Goal: Task Accomplishment & Management: Manage account settings

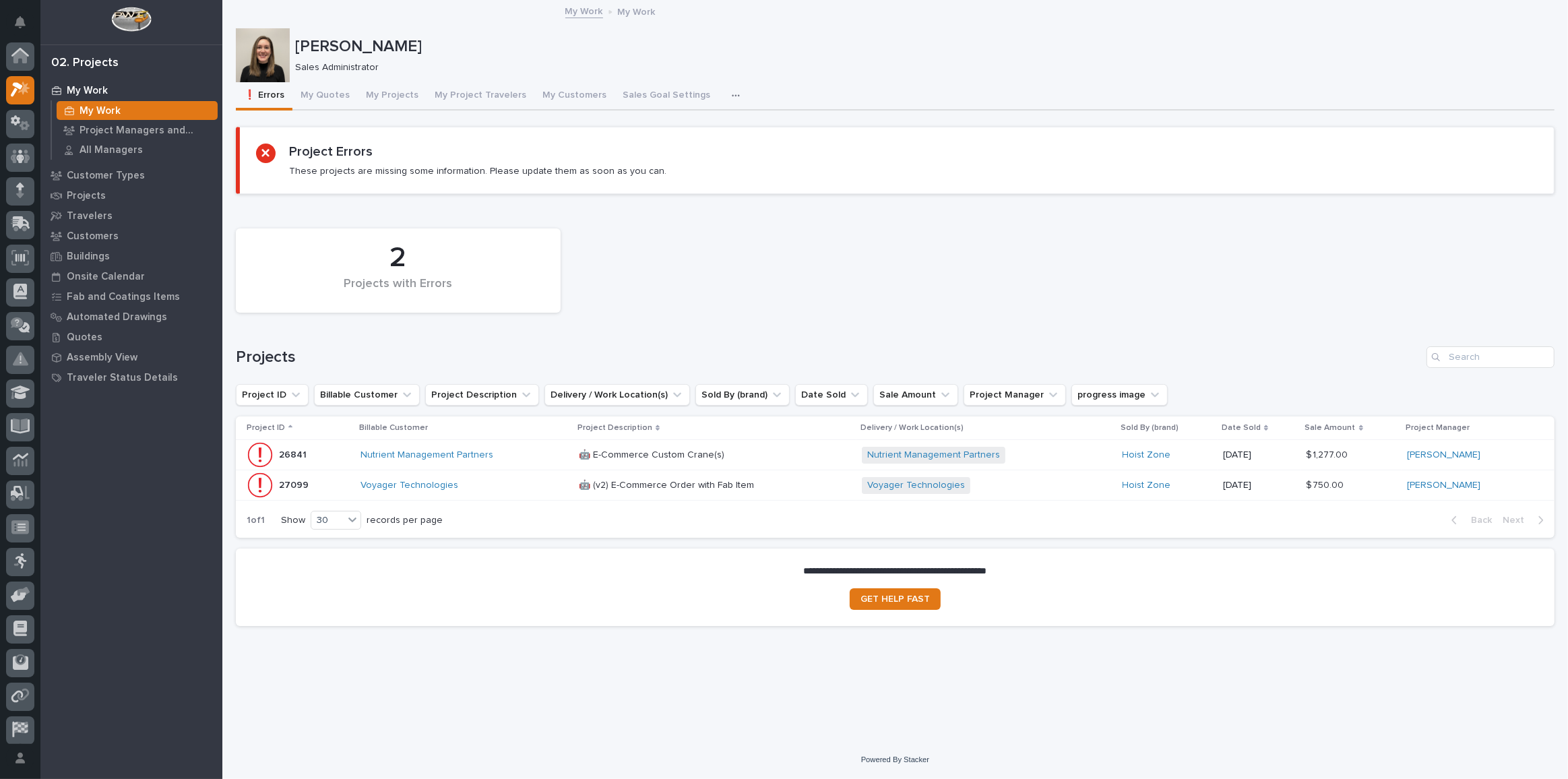
scroll to position [33, 0]
click at [304, 92] on button "My Quotes" at bounding box center [325, 96] width 65 height 29
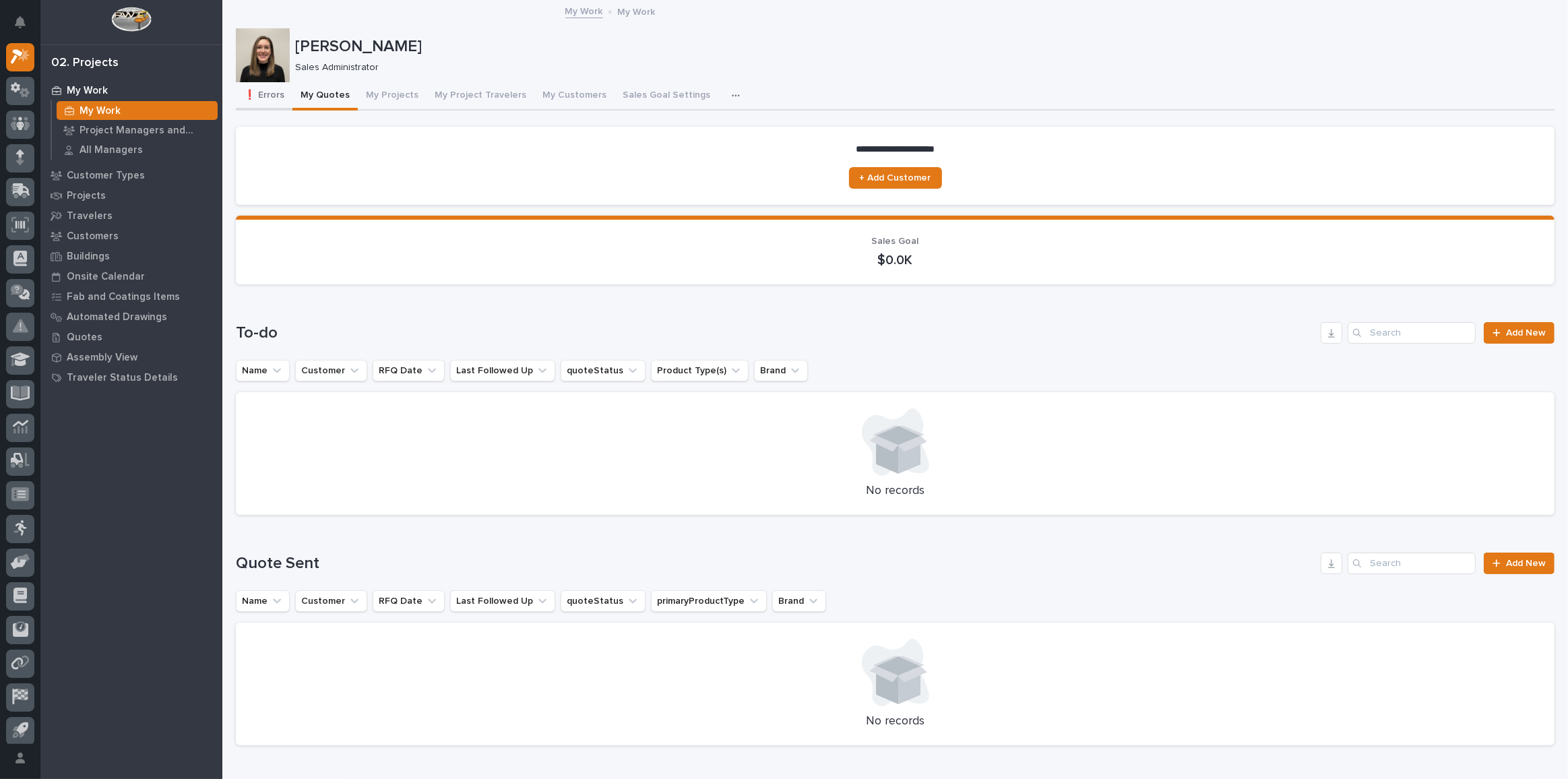
click at [265, 99] on button "❗ Errors" at bounding box center [264, 96] width 56 height 29
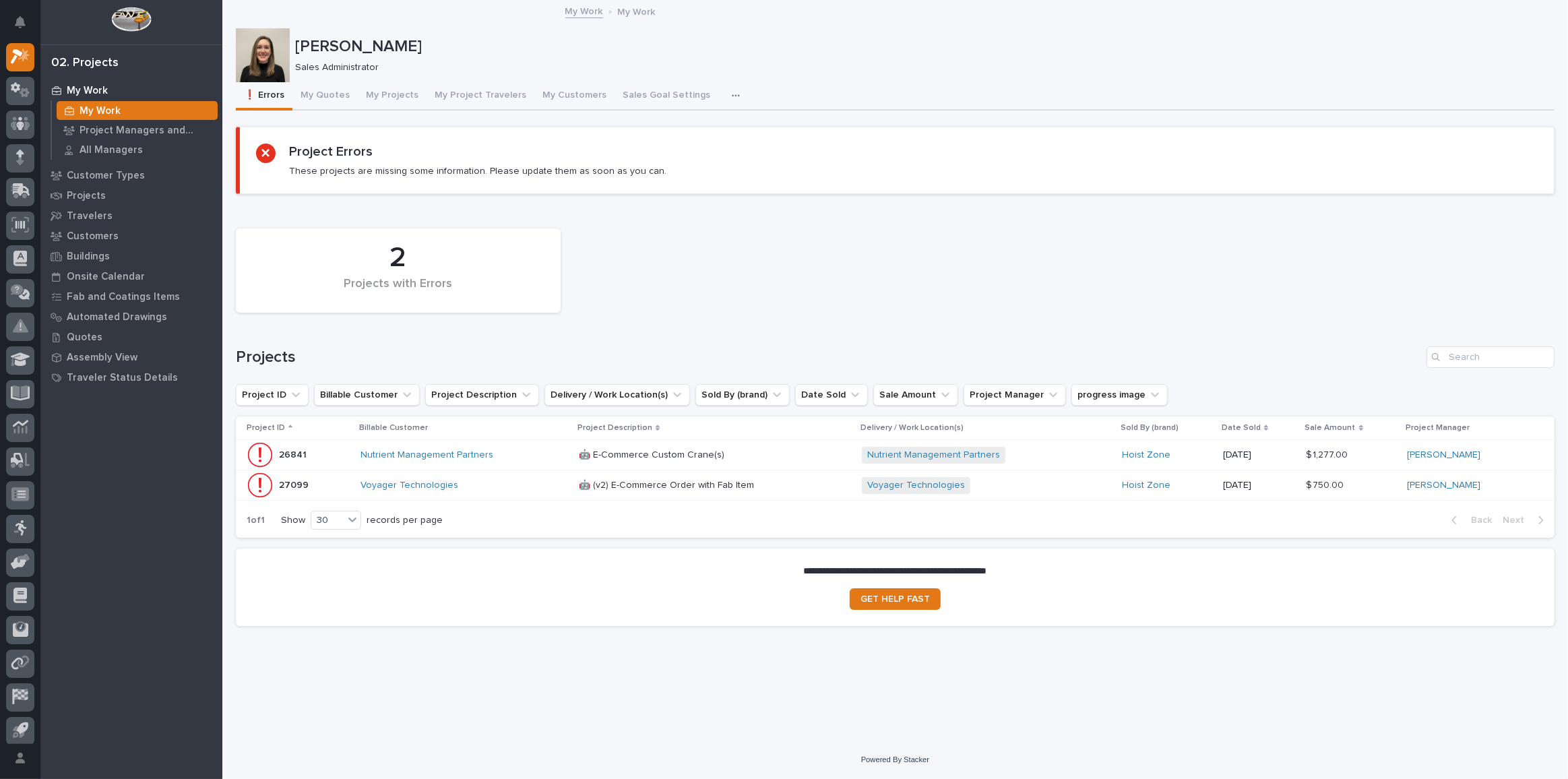
click at [517, 484] on div "Voyager Technologies" at bounding box center [464, 485] width 207 height 11
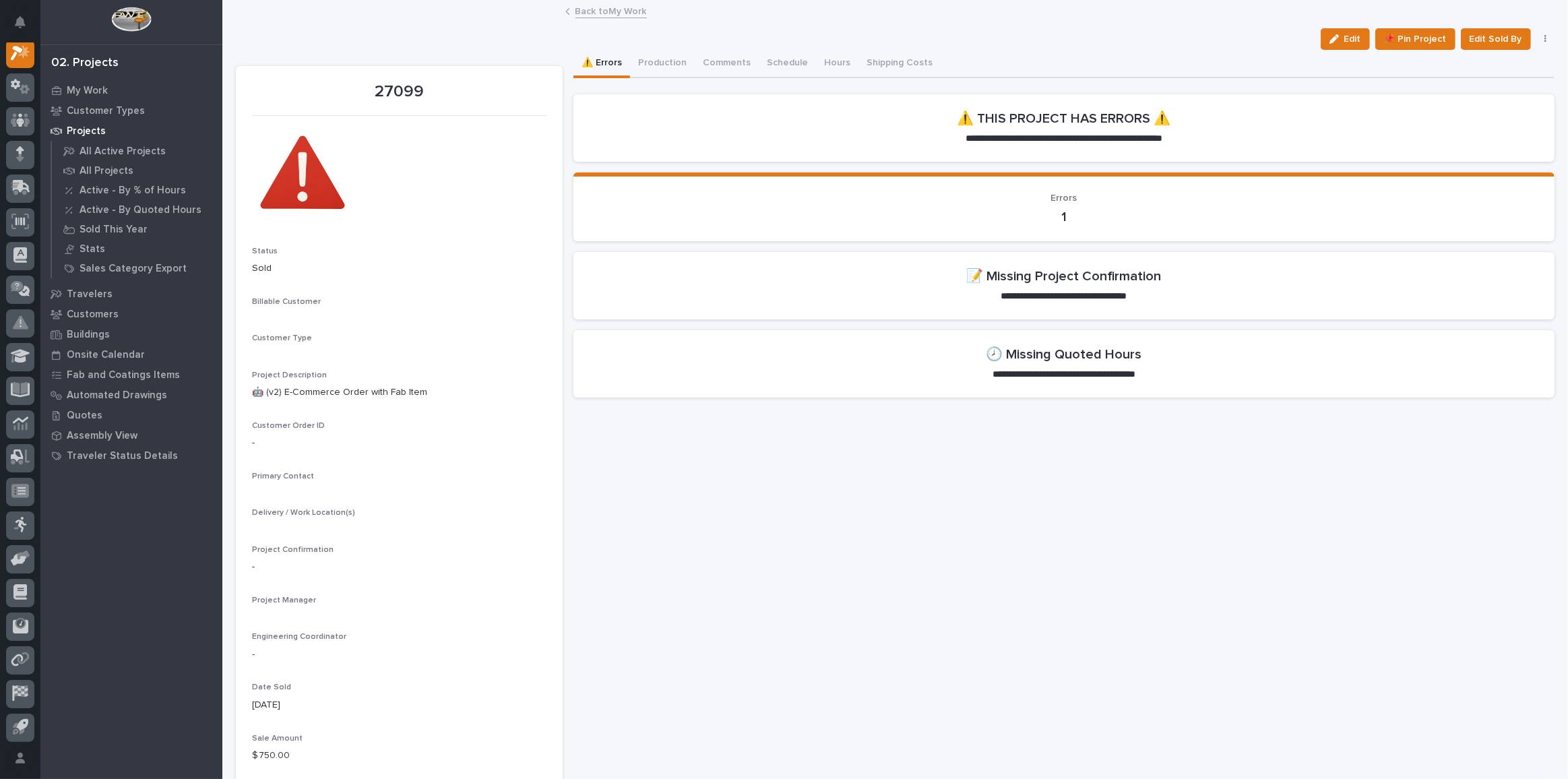
scroll to position [33, 0]
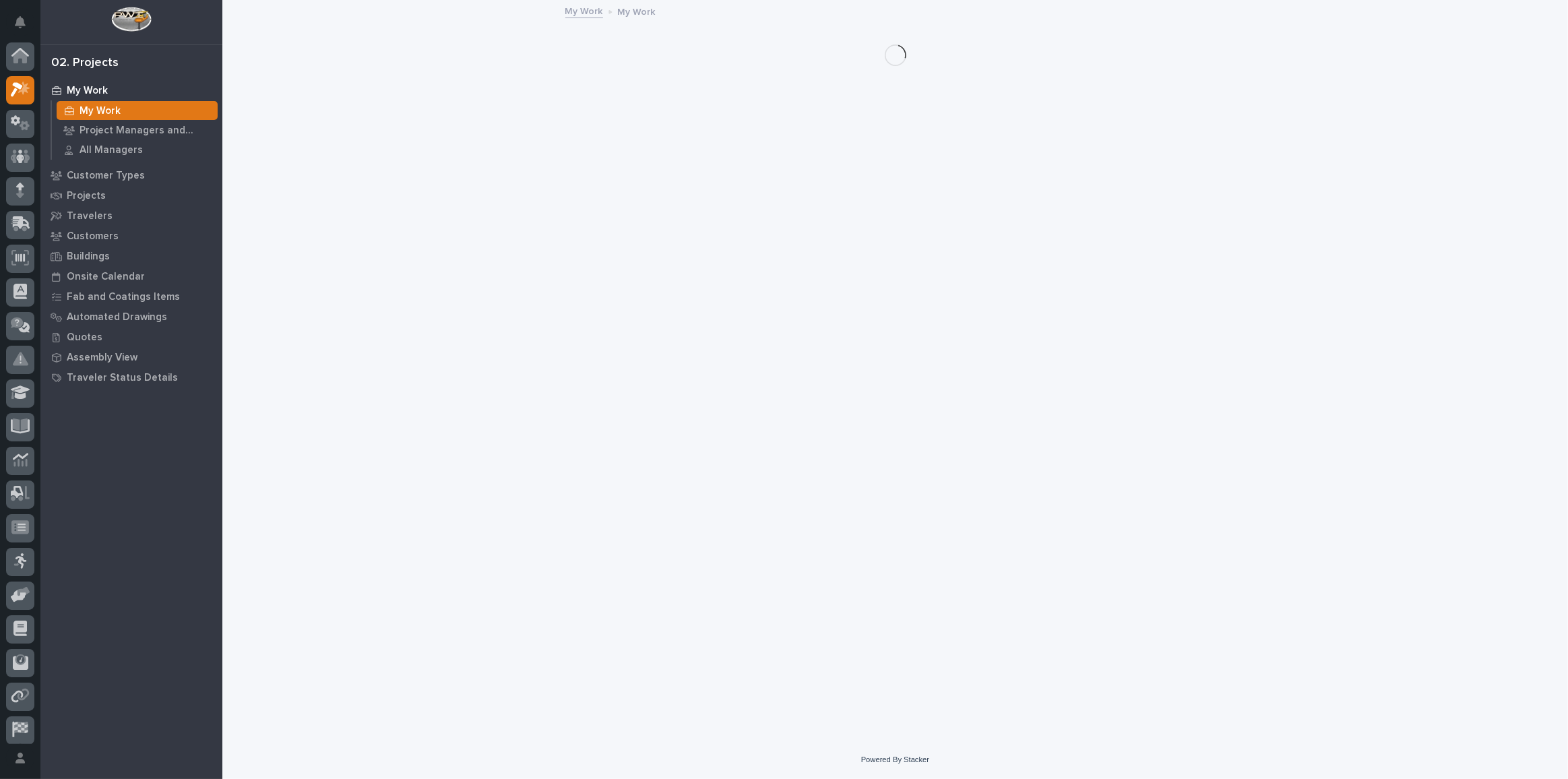
scroll to position [36, 0]
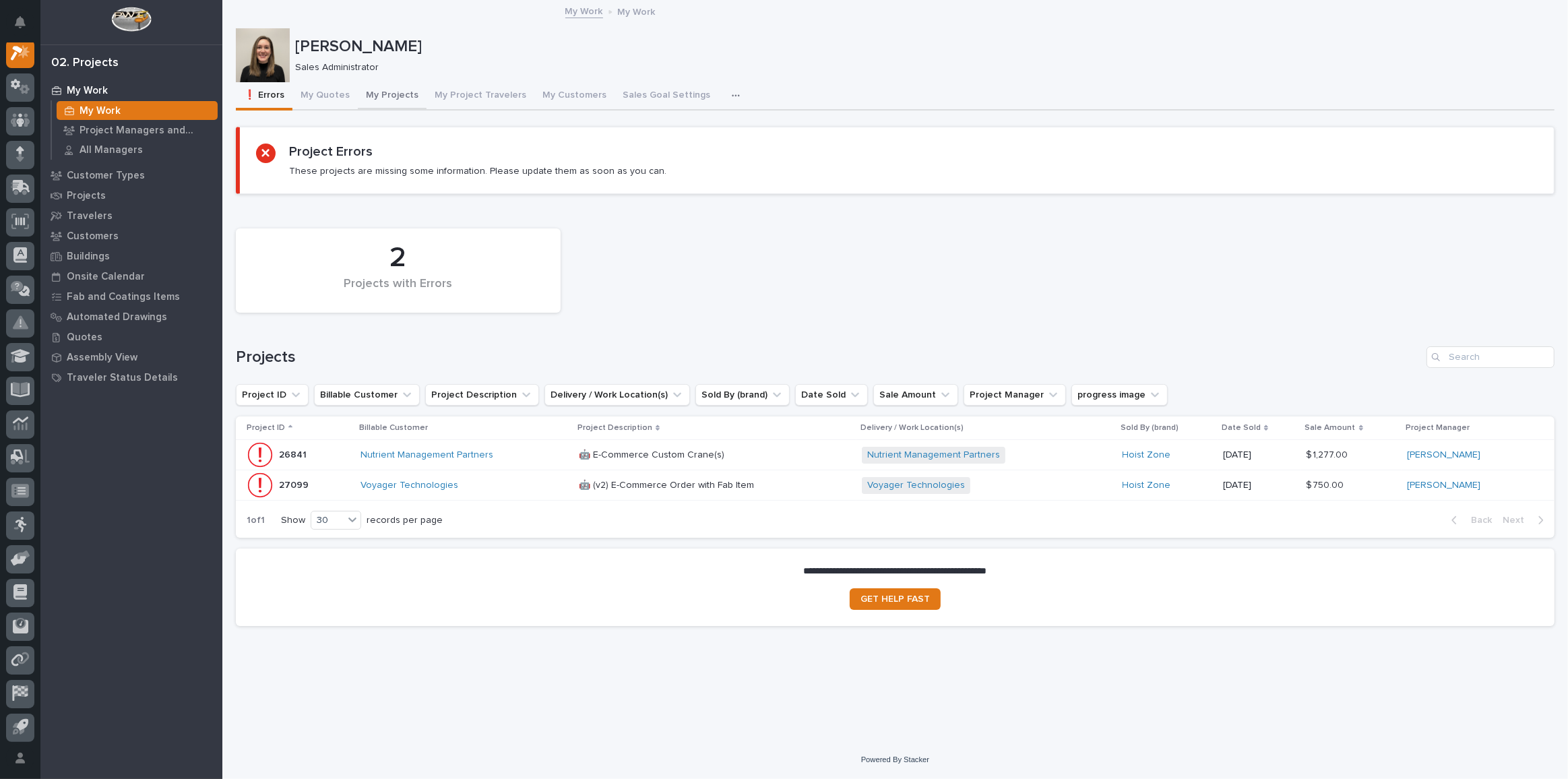
click at [379, 91] on button "My Projects" at bounding box center [392, 96] width 69 height 29
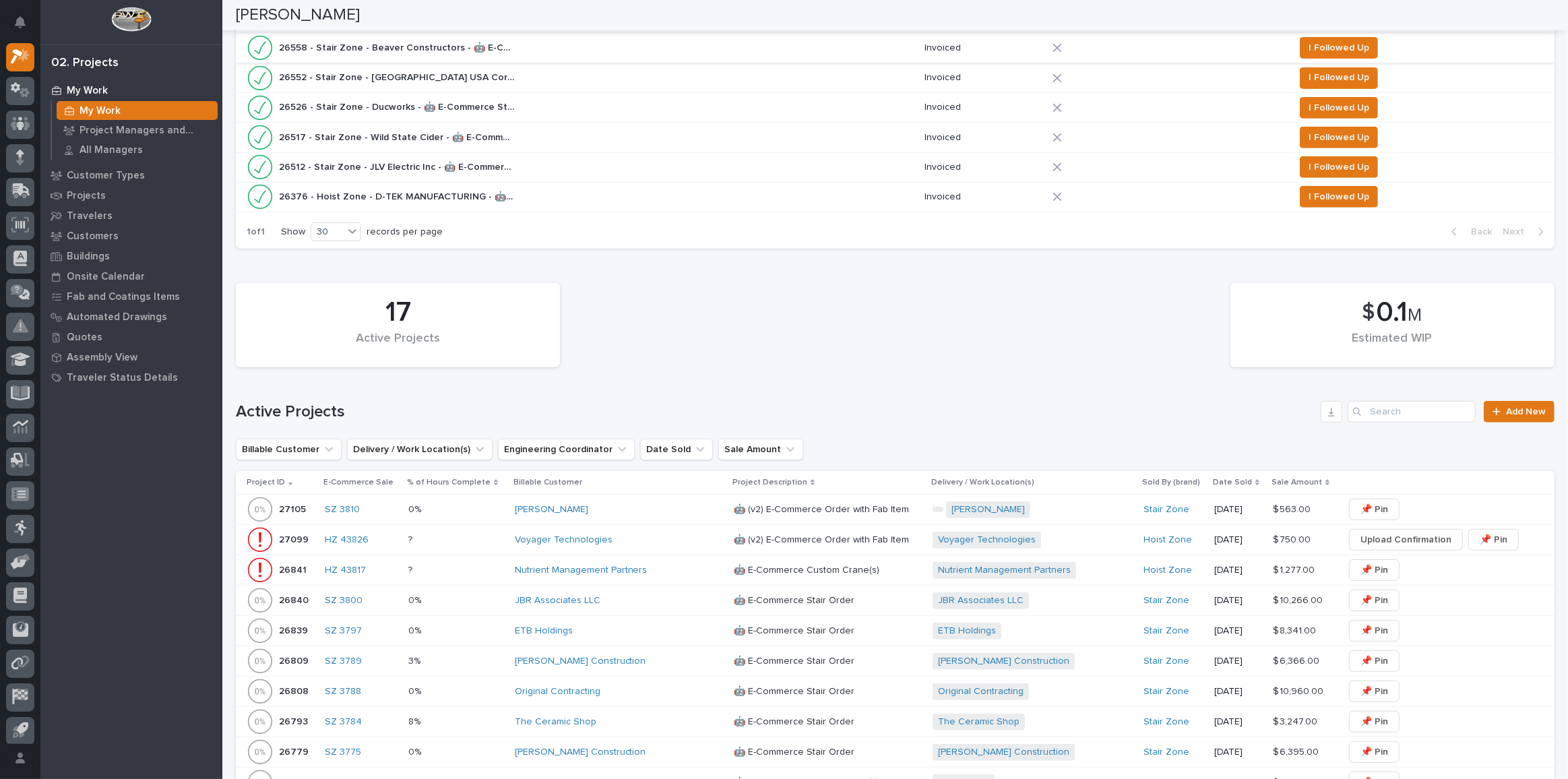
scroll to position [612, 0]
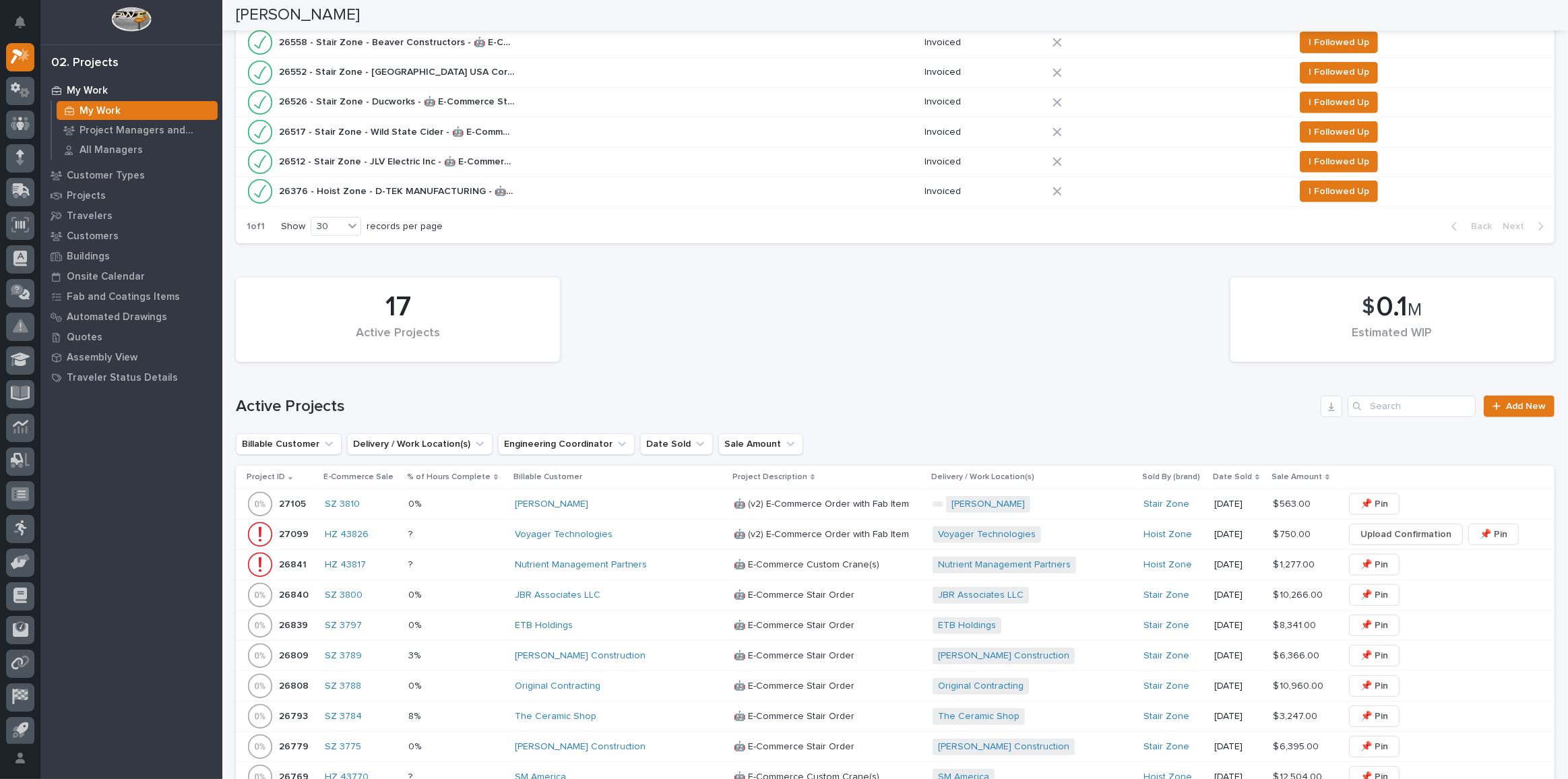
click at [646, 502] on div "[PERSON_NAME]" at bounding box center [618, 504] width 208 height 11
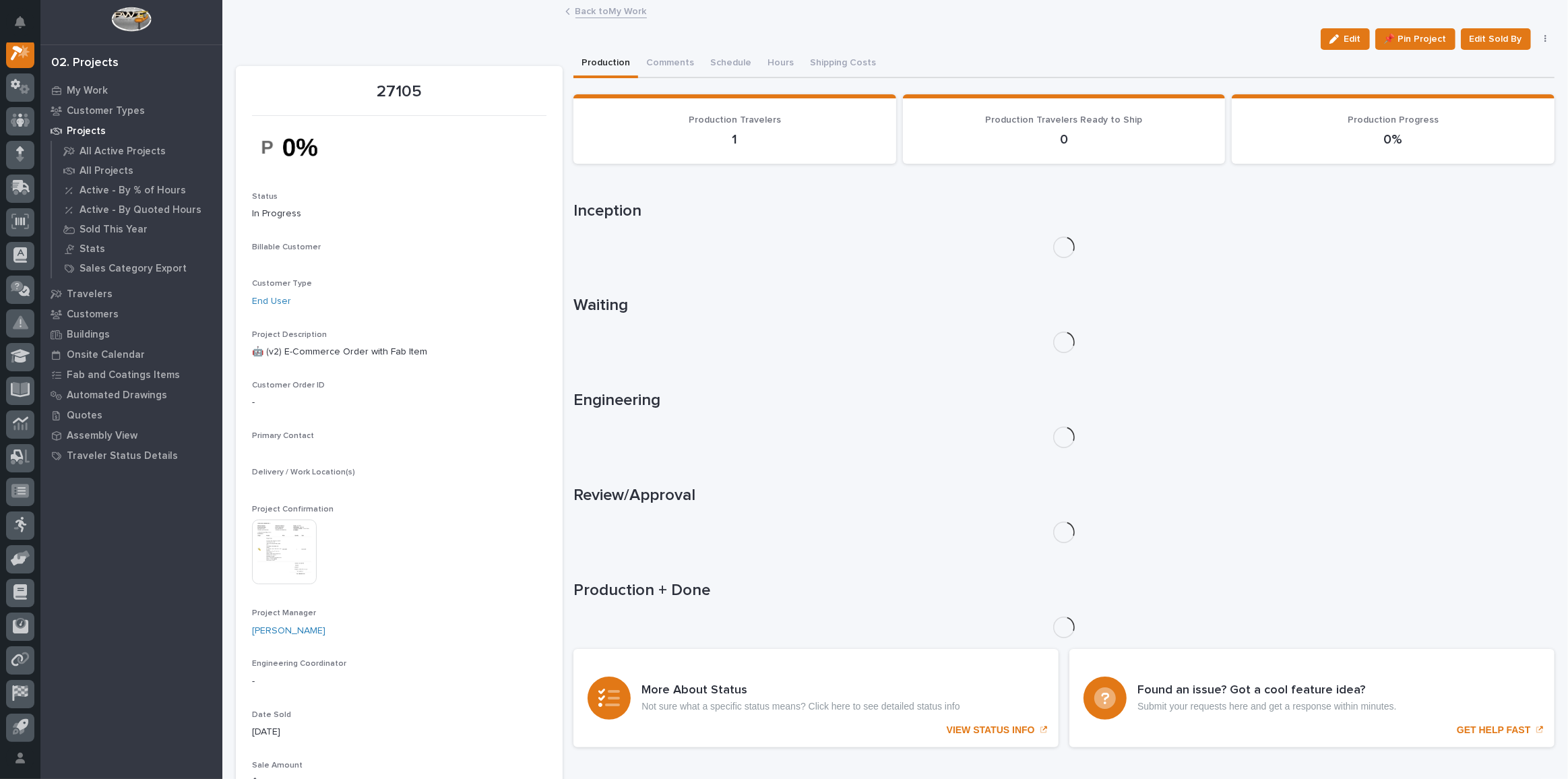
scroll to position [33, 0]
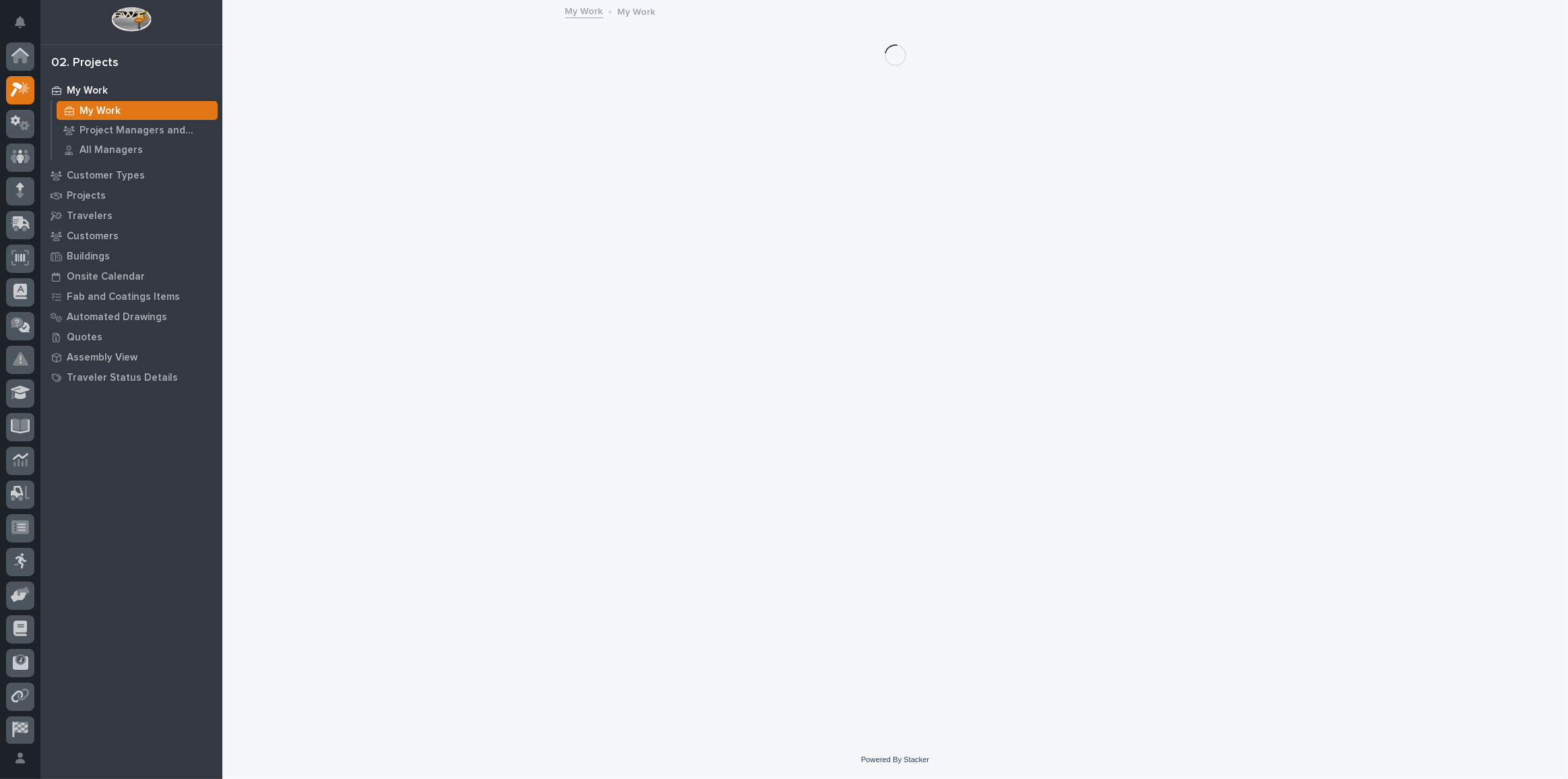
scroll to position [36, 0]
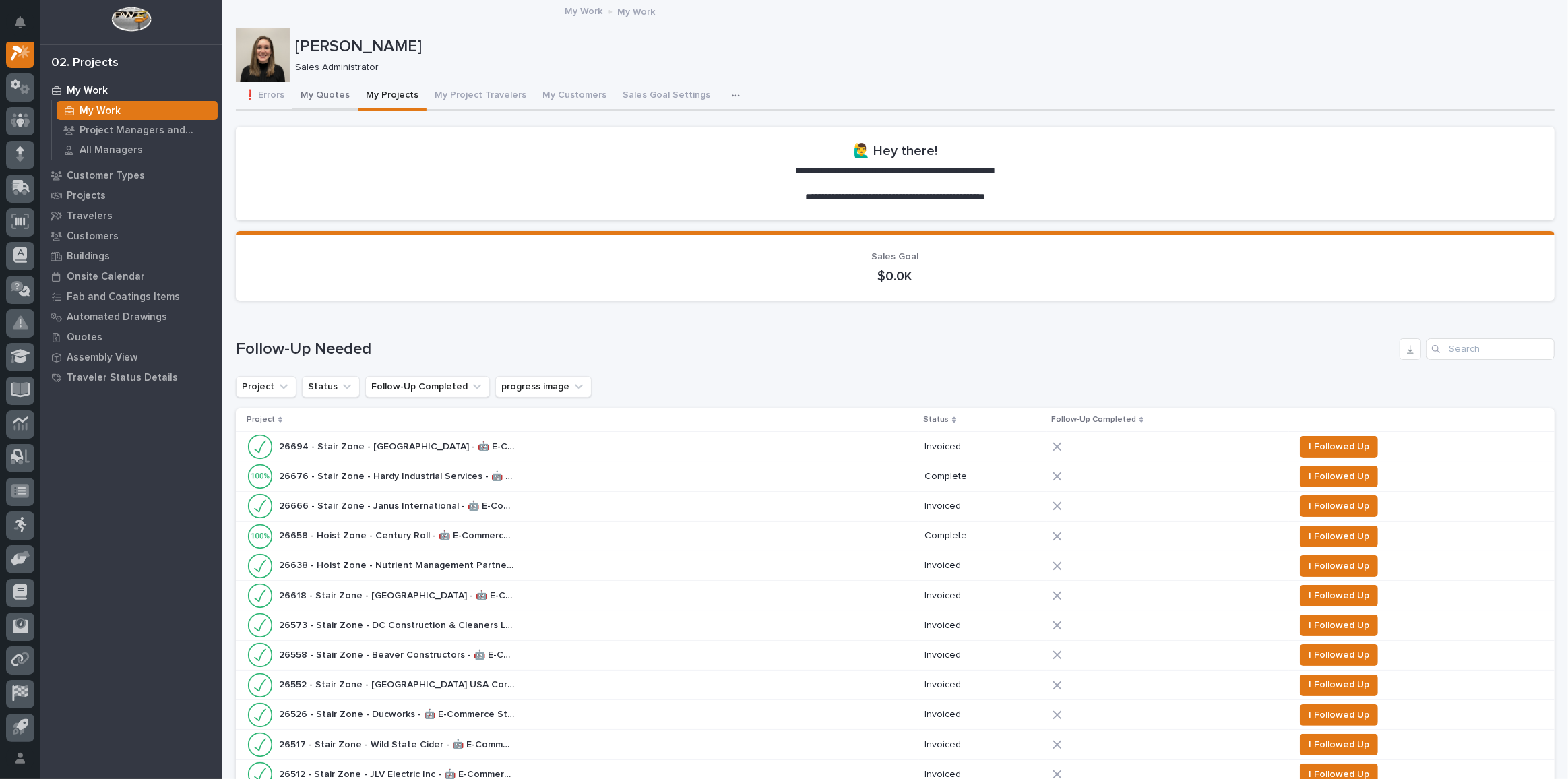
click at [317, 95] on button "My Quotes" at bounding box center [325, 96] width 65 height 29
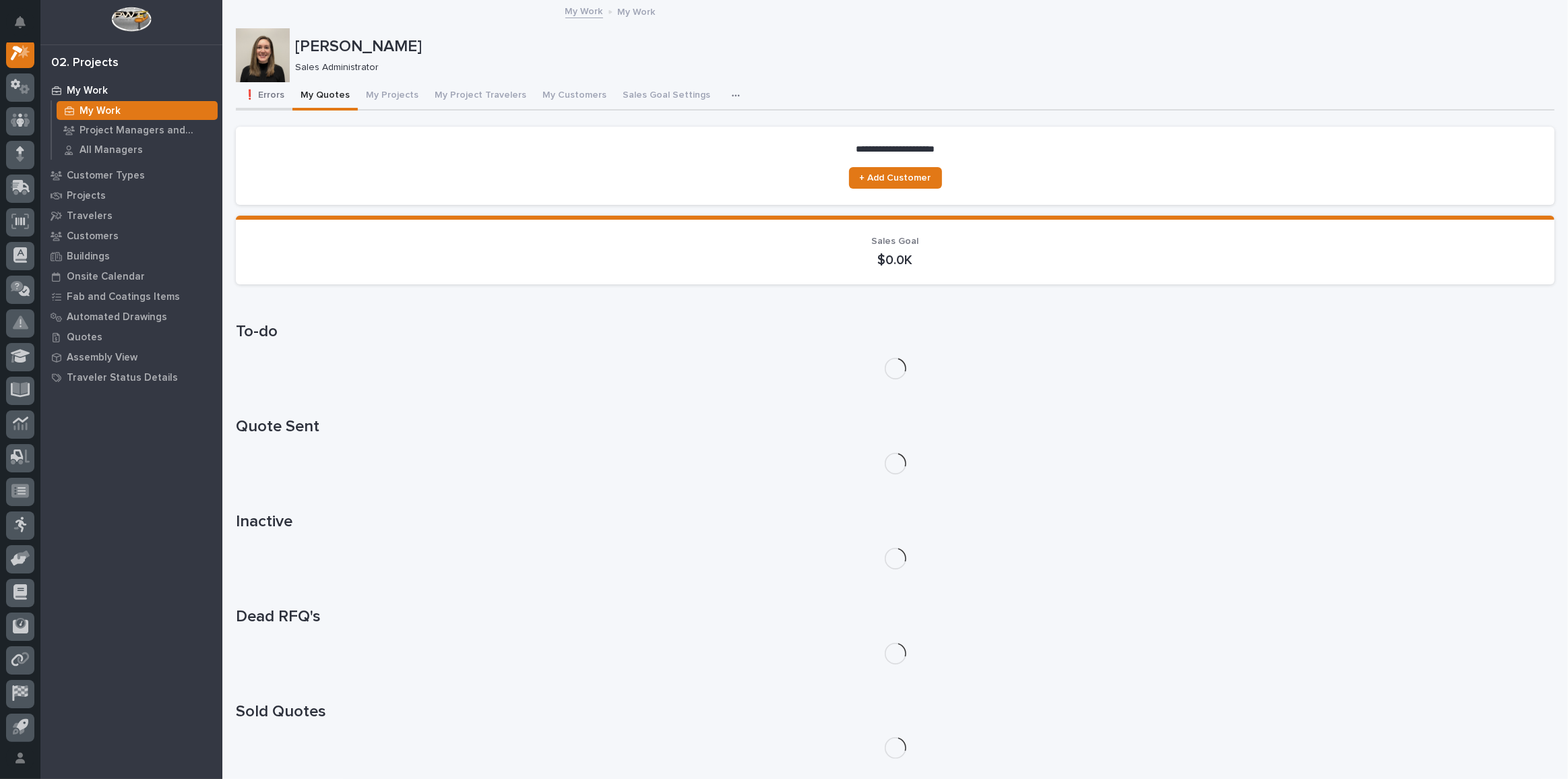
scroll to position [33, 0]
click at [263, 94] on button "❗ Errors" at bounding box center [264, 96] width 56 height 29
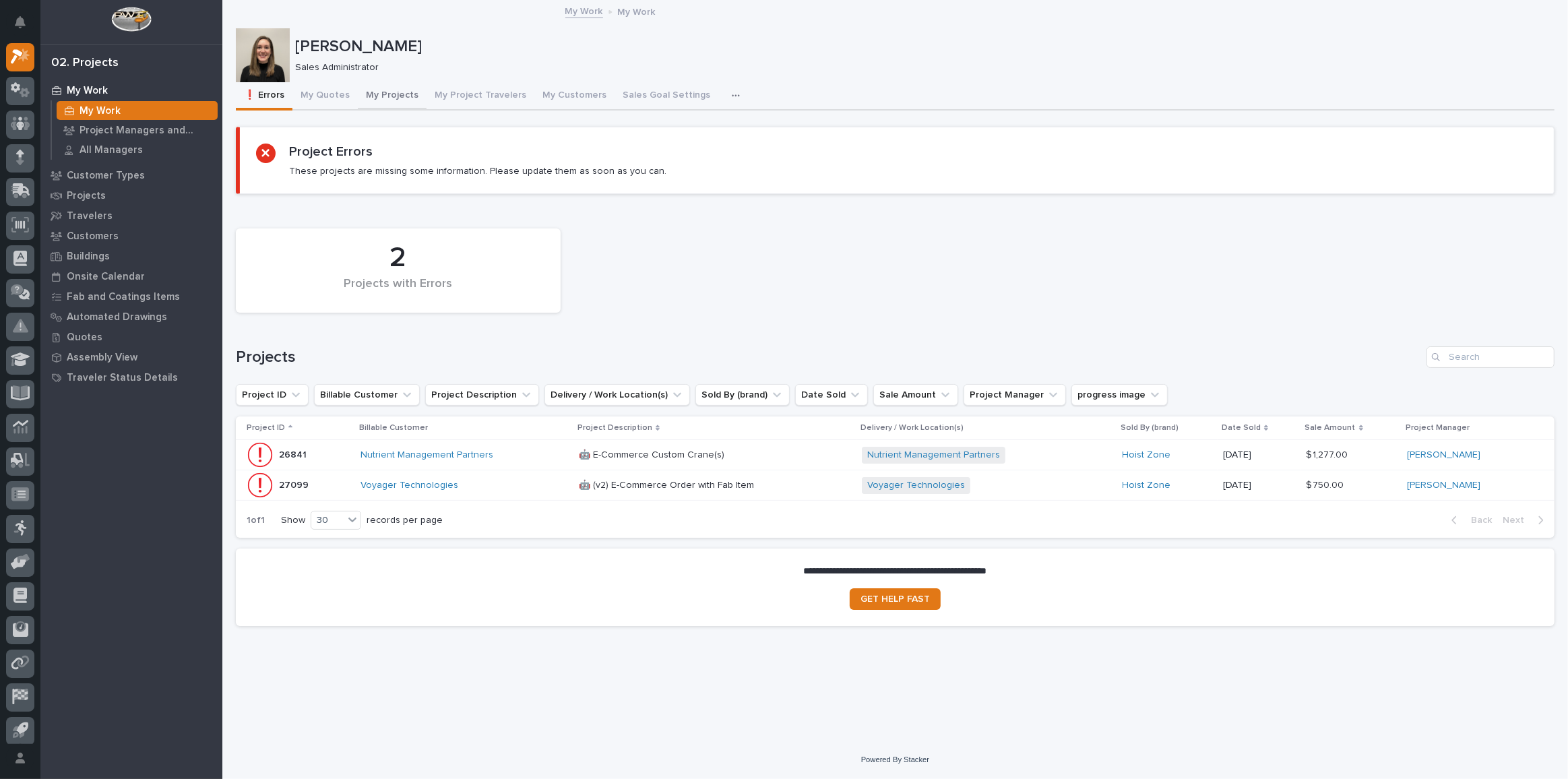
click at [384, 94] on button "My Projects" at bounding box center [392, 96] width 69 height 29
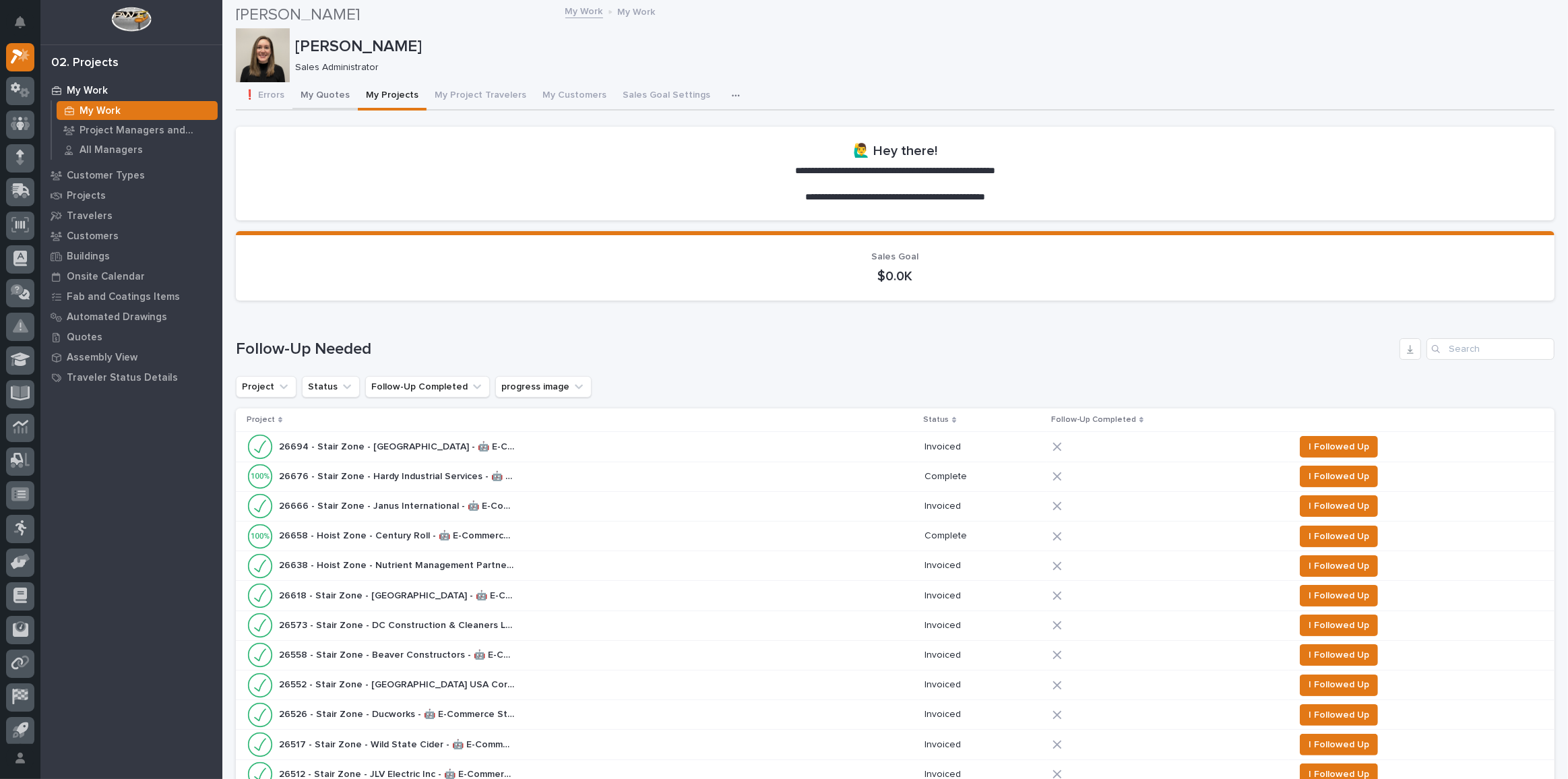
click at [310, 88] on button "My Quotes" at bounding box center [325, 96] width 65 height 29
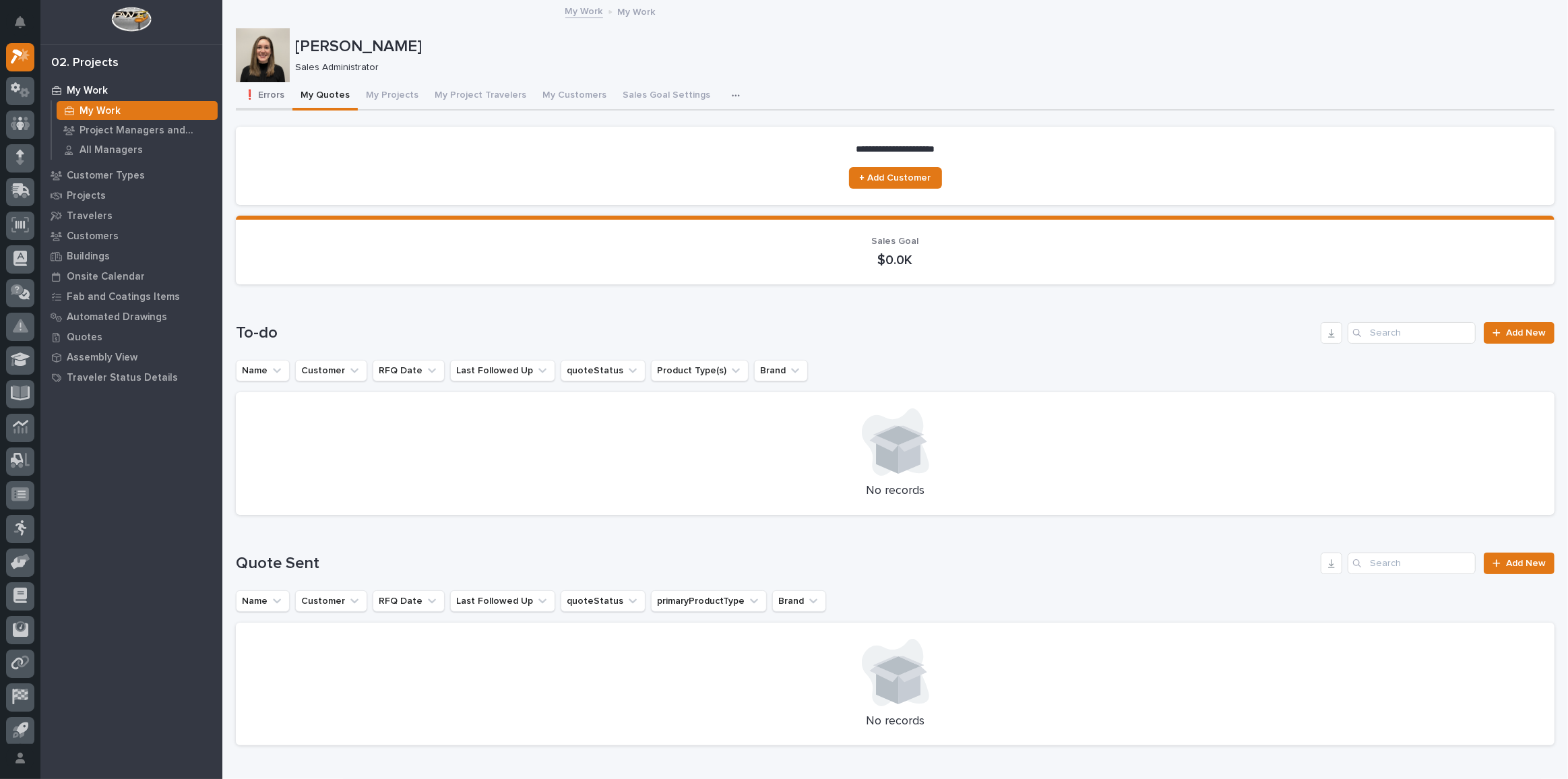
click at [268, 103] on button "❗ Errors" at bounding box center [264, 96] width 56 height 29
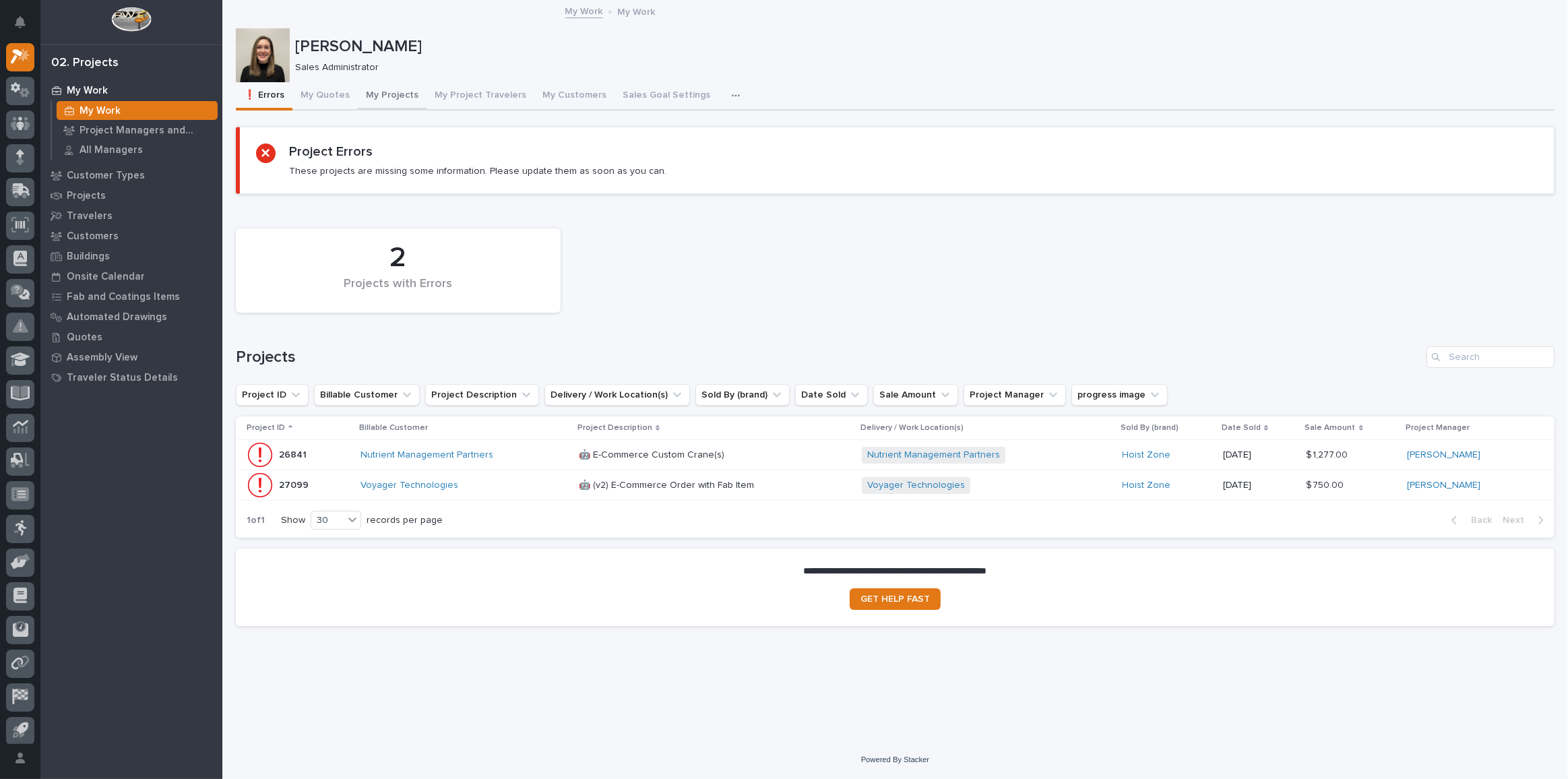
click at [393, 84] on button "My Projects" at bounding box center [392, 96] width 69 height 29
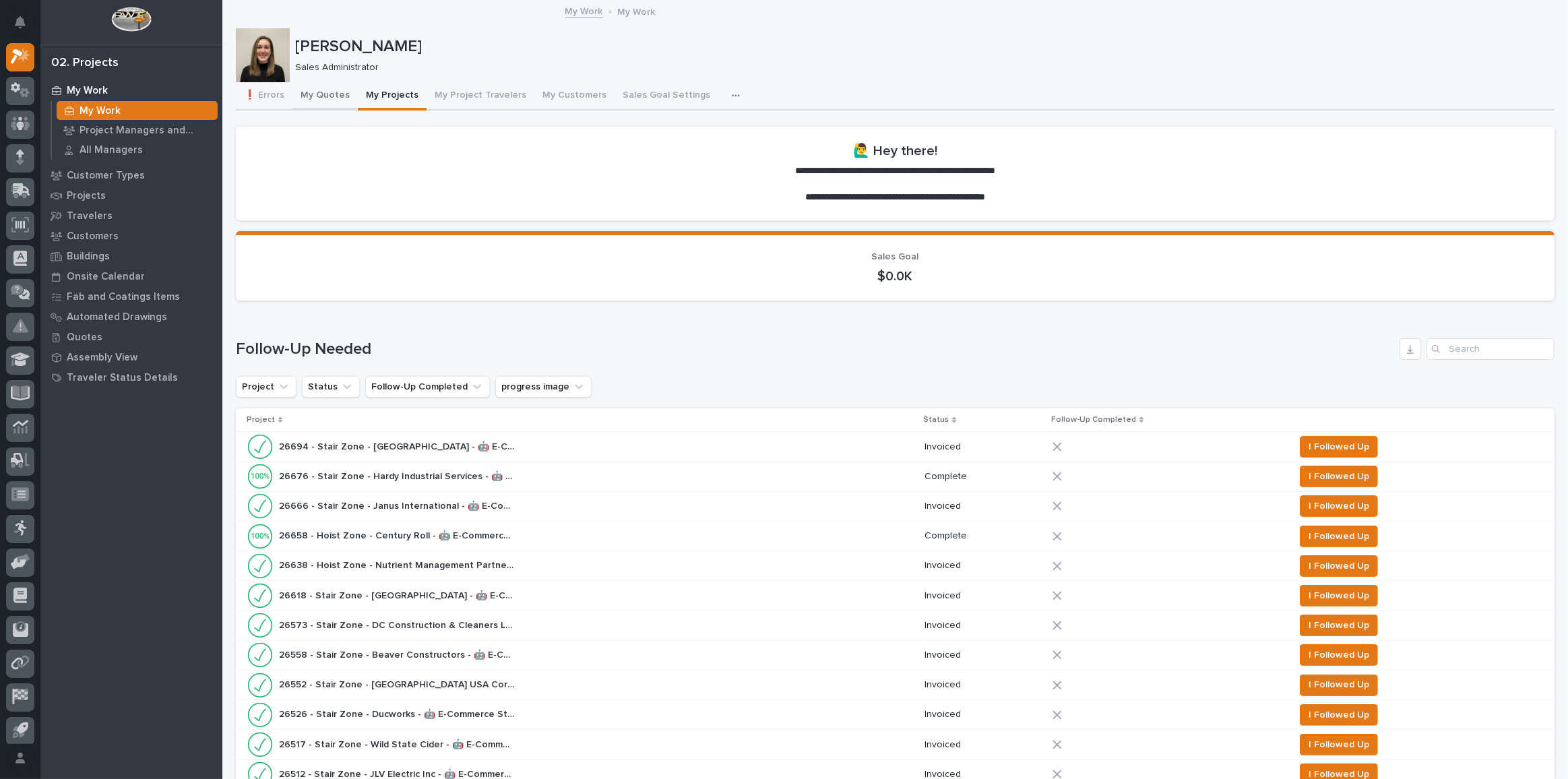
click at [315, 91] on button "My Quotes" at bounding box center [325, 96] width 65 height 29
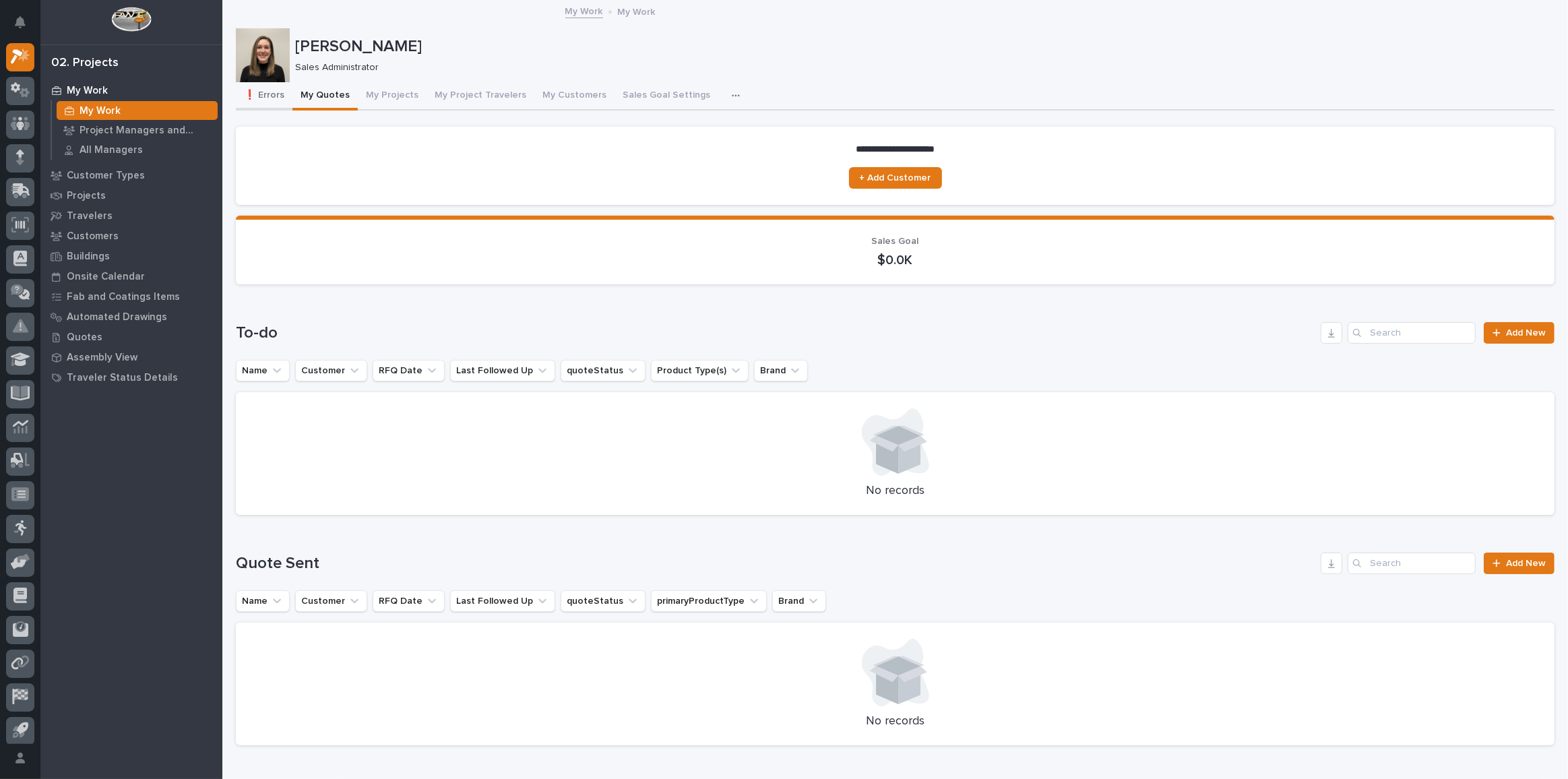
click at [270, 89] on button "❗ Errors" at bounding box center [264, 96] width 56 height 29
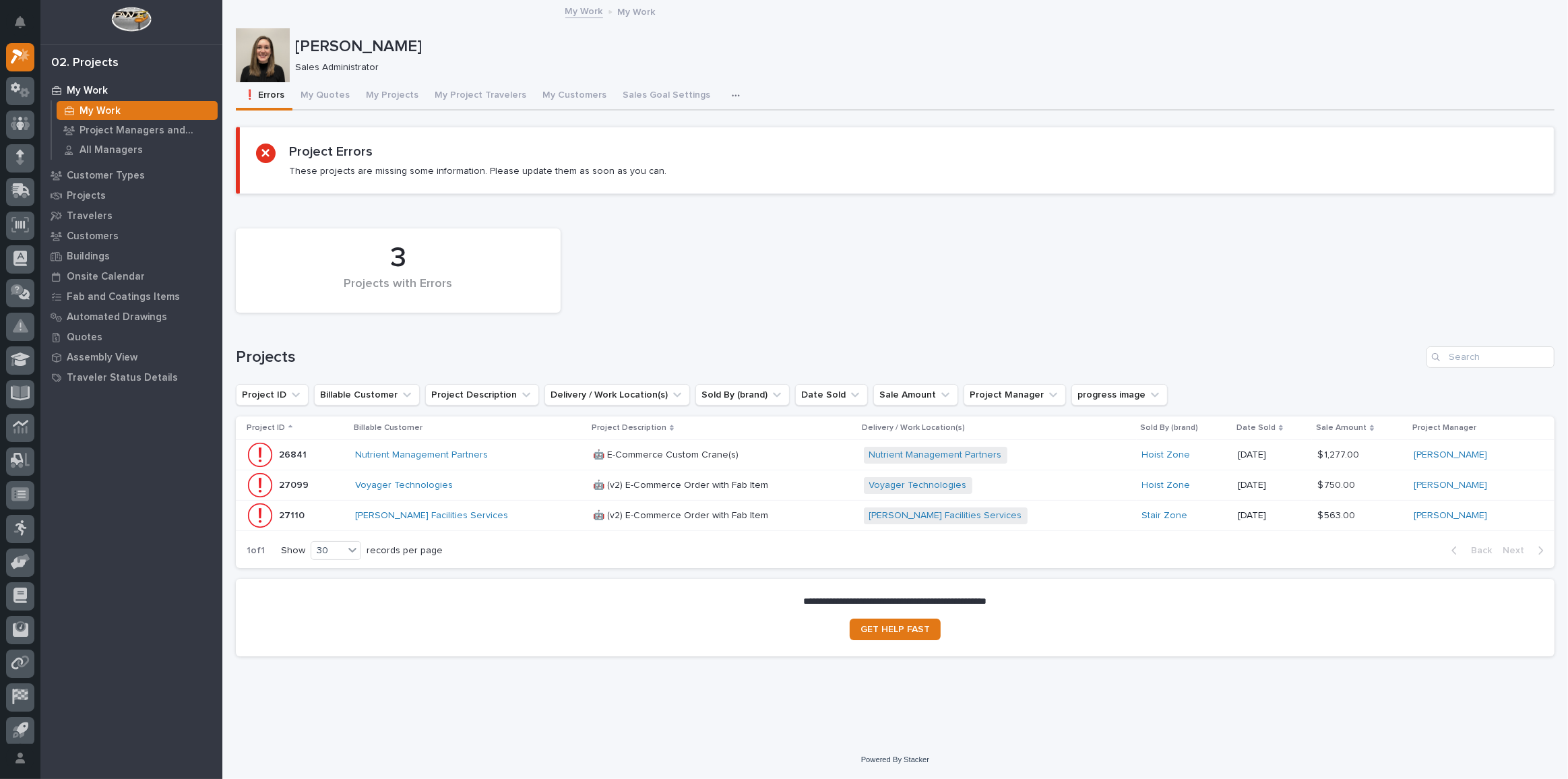
click at [814, 455] on p at bounding box center [711, 455] width 236 height 11
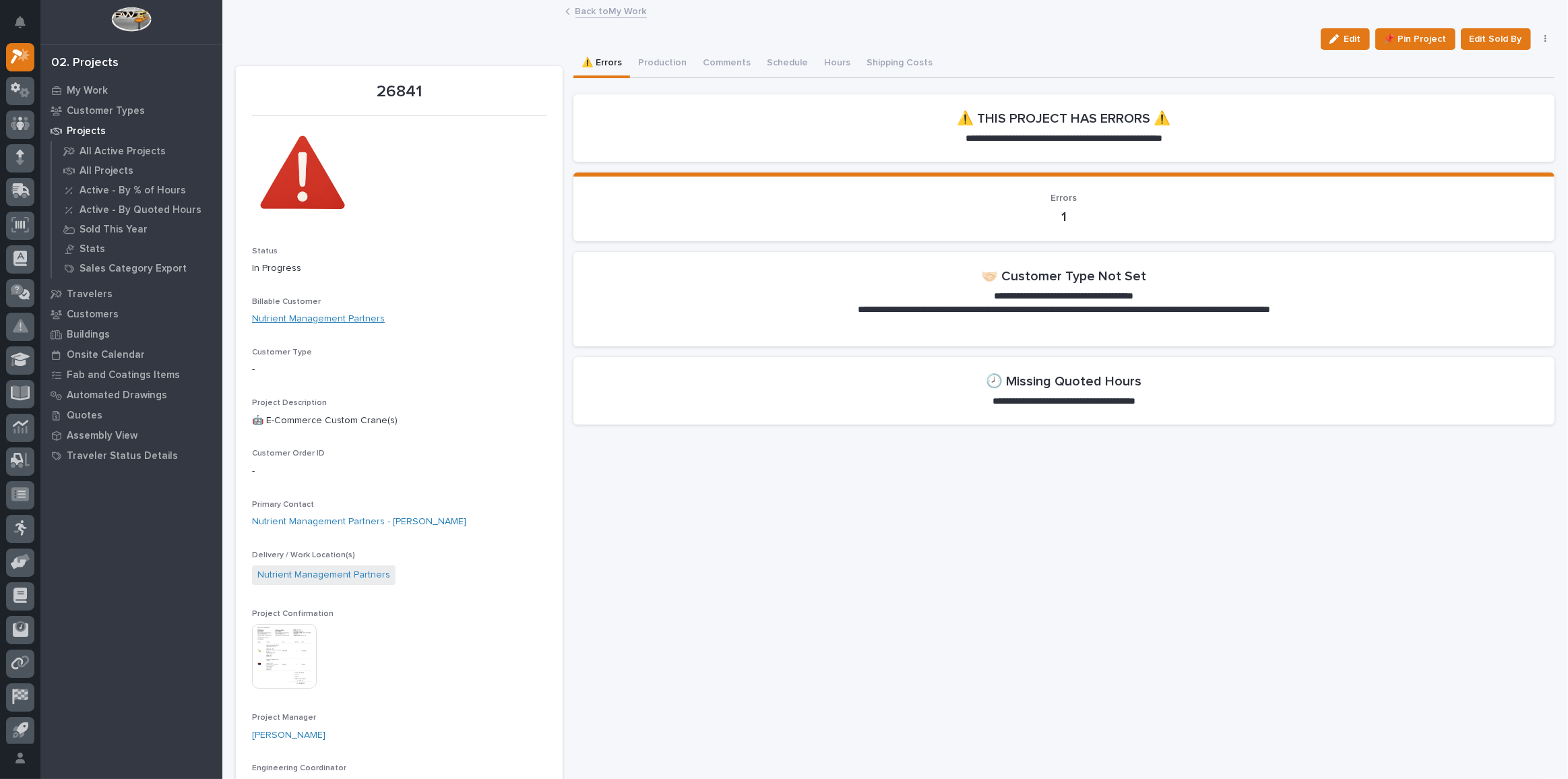
click at [283, 312] on link "Nutrient Management Partners" at bounding box center [318, 319] width 133 height 14
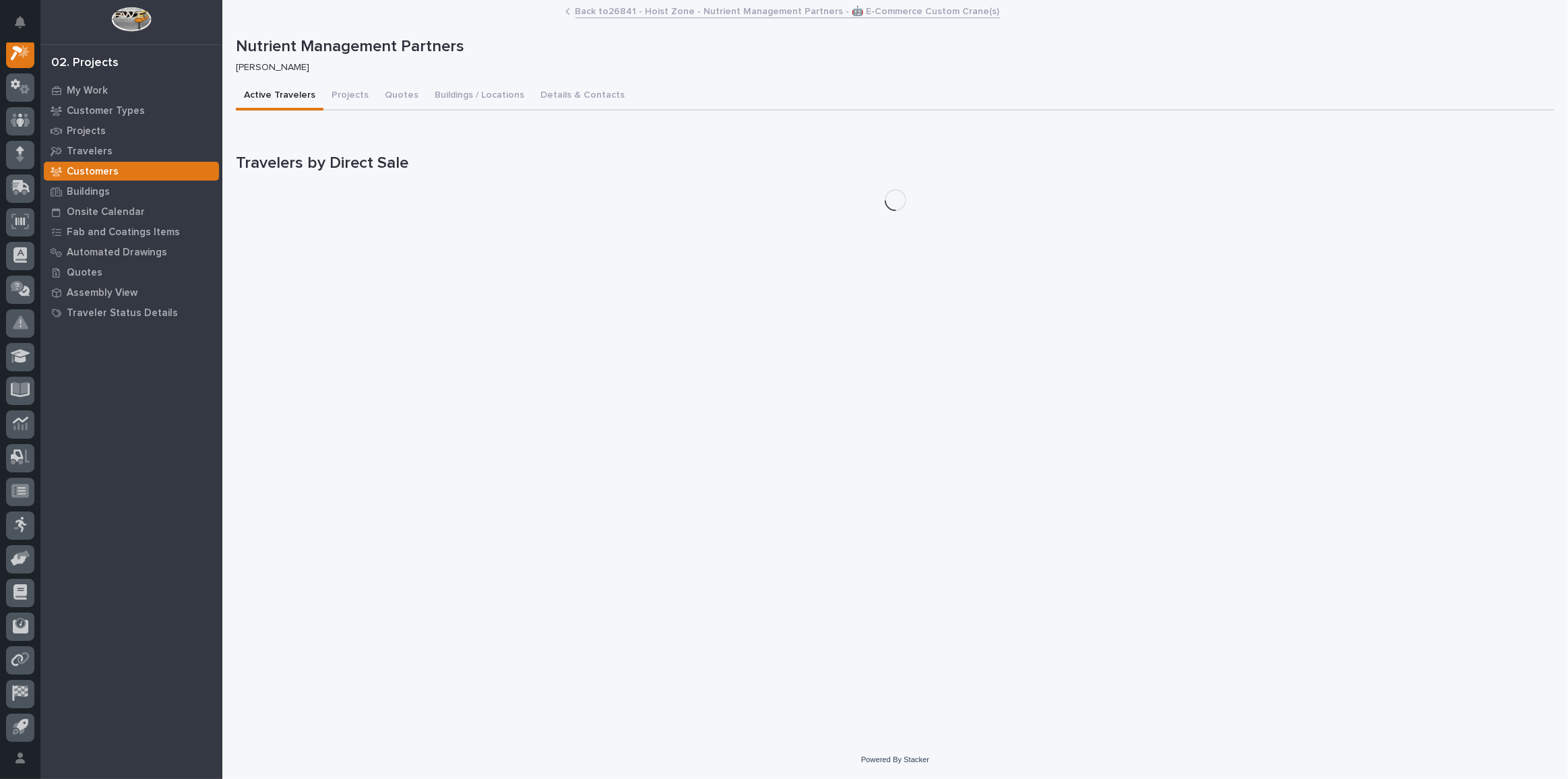
scroll to position [33, 0]
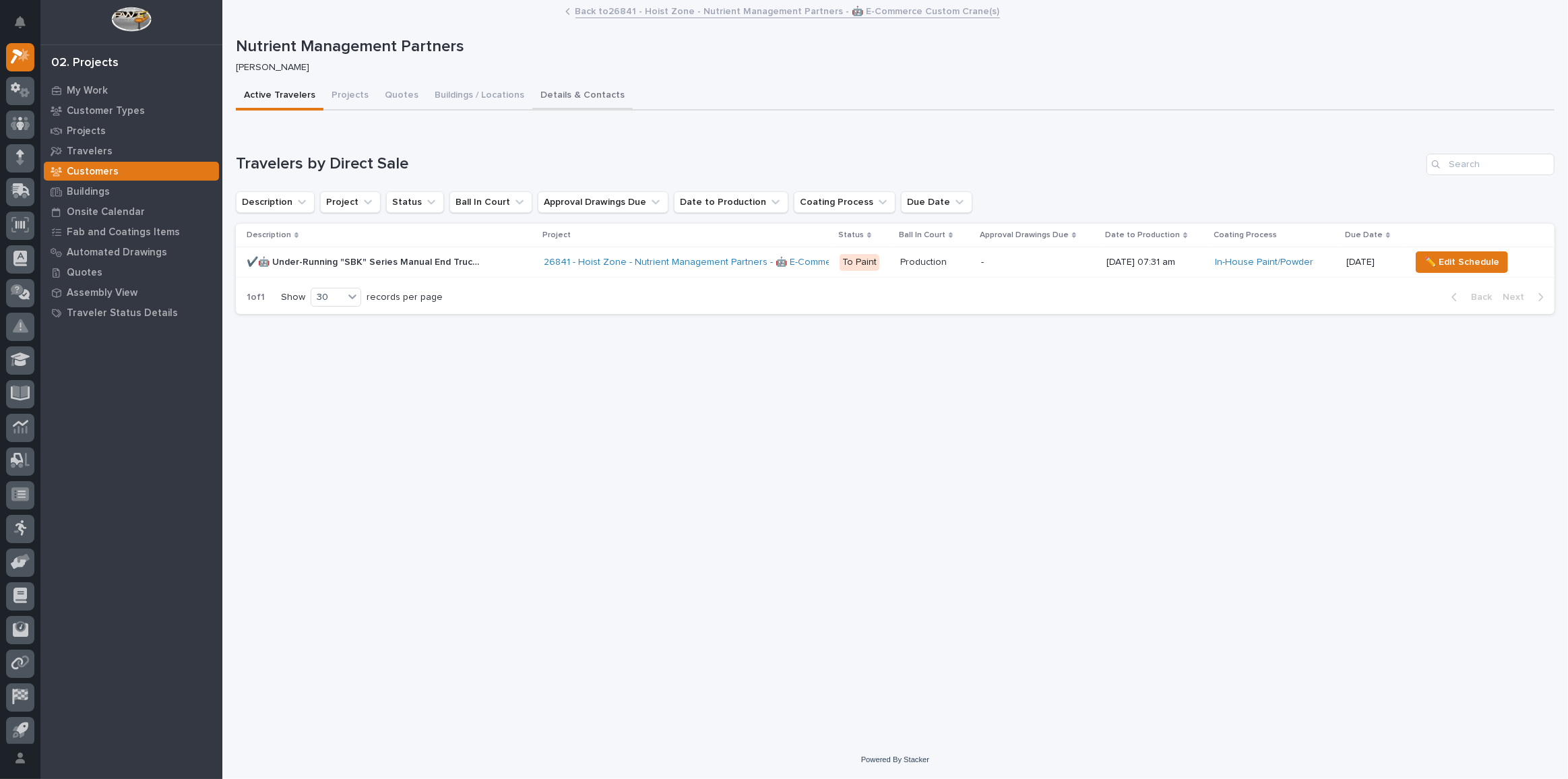
click at [580, 86] on button "Details & Contacts" at bounding box center [583, 96] width 100 height 29
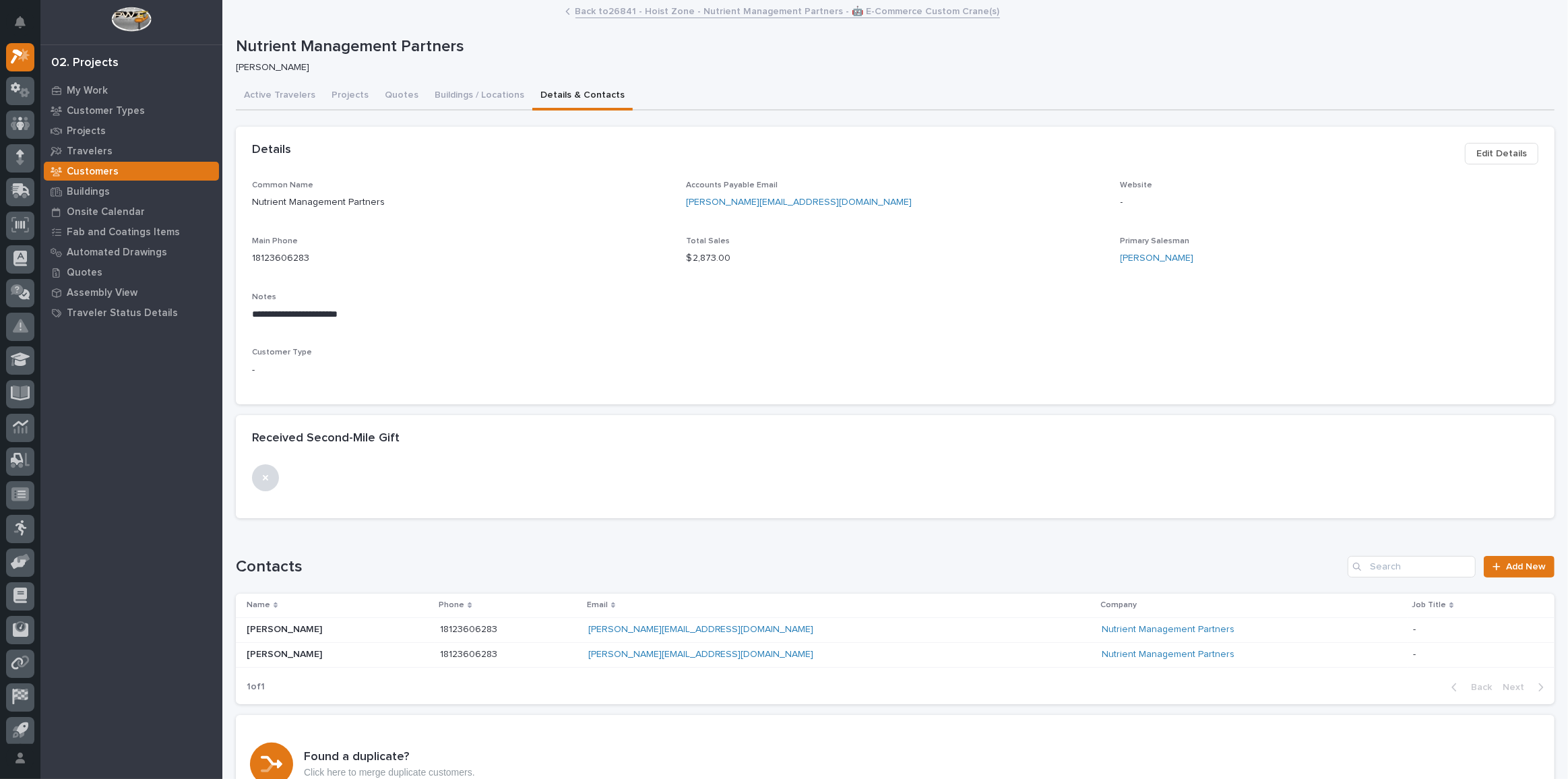
click at [1512, 147] on span "Edit Details" at bounding box center [1502, 154] width 51 height 16
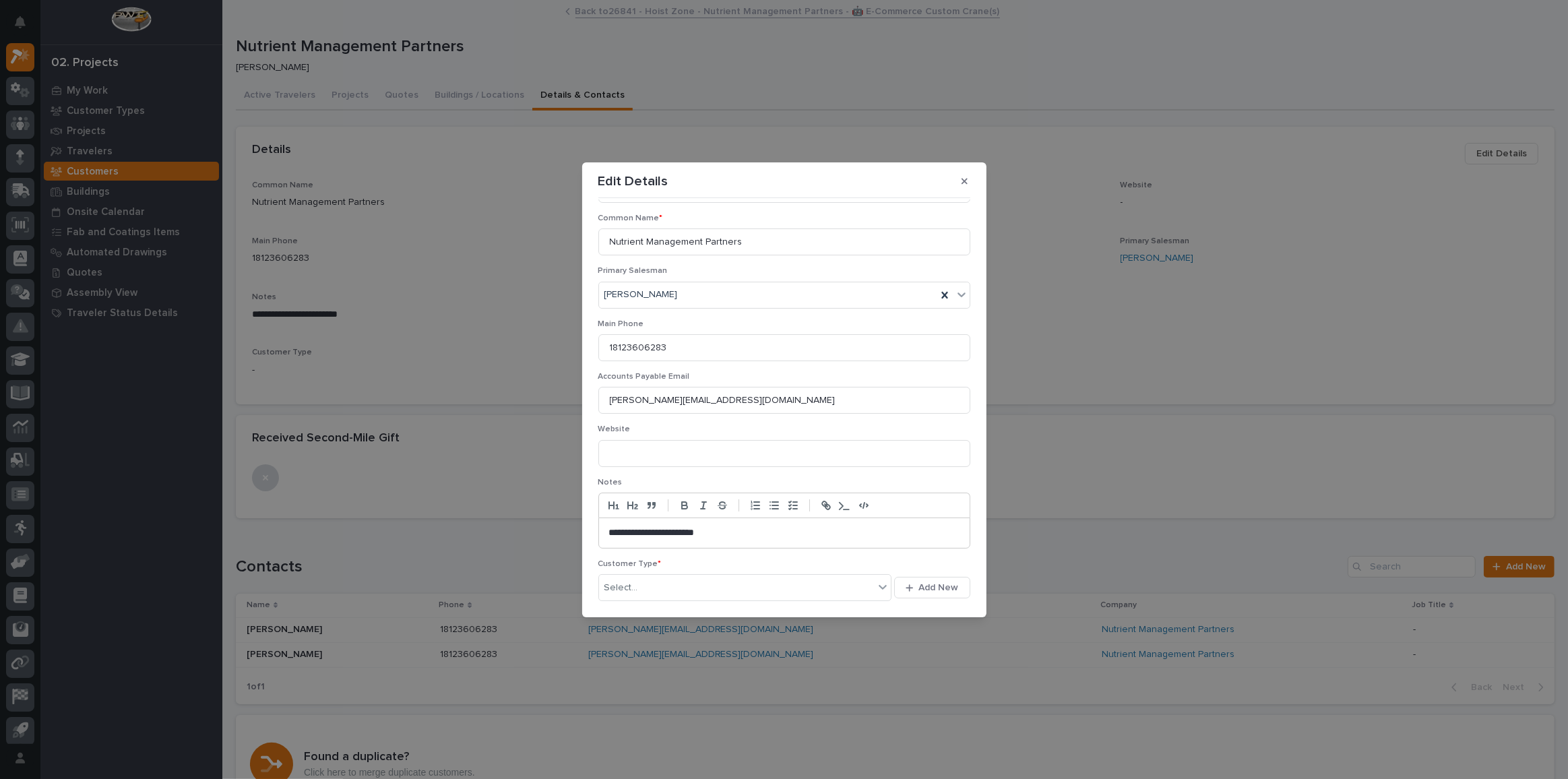
scroll to position [105, 0]
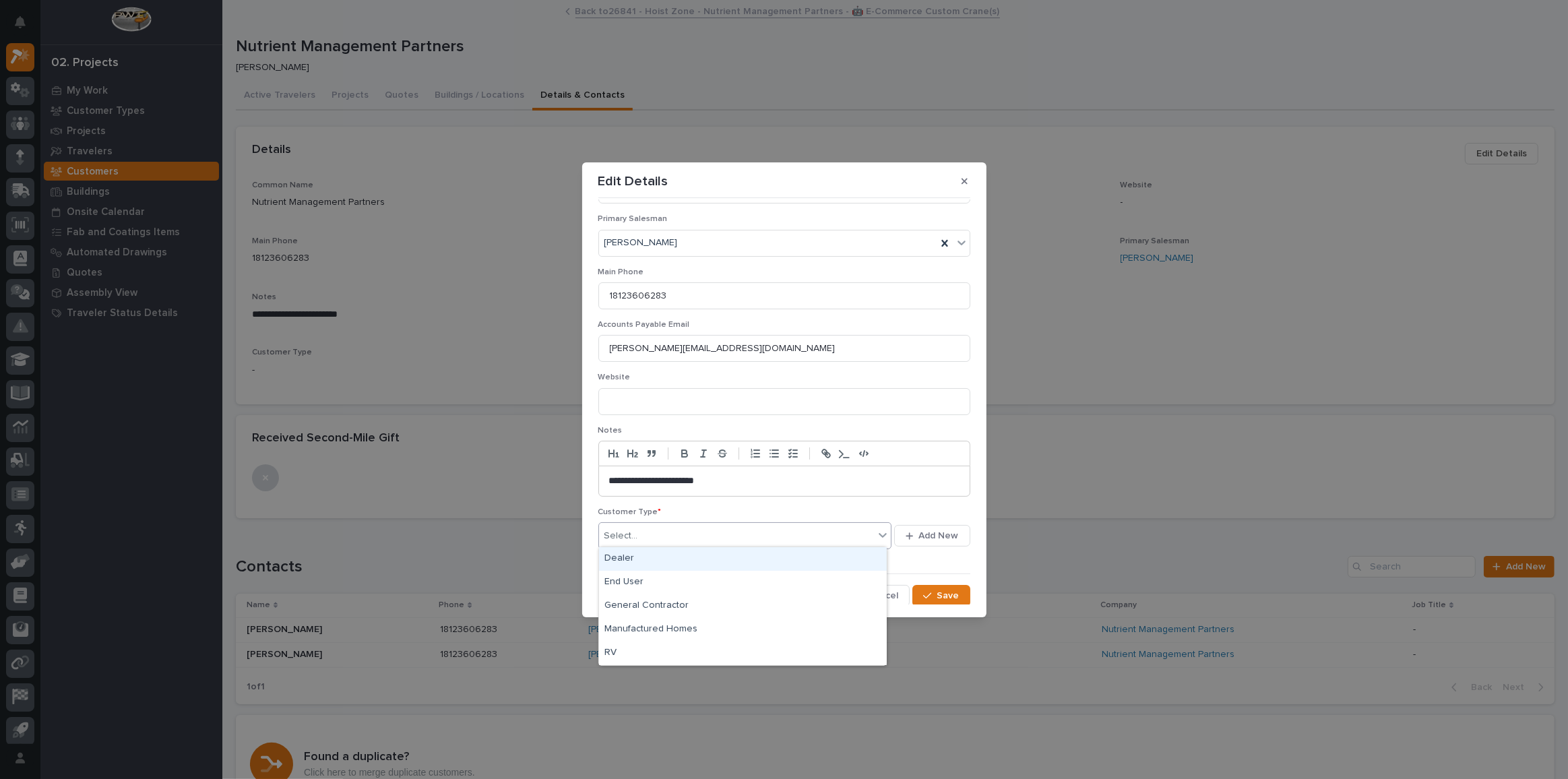
click at [654, 533] on div "Select..." at bounding box center [736, 535] width 275 height 22
drag, startPoint x: 648, startPoint y: 566, endPoint x: 644, endPoint y: 577, distance: 11.7
click at [644, 577] on div "End User" at bounding box center [743, 582] width 287 height 24
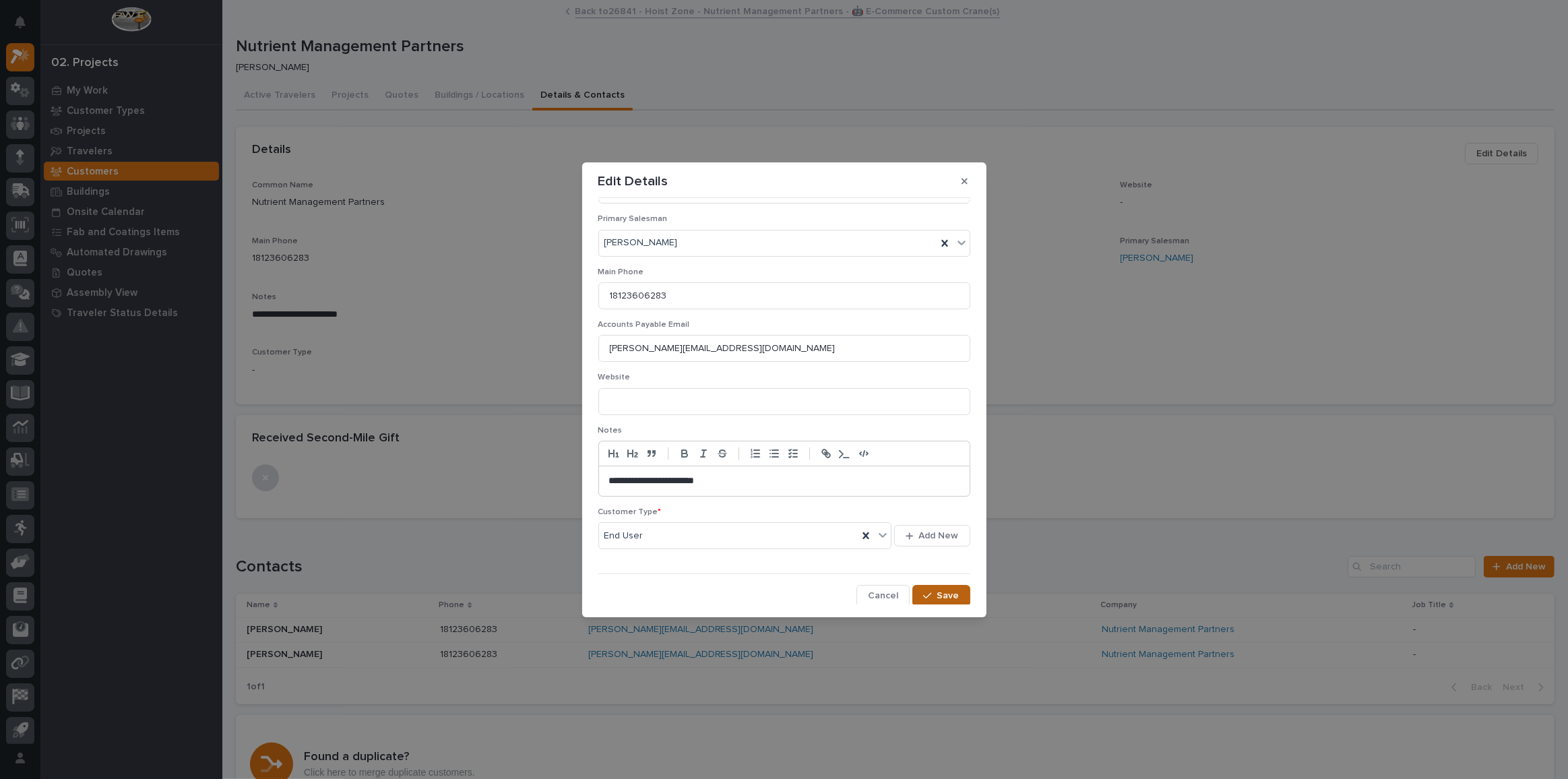
click at [963, 595] on button "Save" at bounding box center [941, 595] width 57 height 21
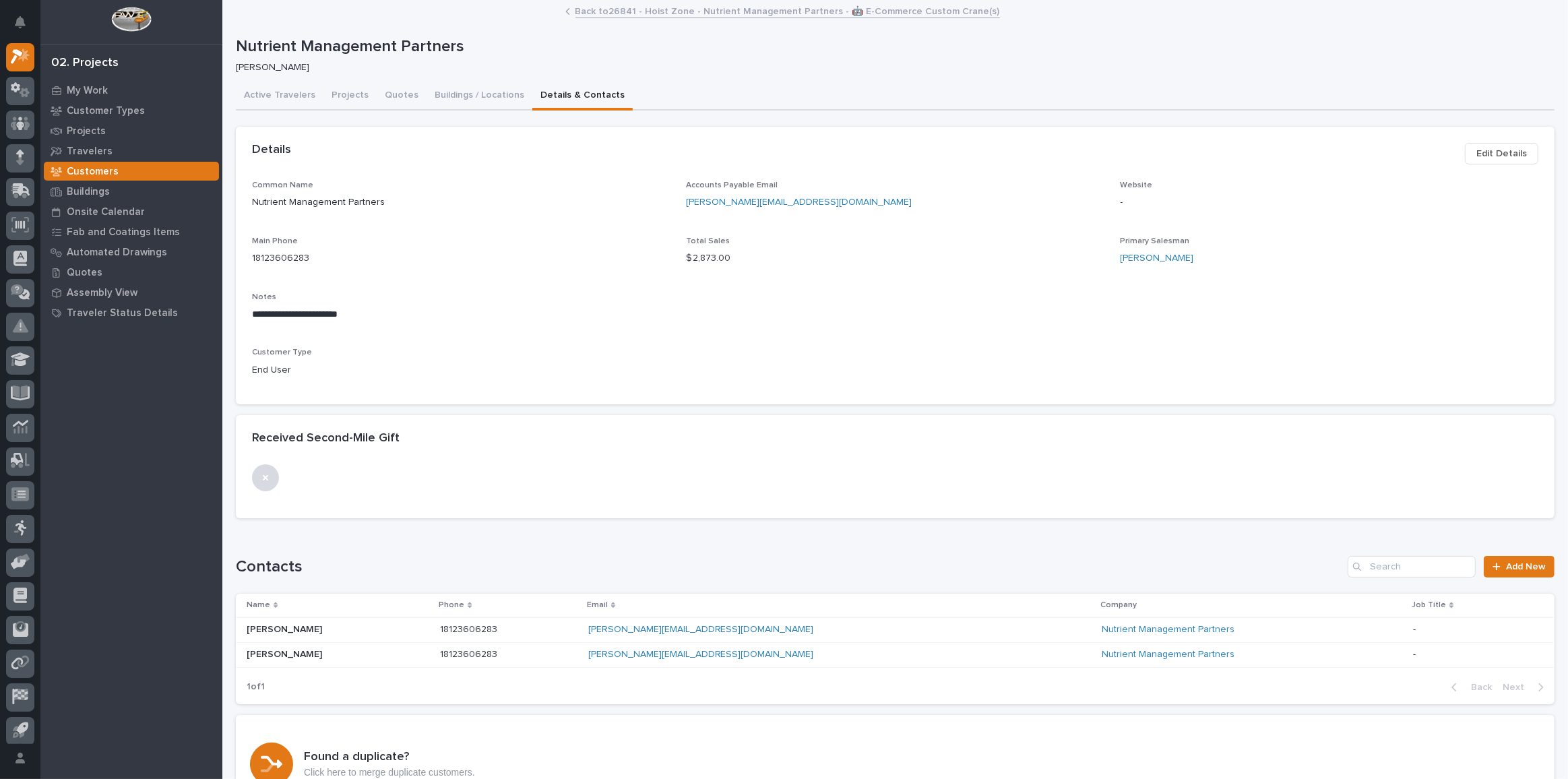
click at [681, 15] on link "Back to 26841 - Hoist Zone - Nutrient Management Partners - 🤖 E-Commerce Custom…" at bounding box center [788, 11] width 425 height 16
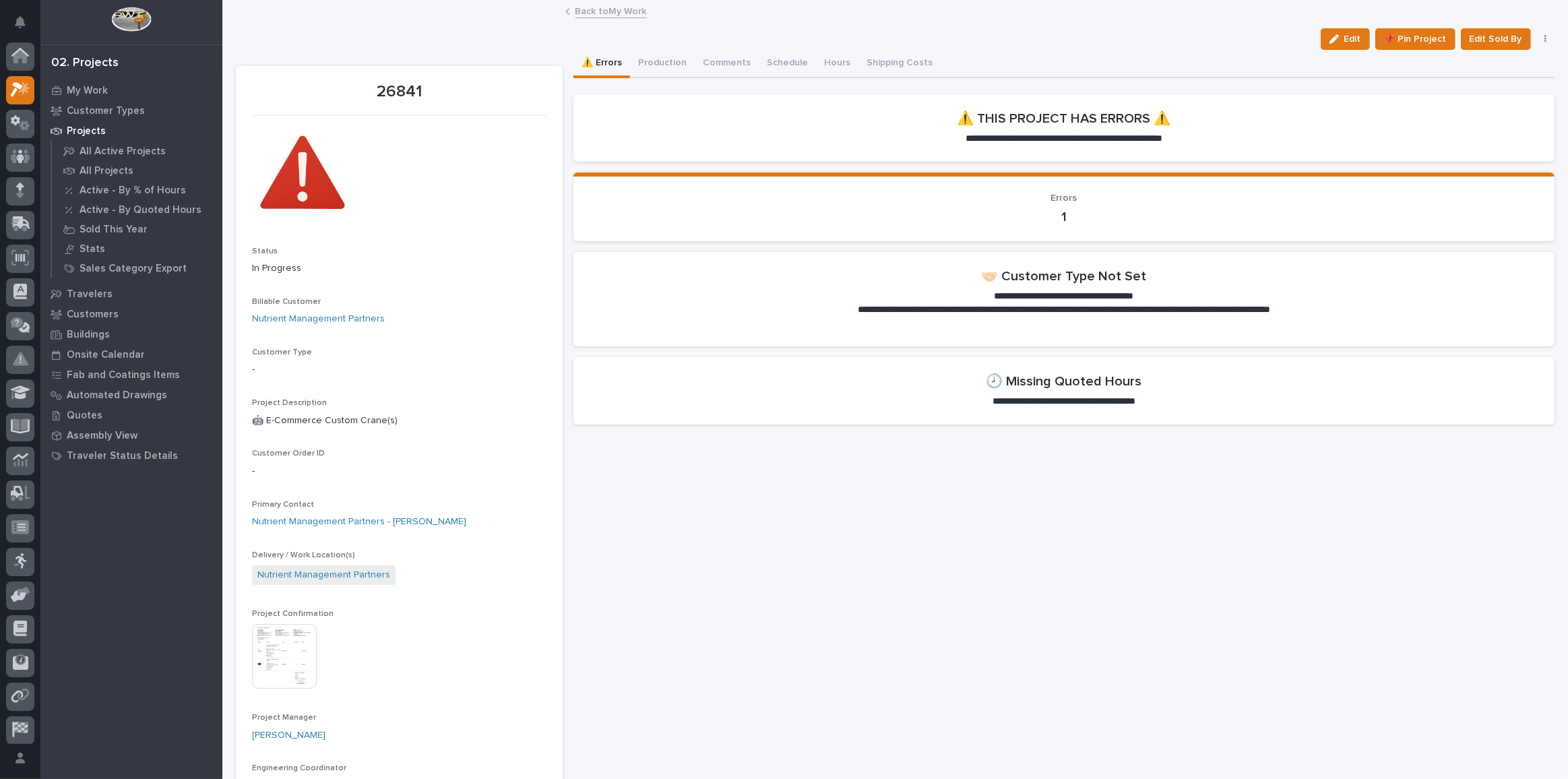
scroll to position [36, 0]
click at [614, 11] on link "Back to My Work" at bounding box center [611, 11] width 72 height 16
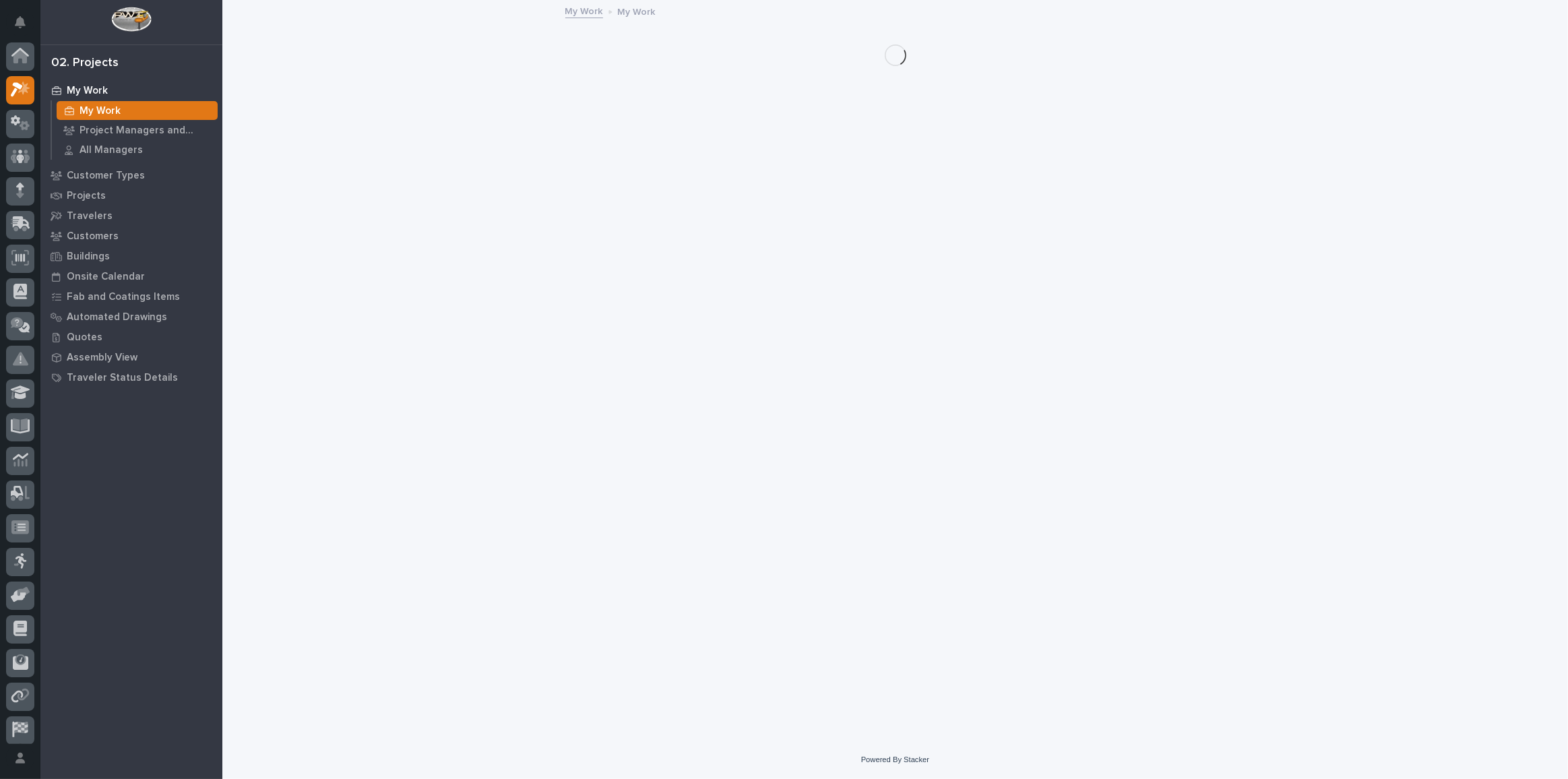
scroll to position [36, 0]
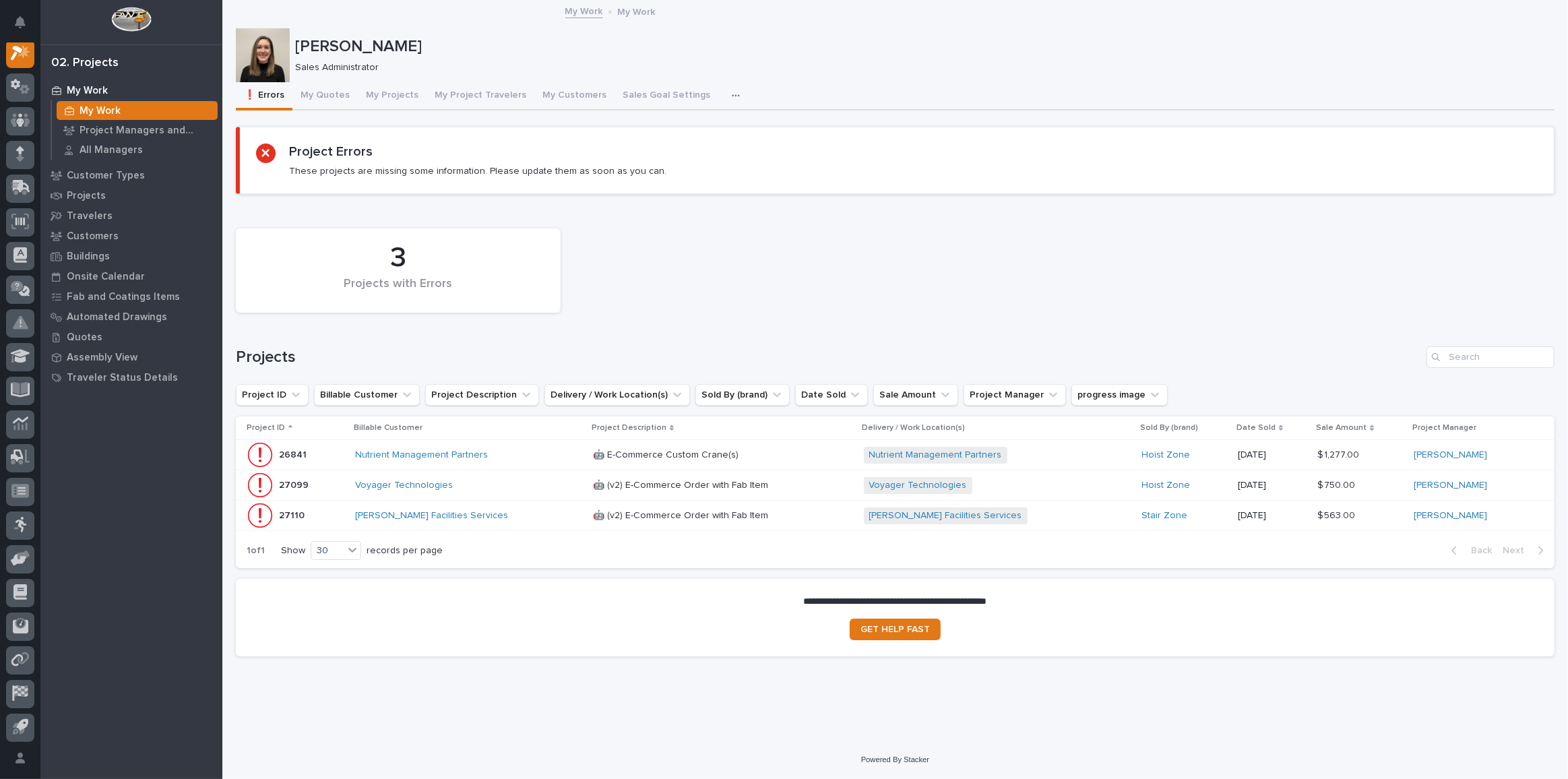
click at [782, 456] on p at bounding box center [711, 455] width 236 height 11
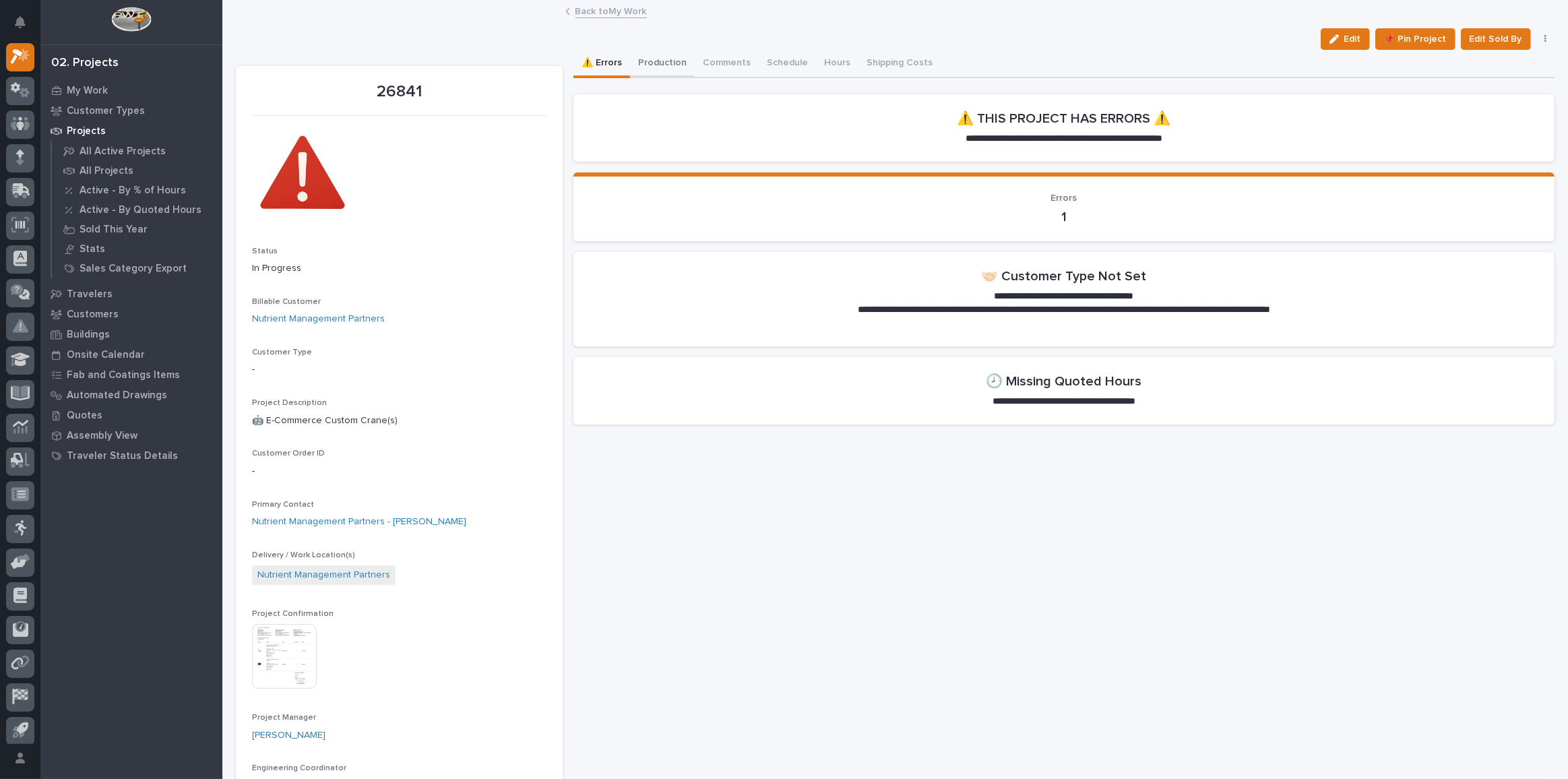
click at [669, 66] on button "Production" at bounding box center [662, 64] width 64 height 29
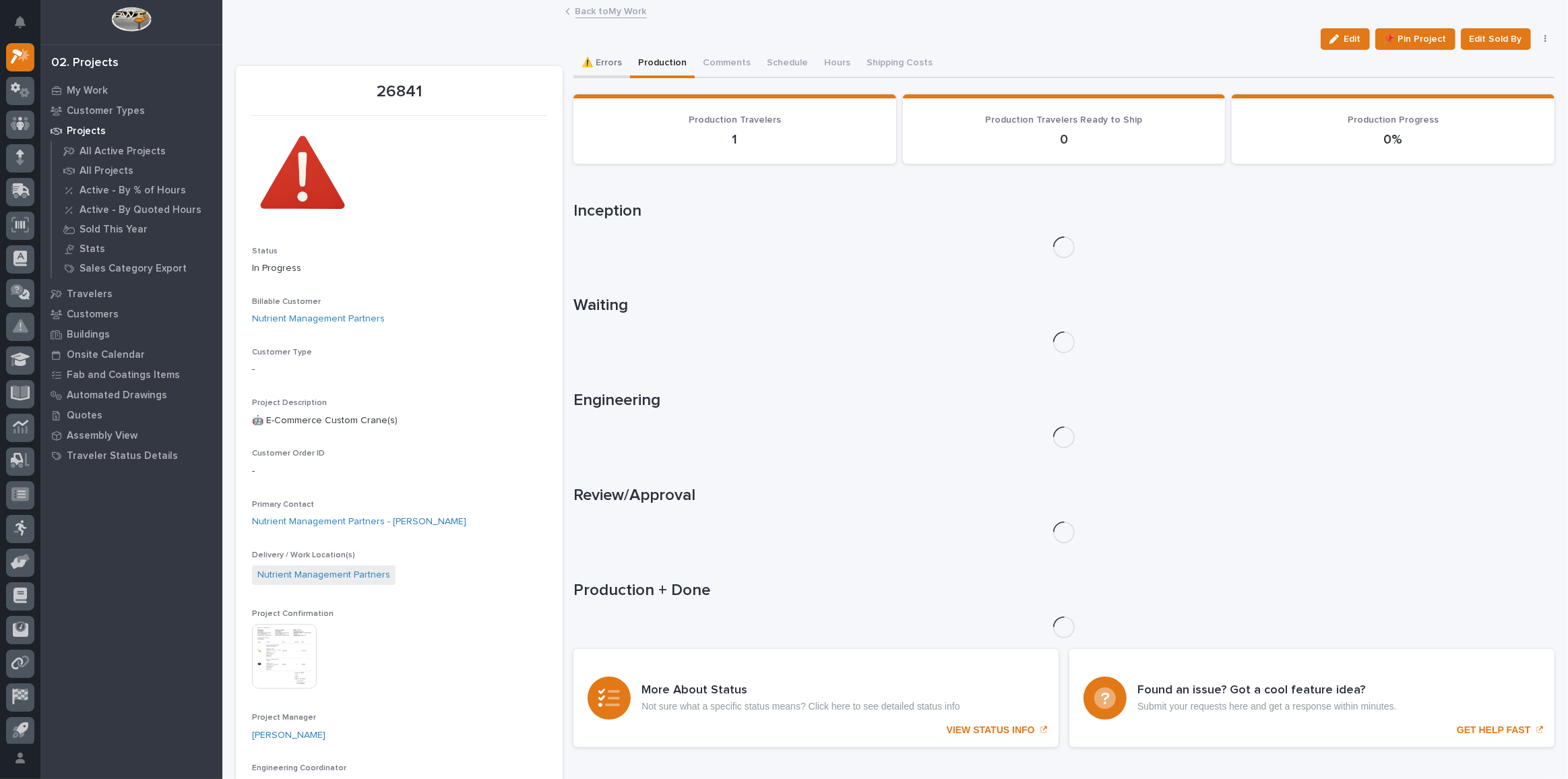
click at [593, 61] on button "⚠️ Errors" at bounding box center [601, 64] width 56 height 29
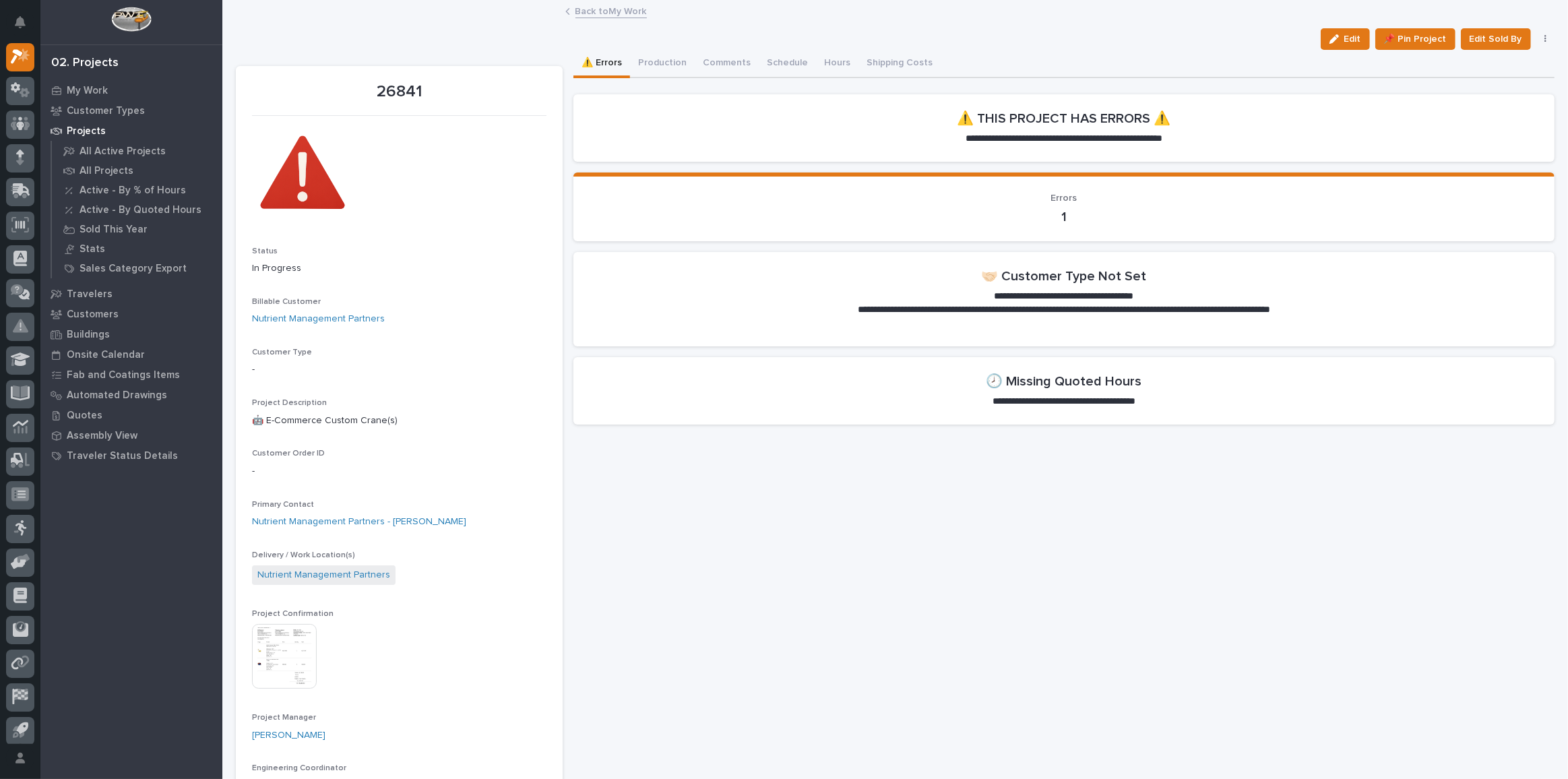
drag, startPoint x: 1343, startPoint y: 35, endPoint x: 1062, endPoint y: 204, distance: 327.9
click at [1342, 31] on button "Edit" at bounding box center [1345, 39] width 49 height 21
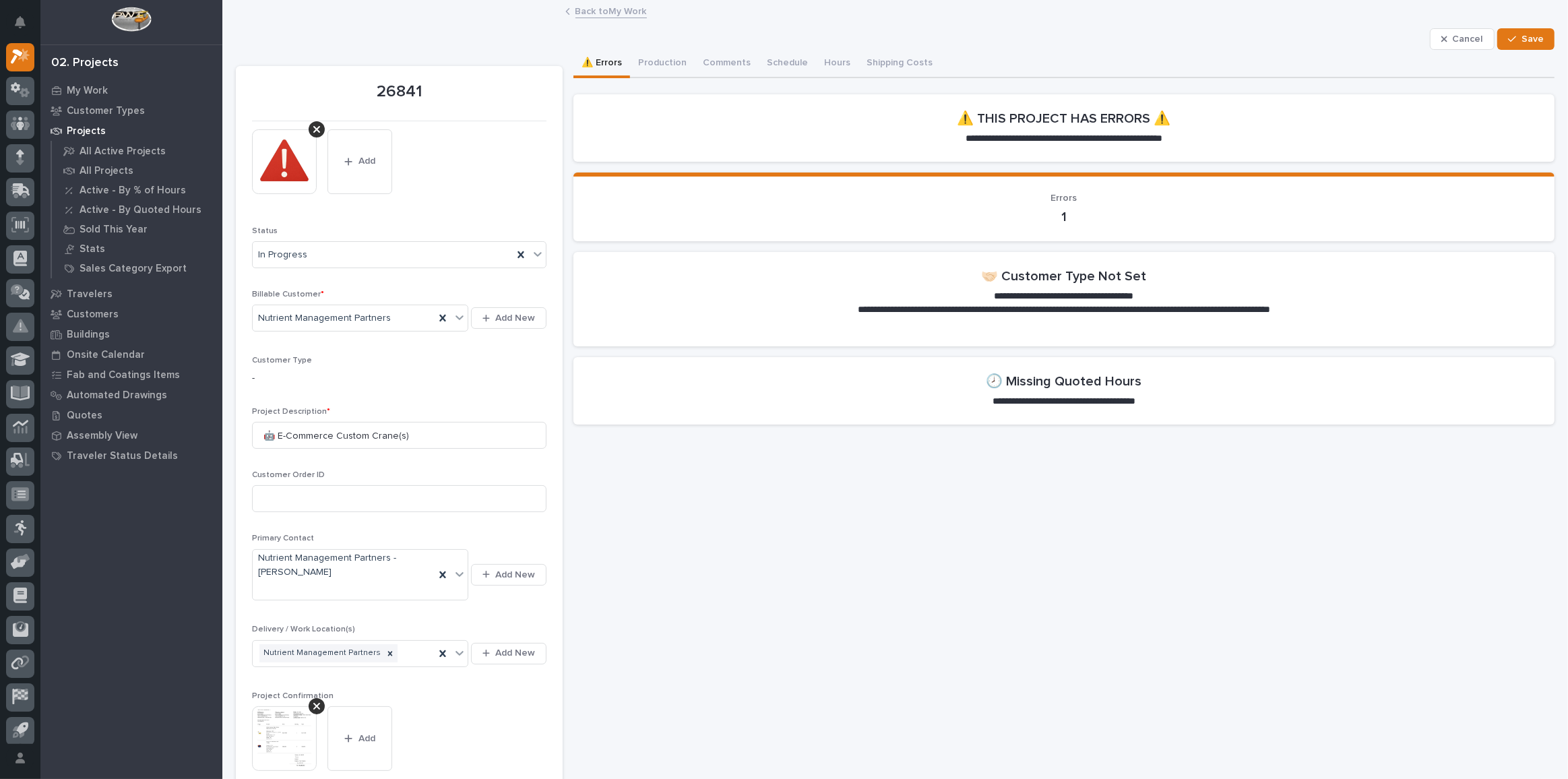
click at [354, 387] on div "Customer Type -" at bounding box center [399, 376] width 295 height 40
click at [332, 369] on div "-" at bounding box center [399, 377] width 295 height 17
click at [263, 371] on p "-" at bounding box center [399, 378] width 295 height 14
click at [1442, 31] on button "Cancel" at bounding box center [1462, 39] width 64 height 21
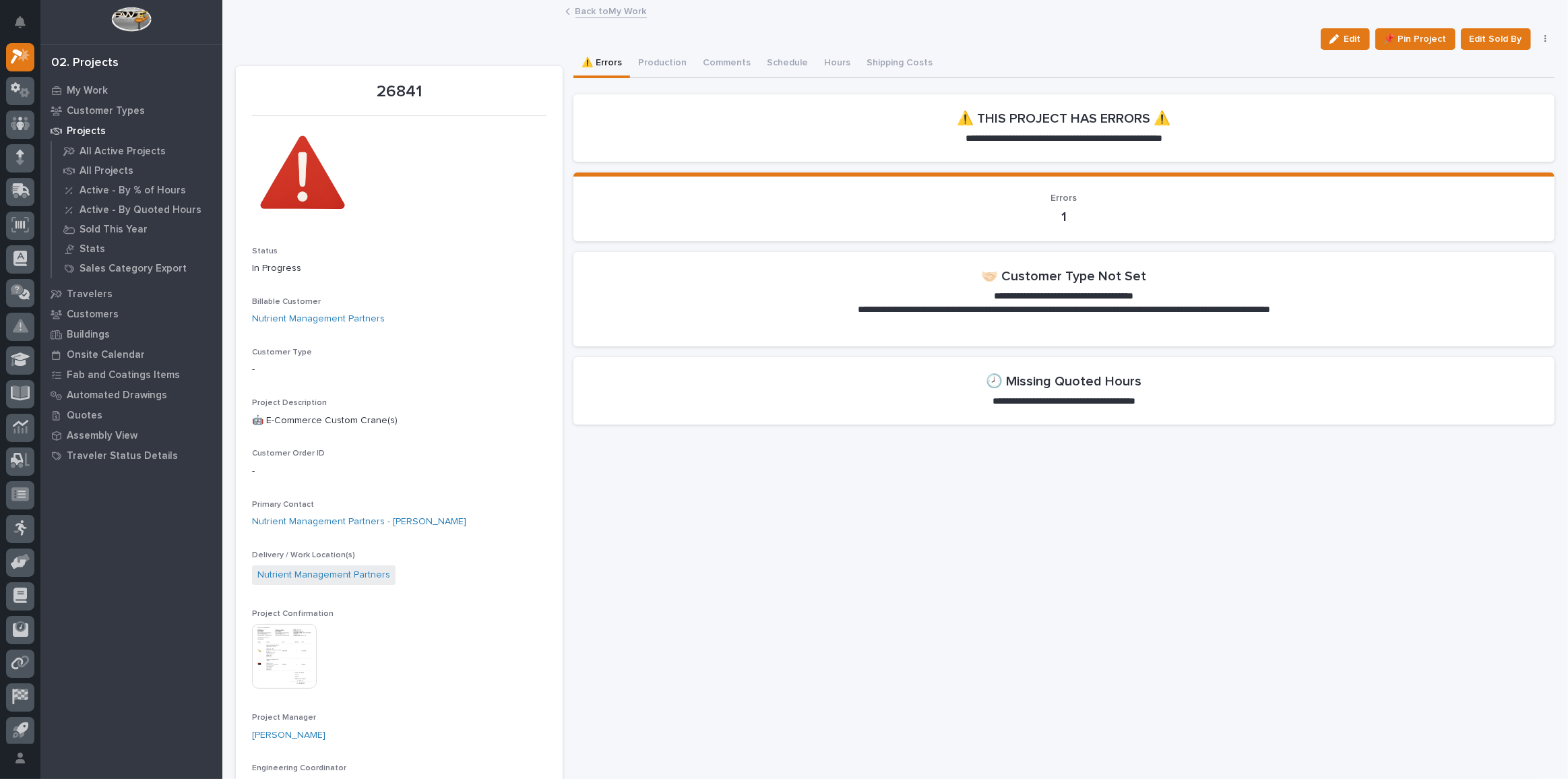
click at [627, 9] on link "Back to My Work" at bounding box center [611, 11] width 72 height 16
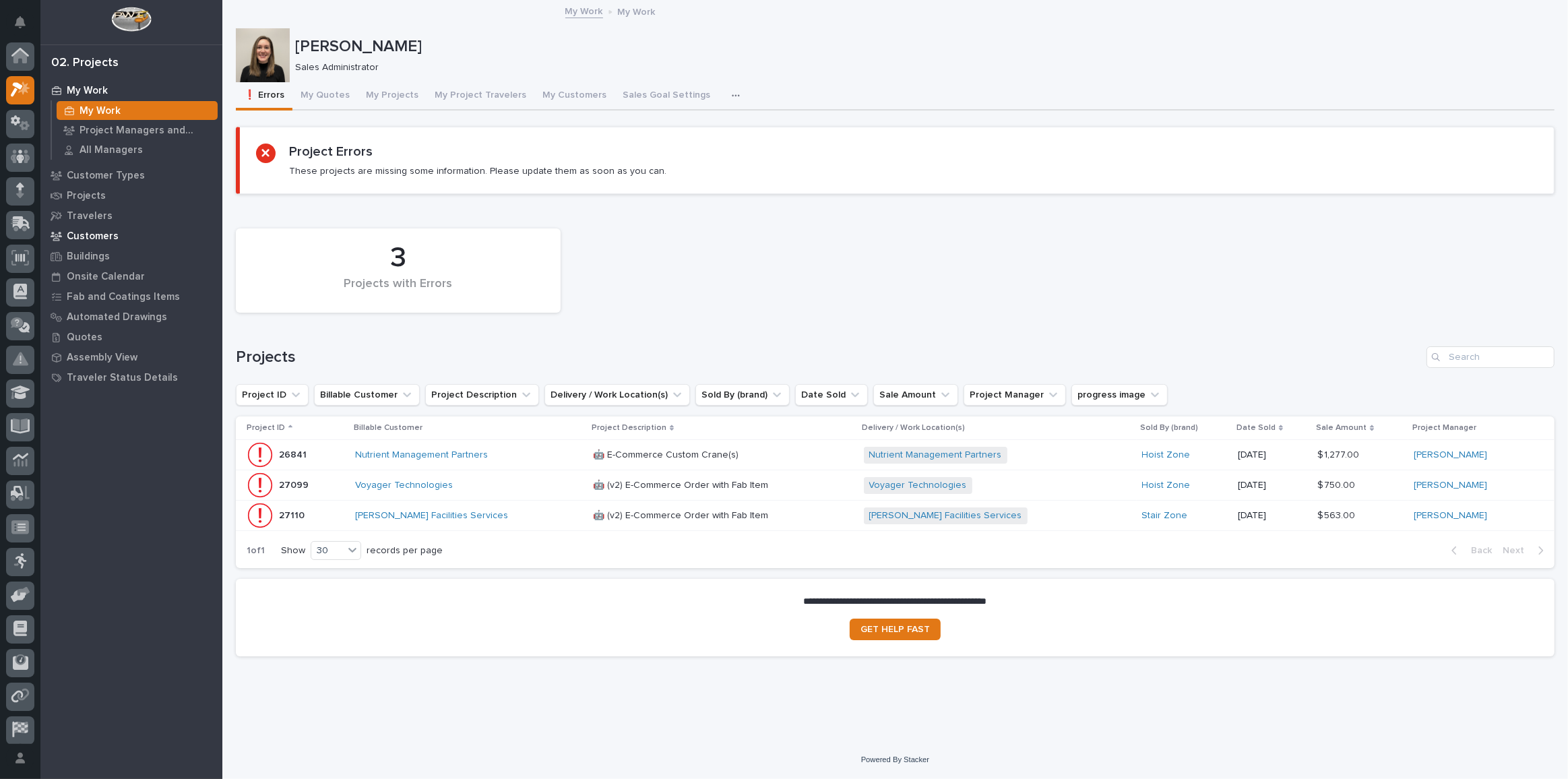
scroll to position [36, 0]
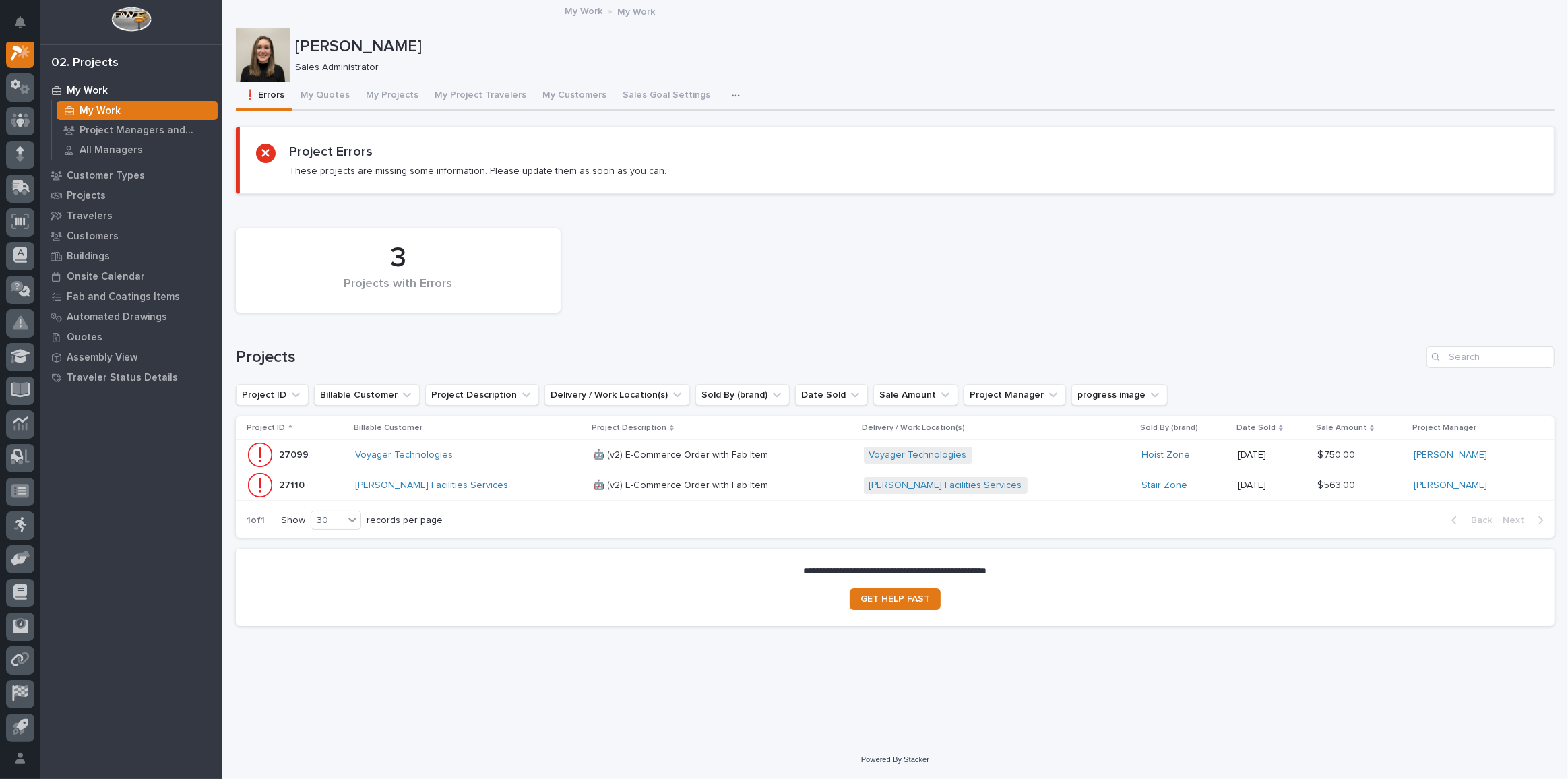
click at [756, 209] on div "Loading... Saving… 3 Projects with Errors Projects Project ID Billable Customer…" at bounding box center [895, 377] width 1318 height 344
click at [1328, 694] on div "Loading... Saving… Loading... Saving… [PERSON_NAME] [PERSON_NAME] Sales Adminis…" at bounding box center [894, 354] width 1332 height 705
click at [806, 485] on p at bounding box center [711, 485] width 236 height 11
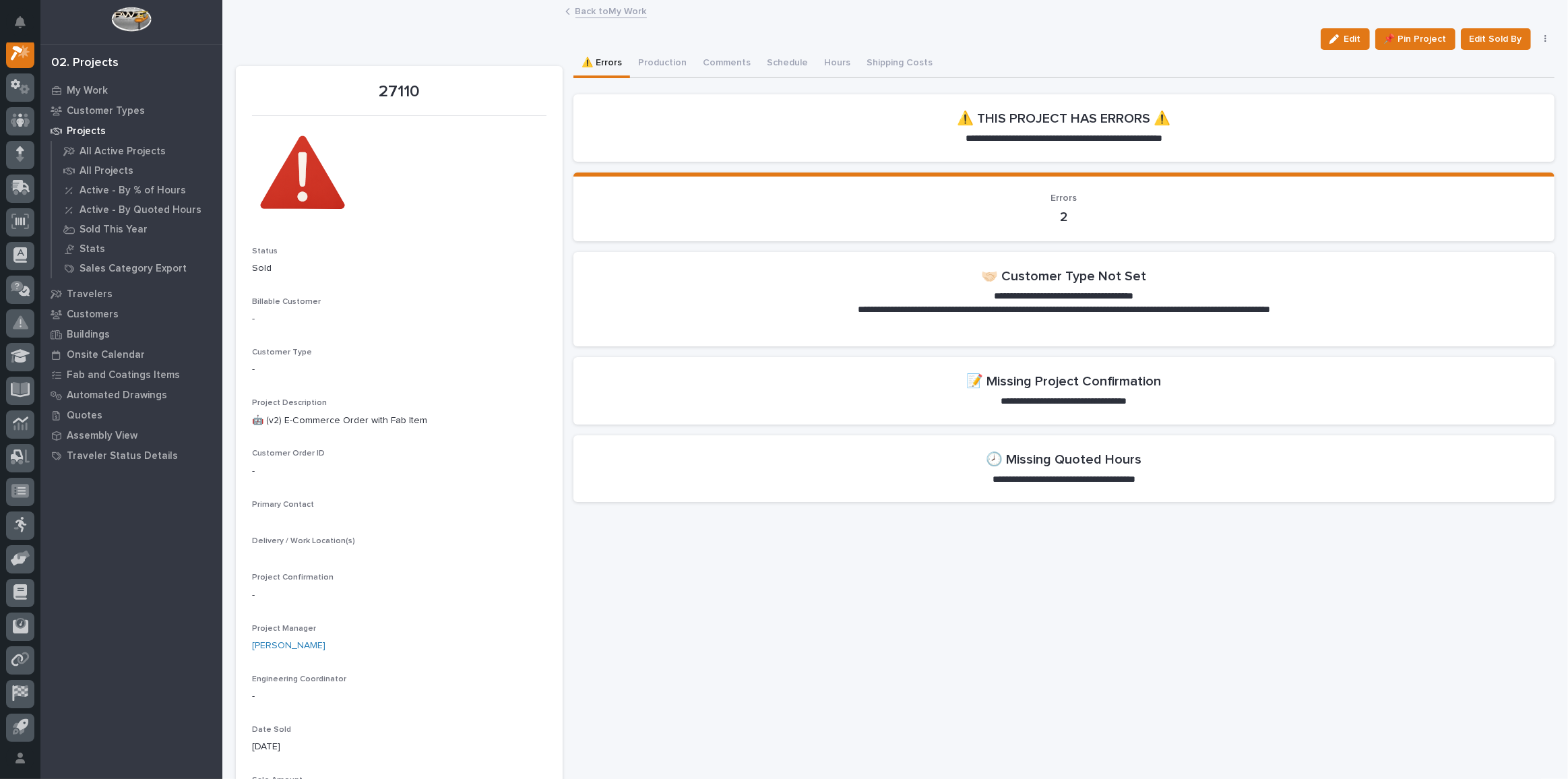
scroll to position [33, 0]
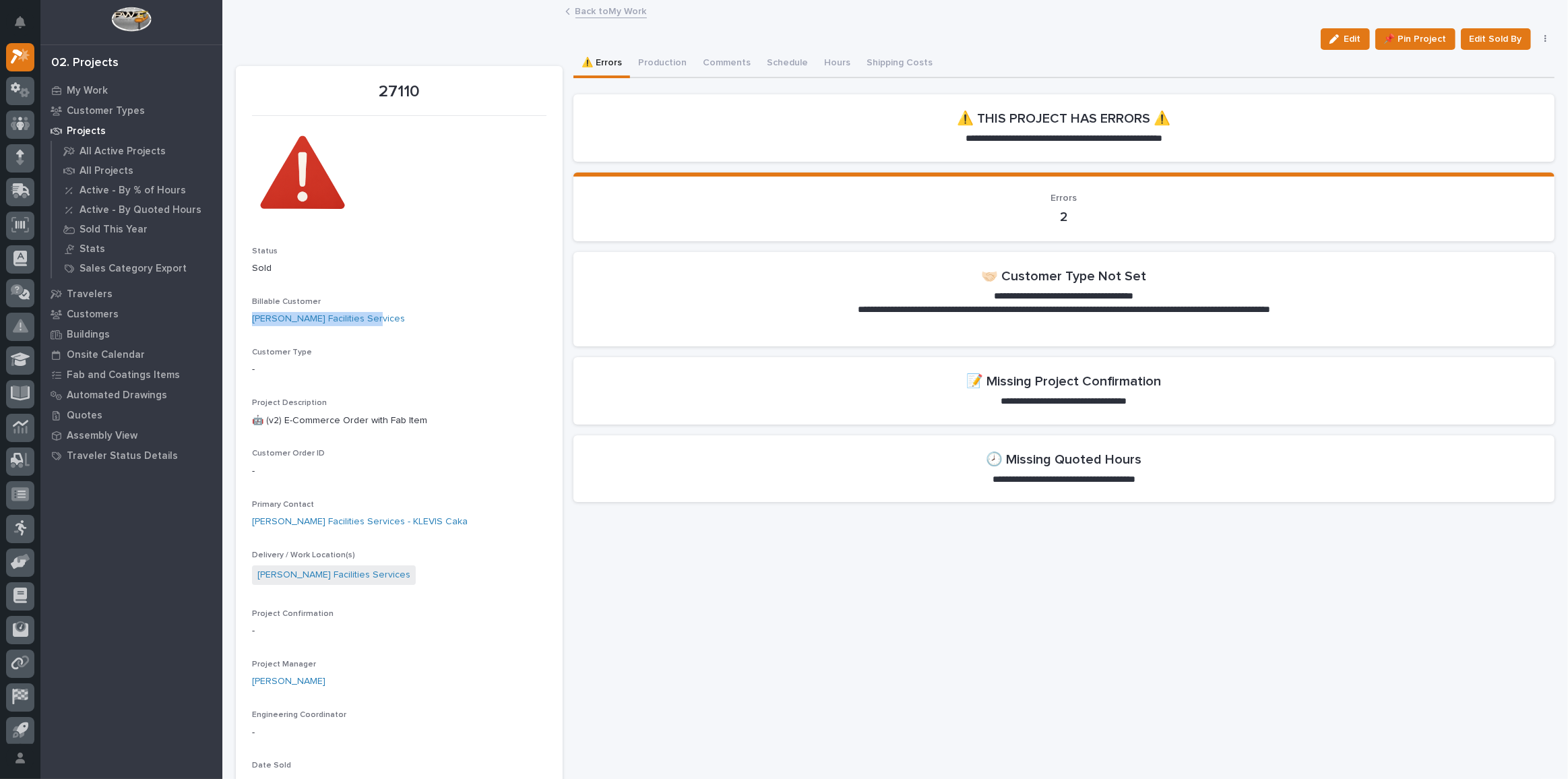
drag, startPoint x: 382, startPoint y: 319, endPoint x: 231, endPoint y: 331, distance: 151.5
copy link "[PERSON_NAME] Facilities Services"
click at [334, 317] on link "[PERSON_NAME] Facilities Services" at bounding box center [328, 319] width 153 height 14
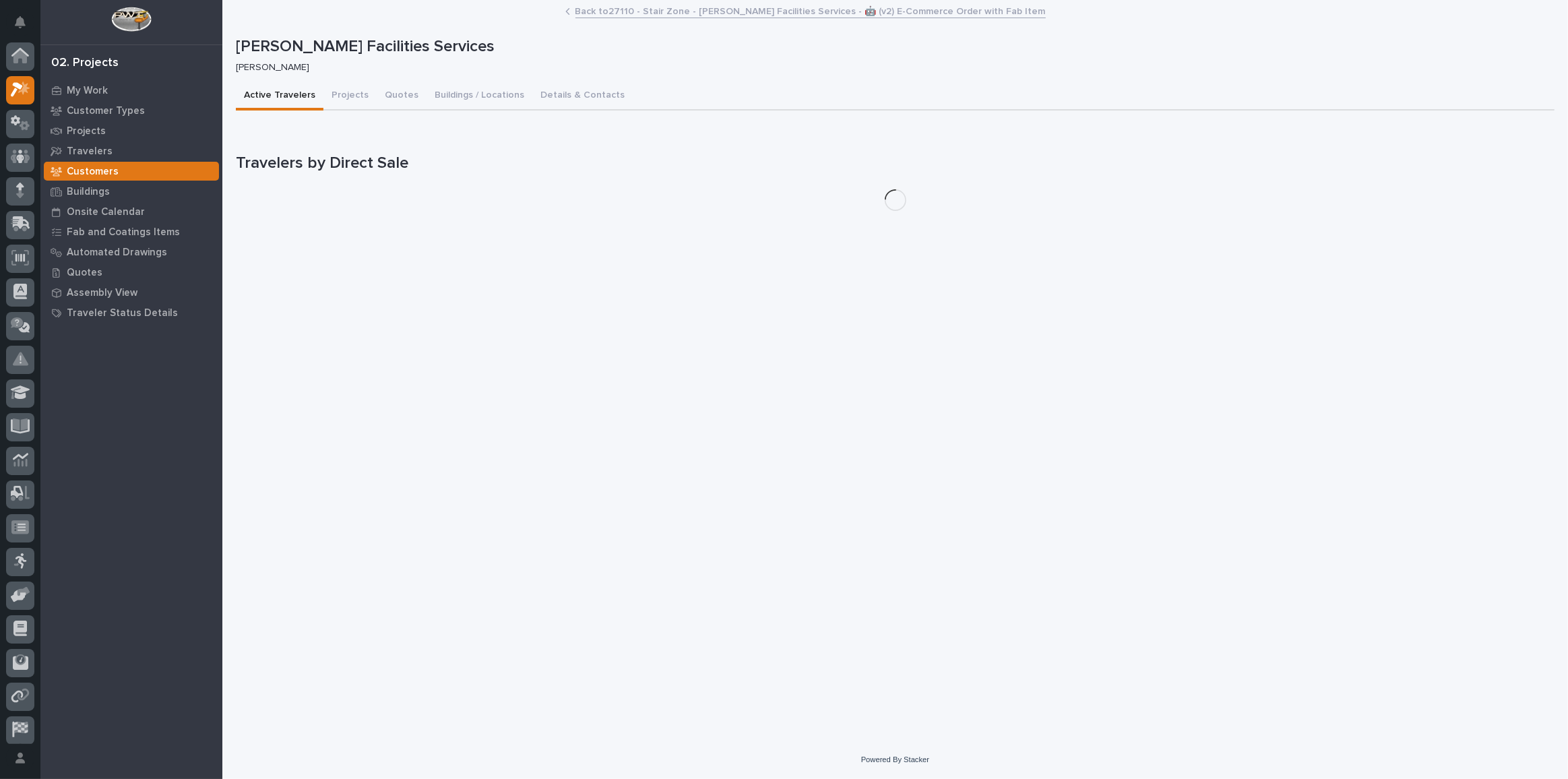
scroll to position [33, 0]
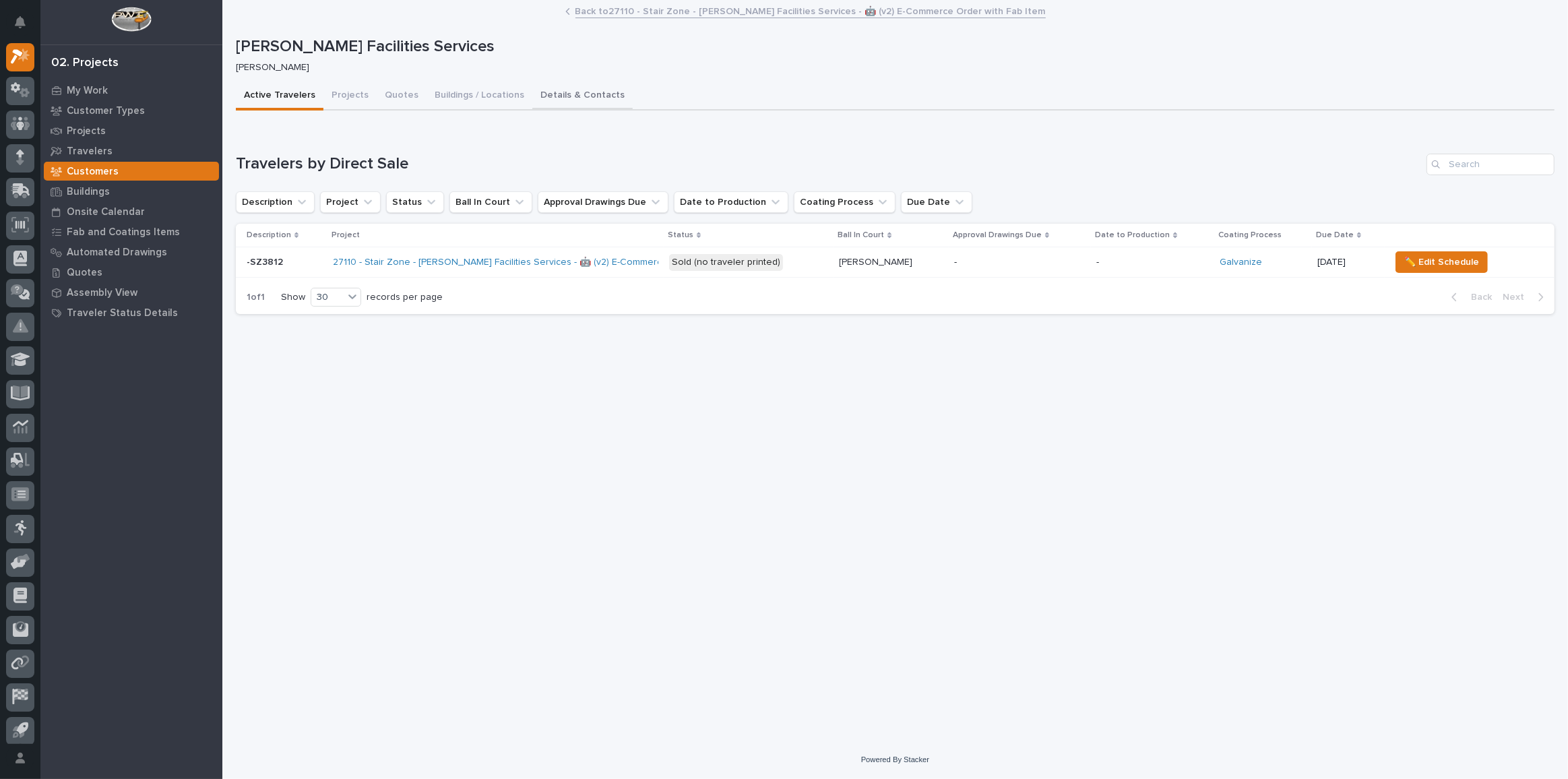
click at [586, 88] on button "Details & Contacts" at bounding box center [583, 96] width 100 height 29
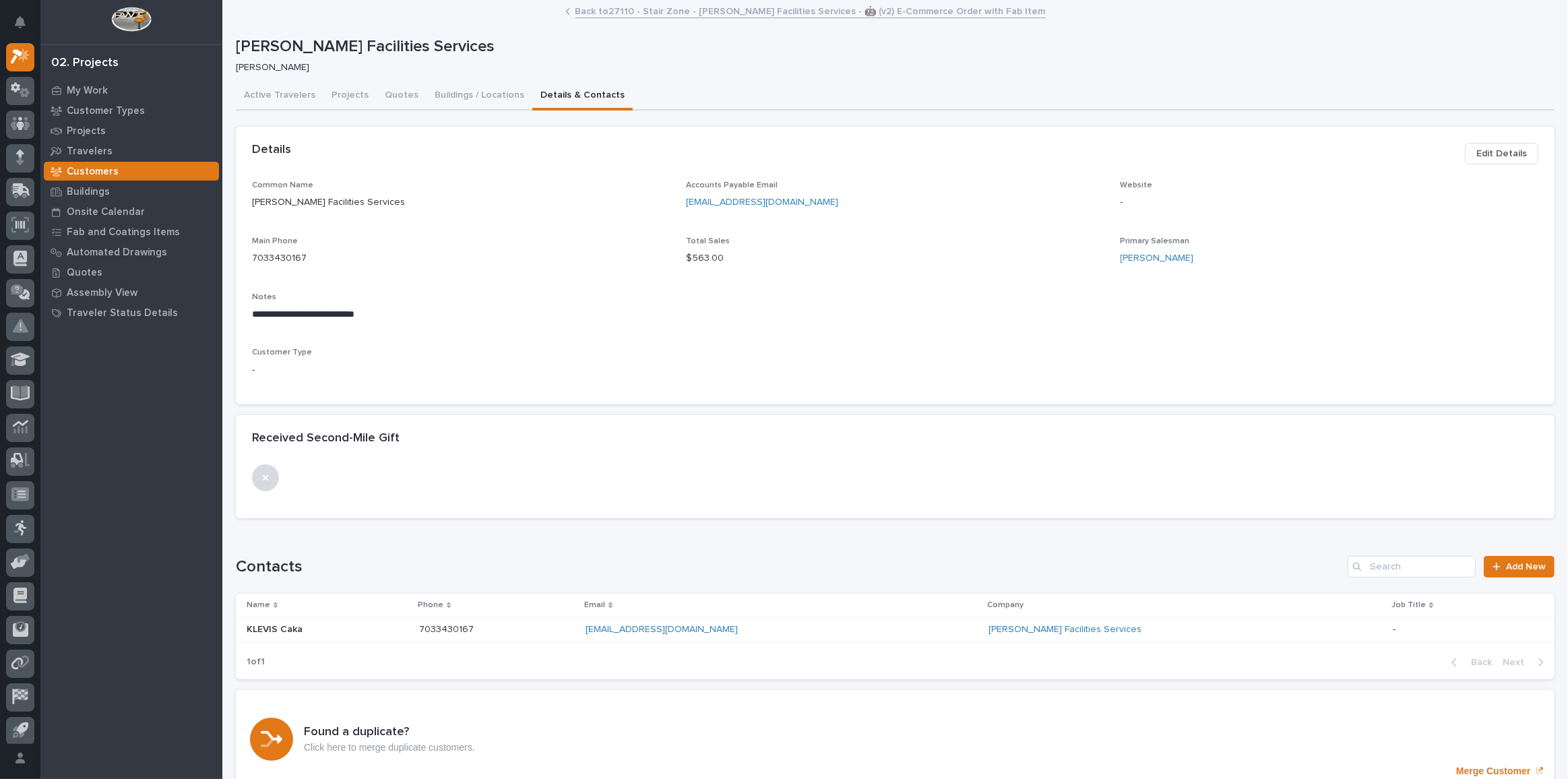
click at [1489, 159] on span "Edit Details" at bounding box center [1502, 154] width 51 height 16
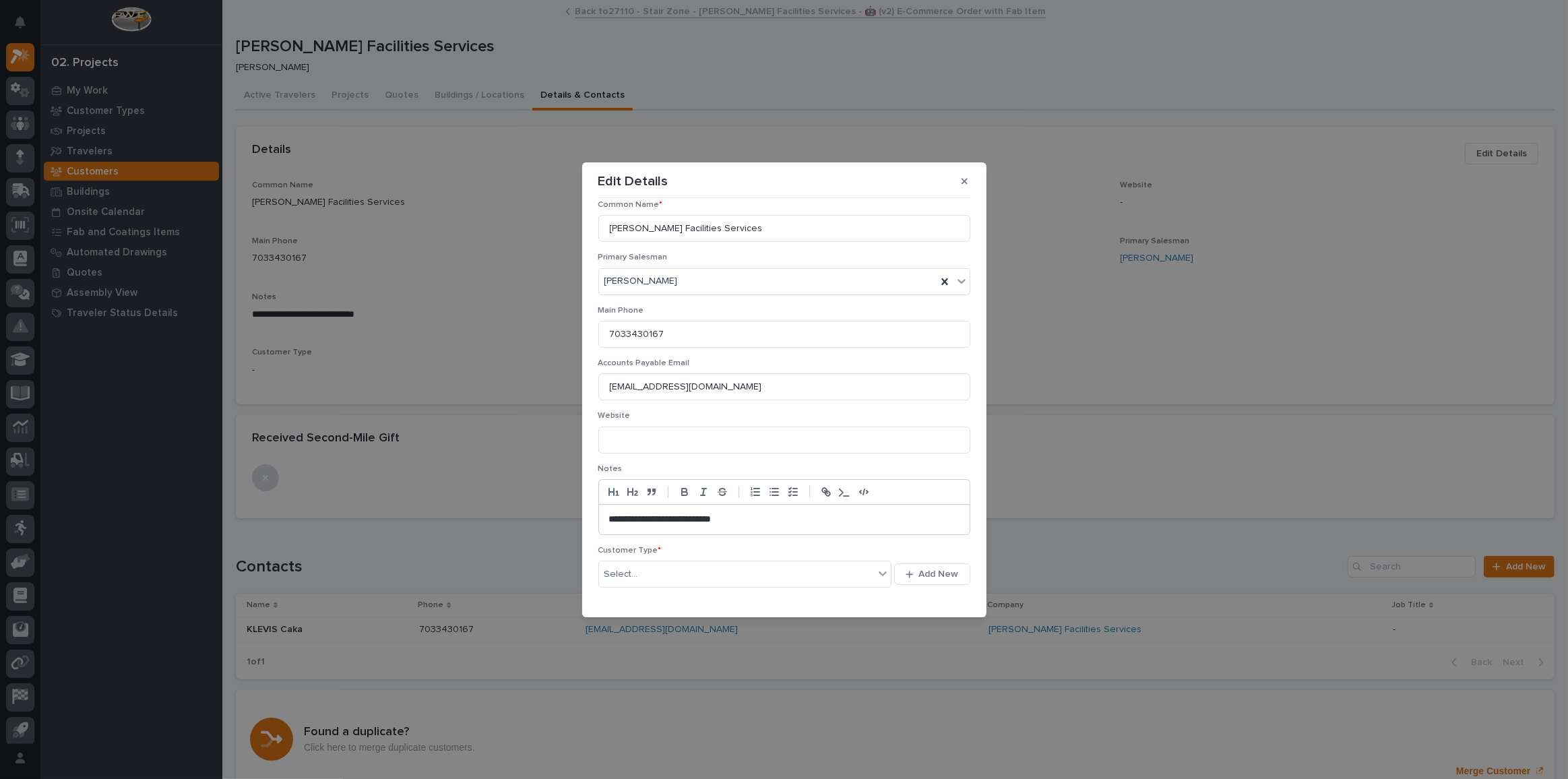
scroll to position [105, 0]
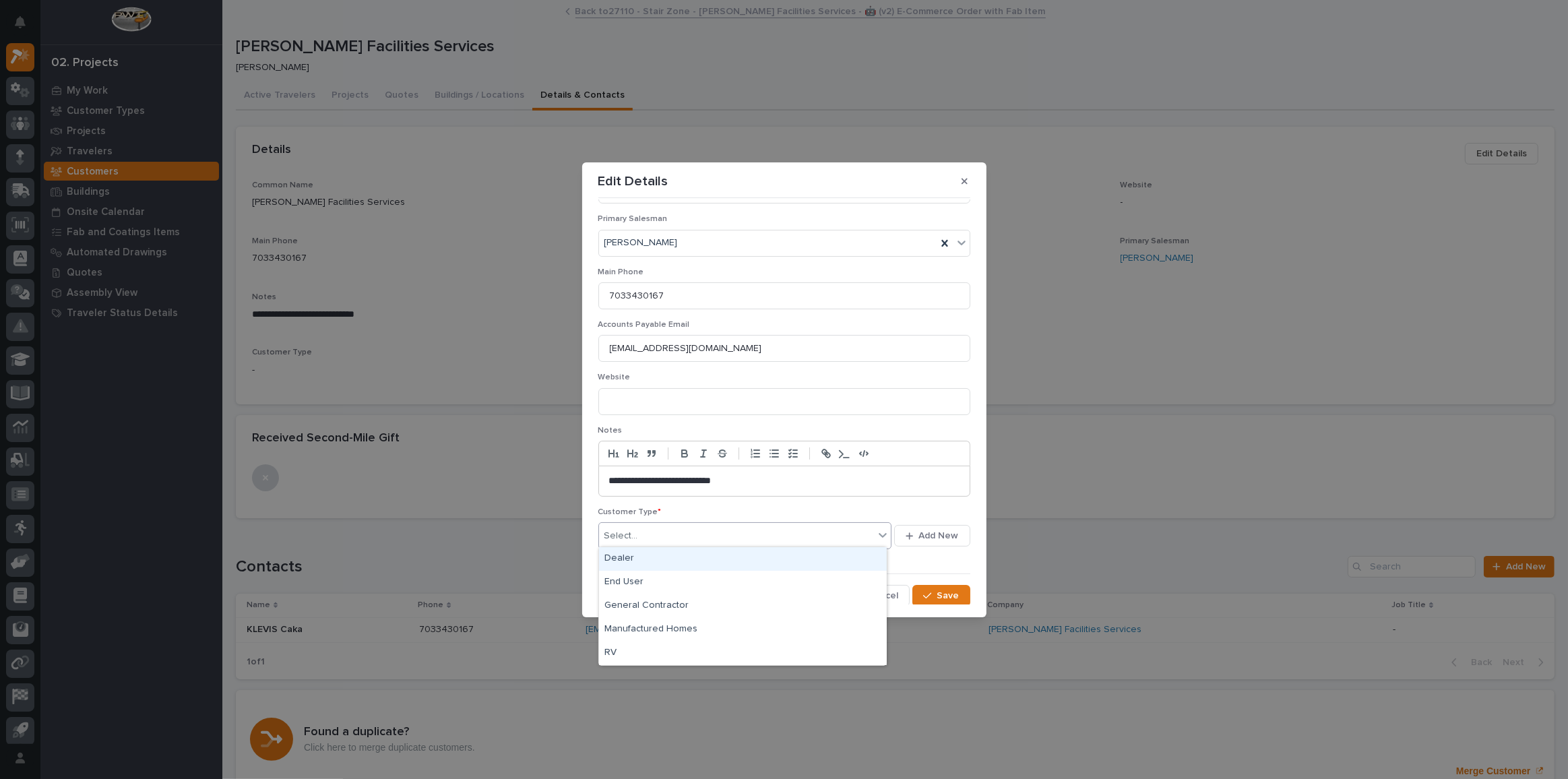
click at [692, 532] on div "Select..." at bounding box center [736, 535] width 275 height 22
click at [644, 585] on div "End User" at bounding box center [743, 582] width 287 height 24
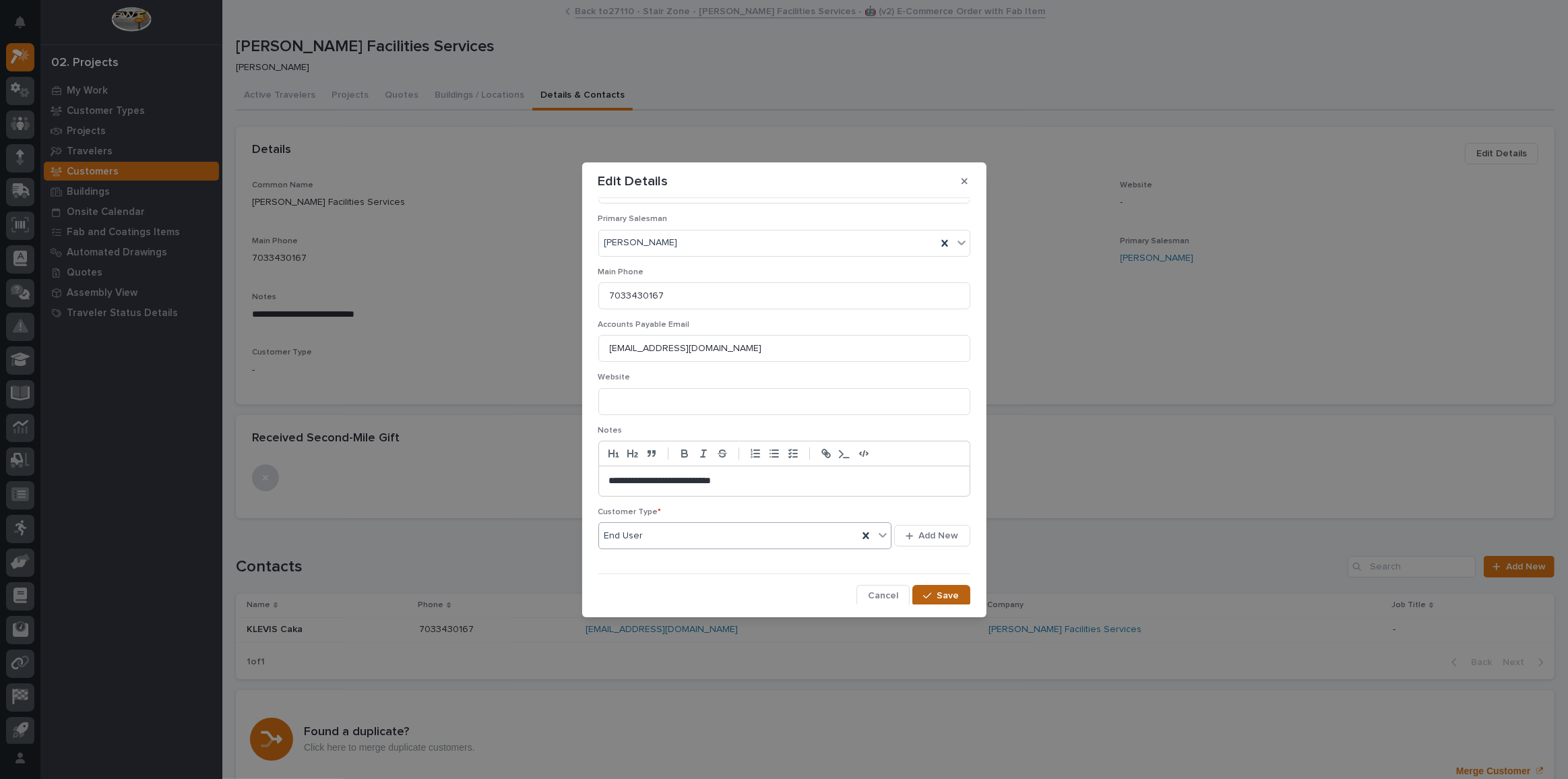
click at [941, 594] on span "Save" at bounding box center [948, 595] width 22 height 12
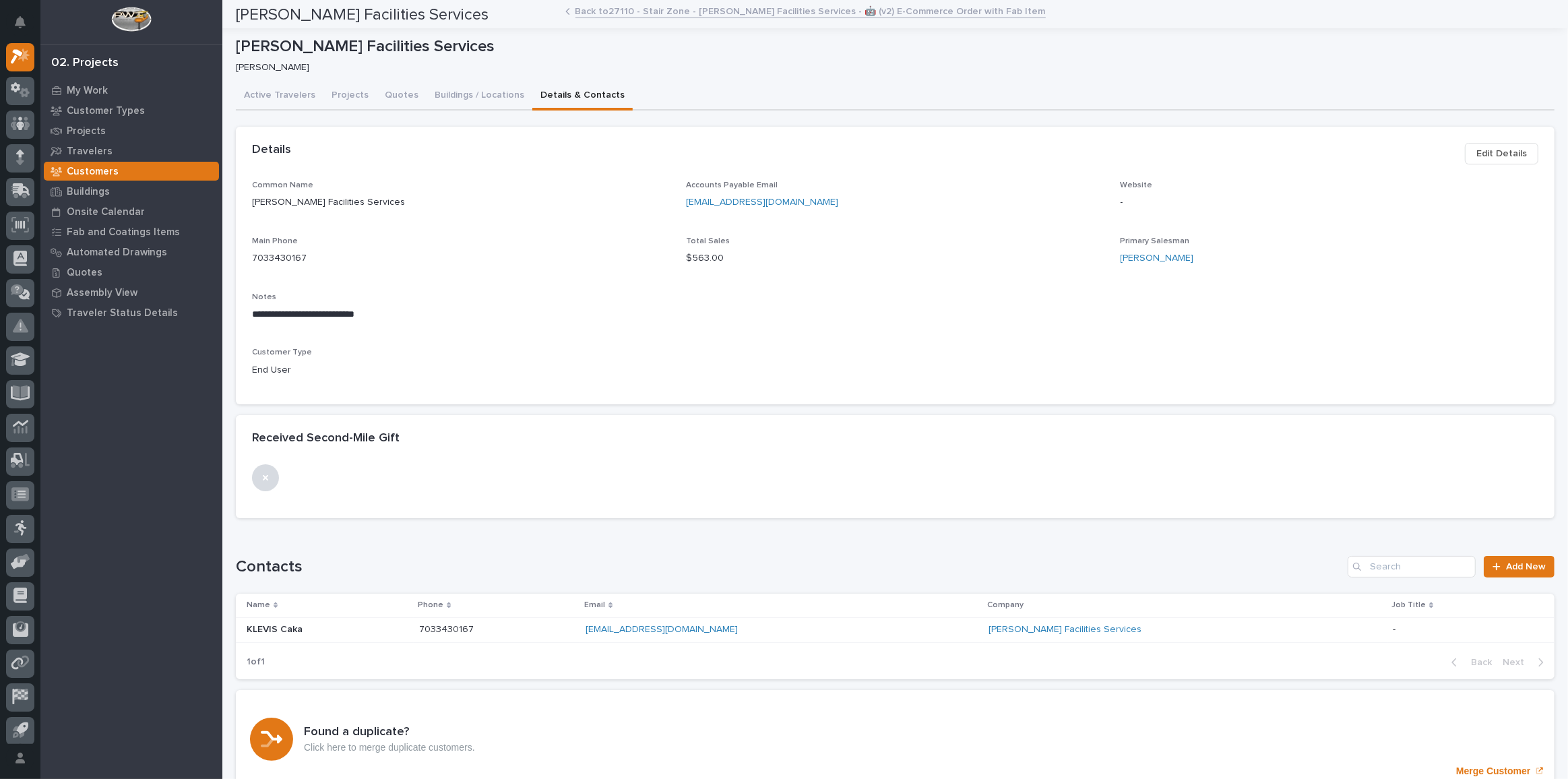
scroll to position [0, 0]
click at [1496, 154] on span "Edit Details" at bounding box center [1502, 154] width 51 height 16
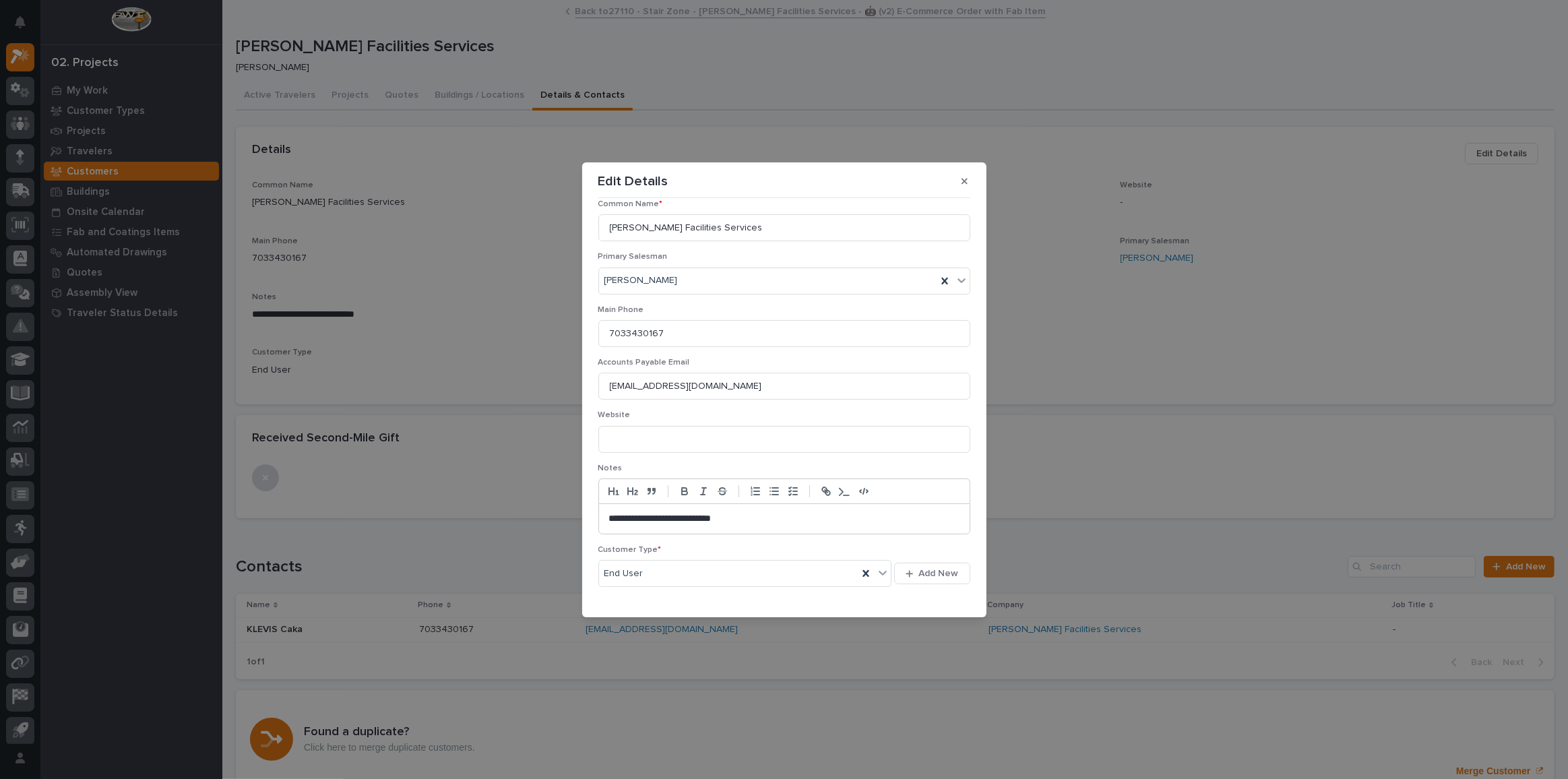
scroll to position [105, 0]
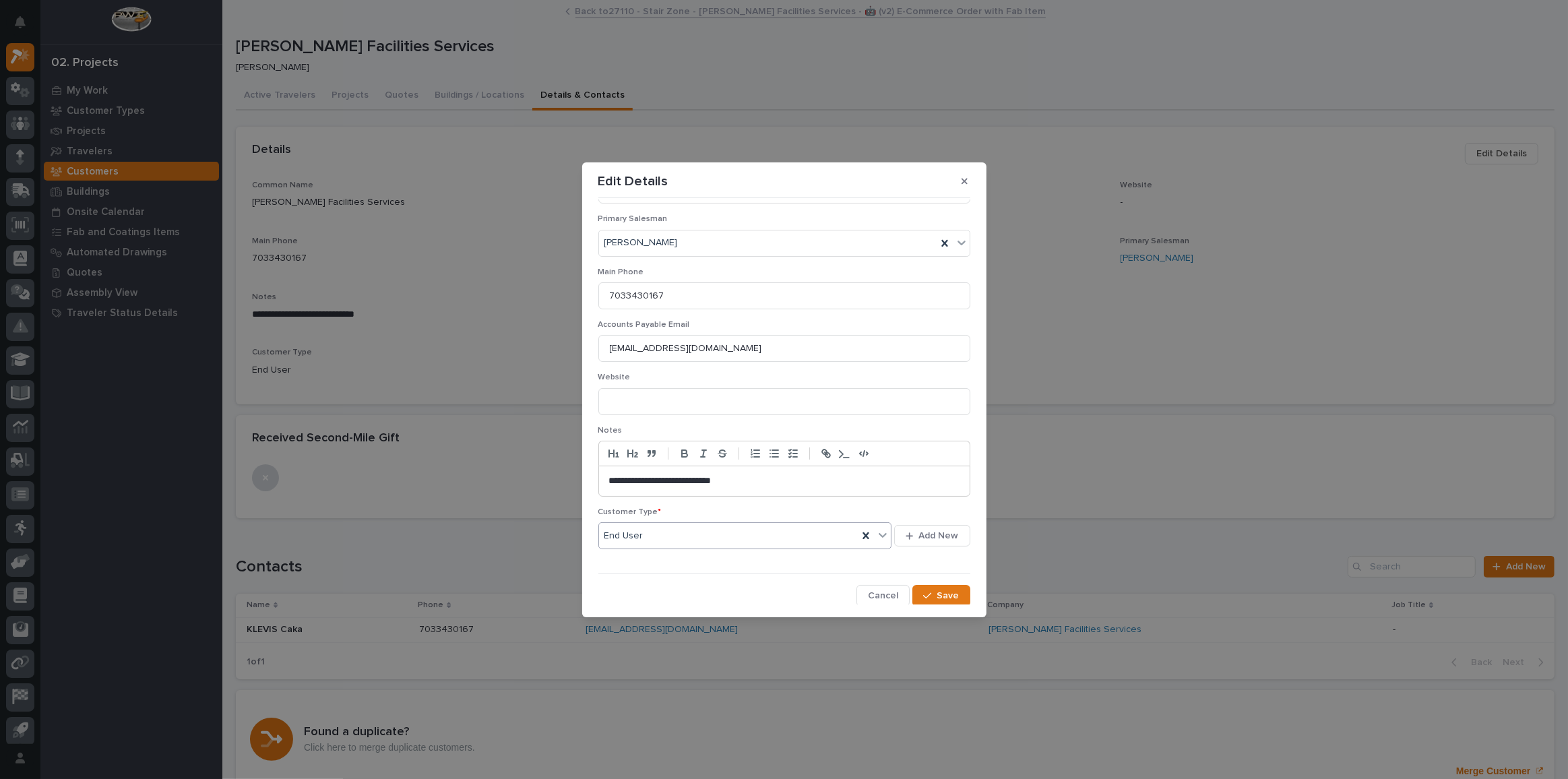
click at [704, 532] on div "End User" at bounding box center [729, 535] width 260 height 22
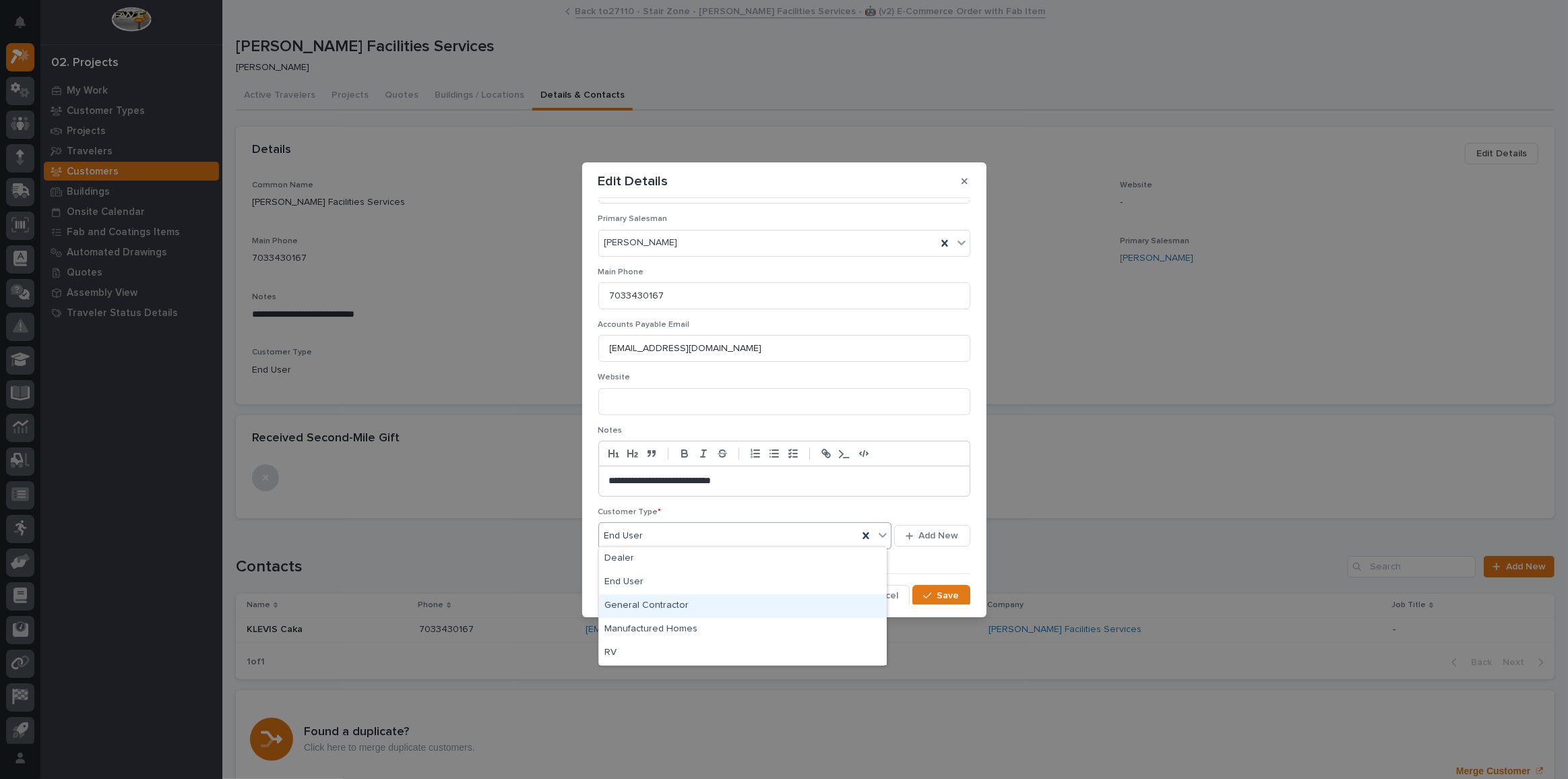
click at [697, 602] on div "General Contractor" at bounding box center [743, 605] width 287 height 24
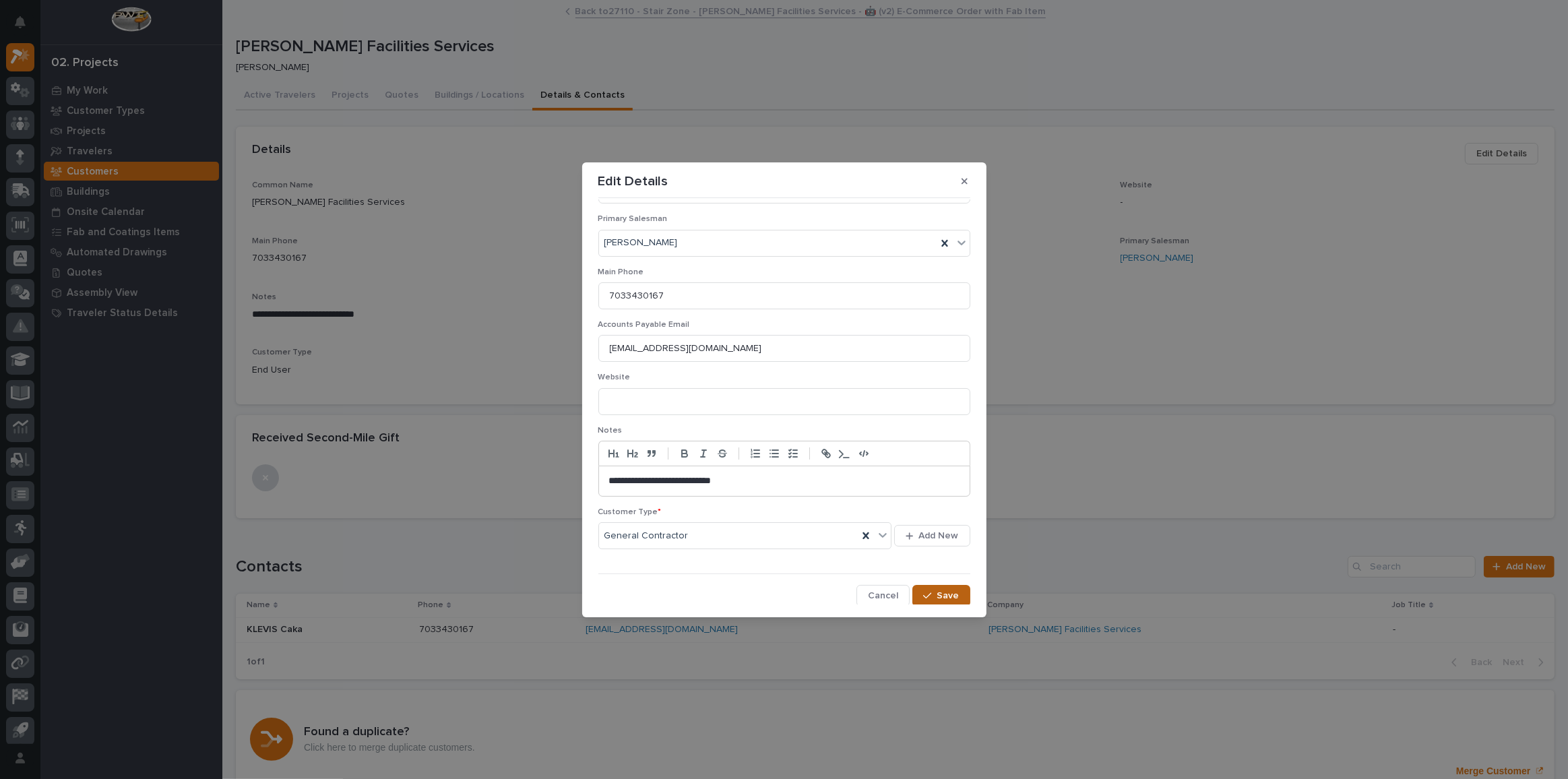
click at [930, 594] on div "button" at bounding box center [930, 595] width 14 height 9
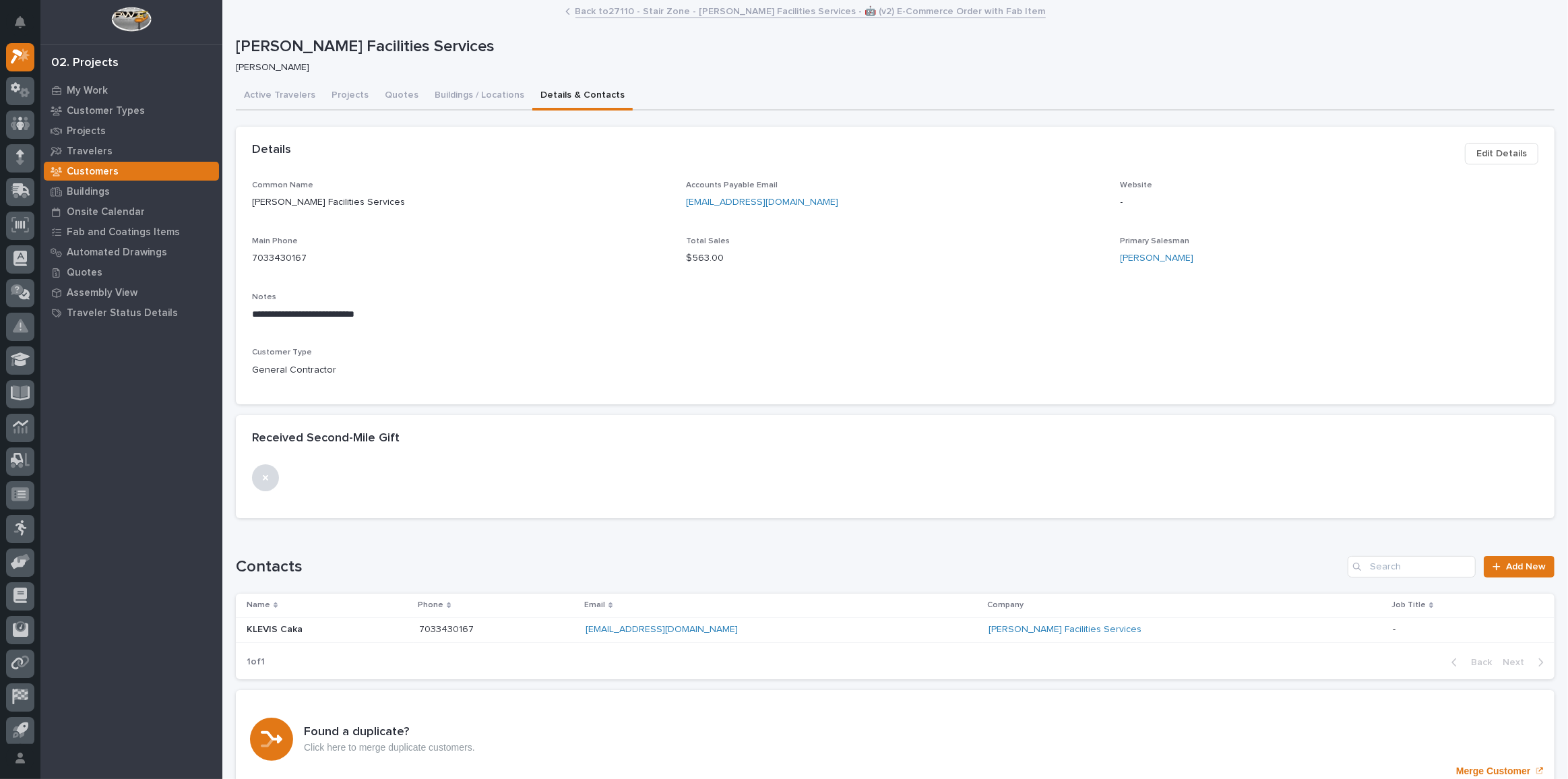
click at [621, 15] on link "Back to 27110 - Stair Zone - [PERSON_NAME] Facilities Services - 🤖 (v2) E-Comme…" at bounding box center [811, 11] width 470 height 16
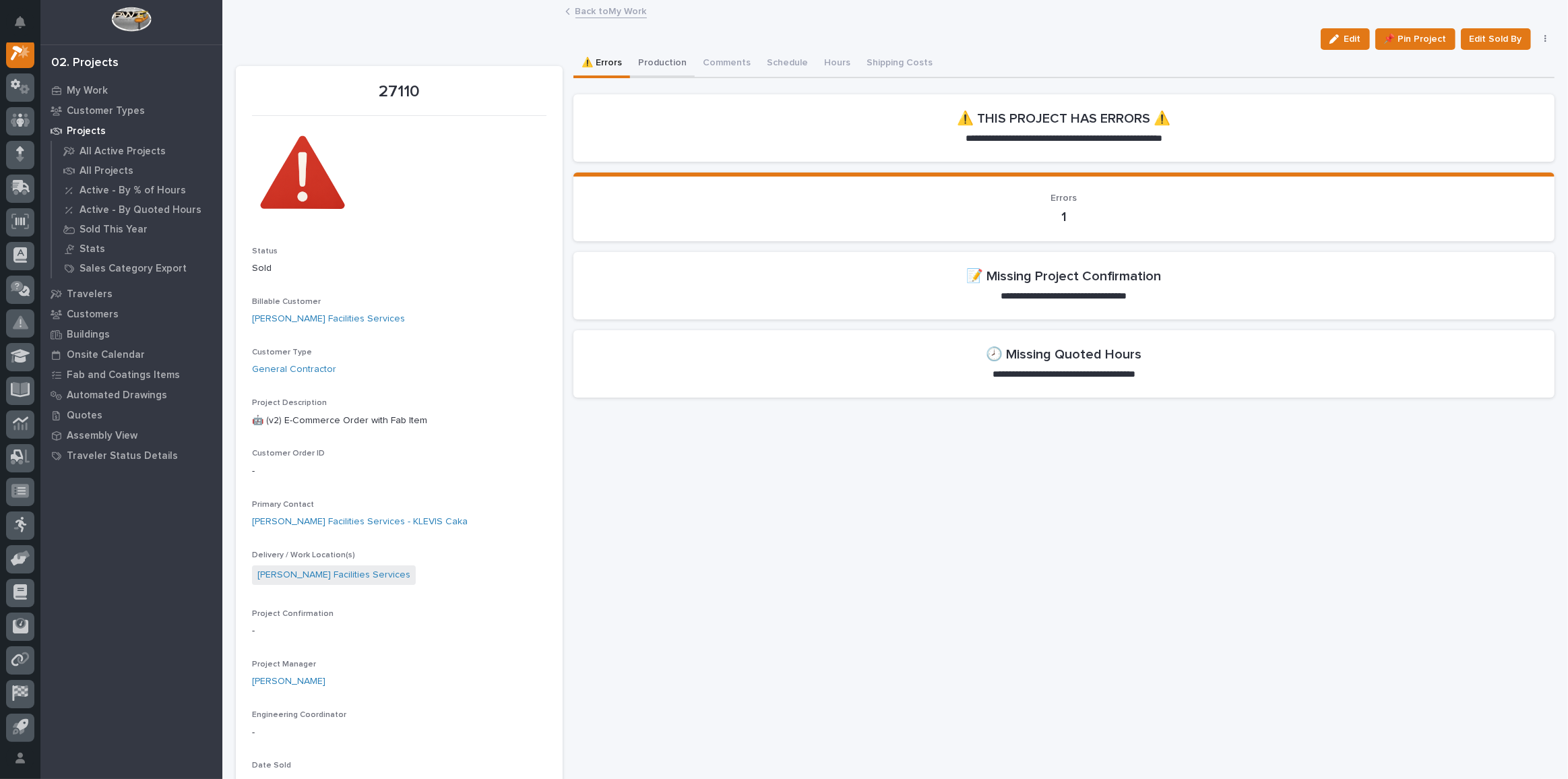
click at [662, 57] on button "Production" at bounding box center [662, 64] width 64 height 29
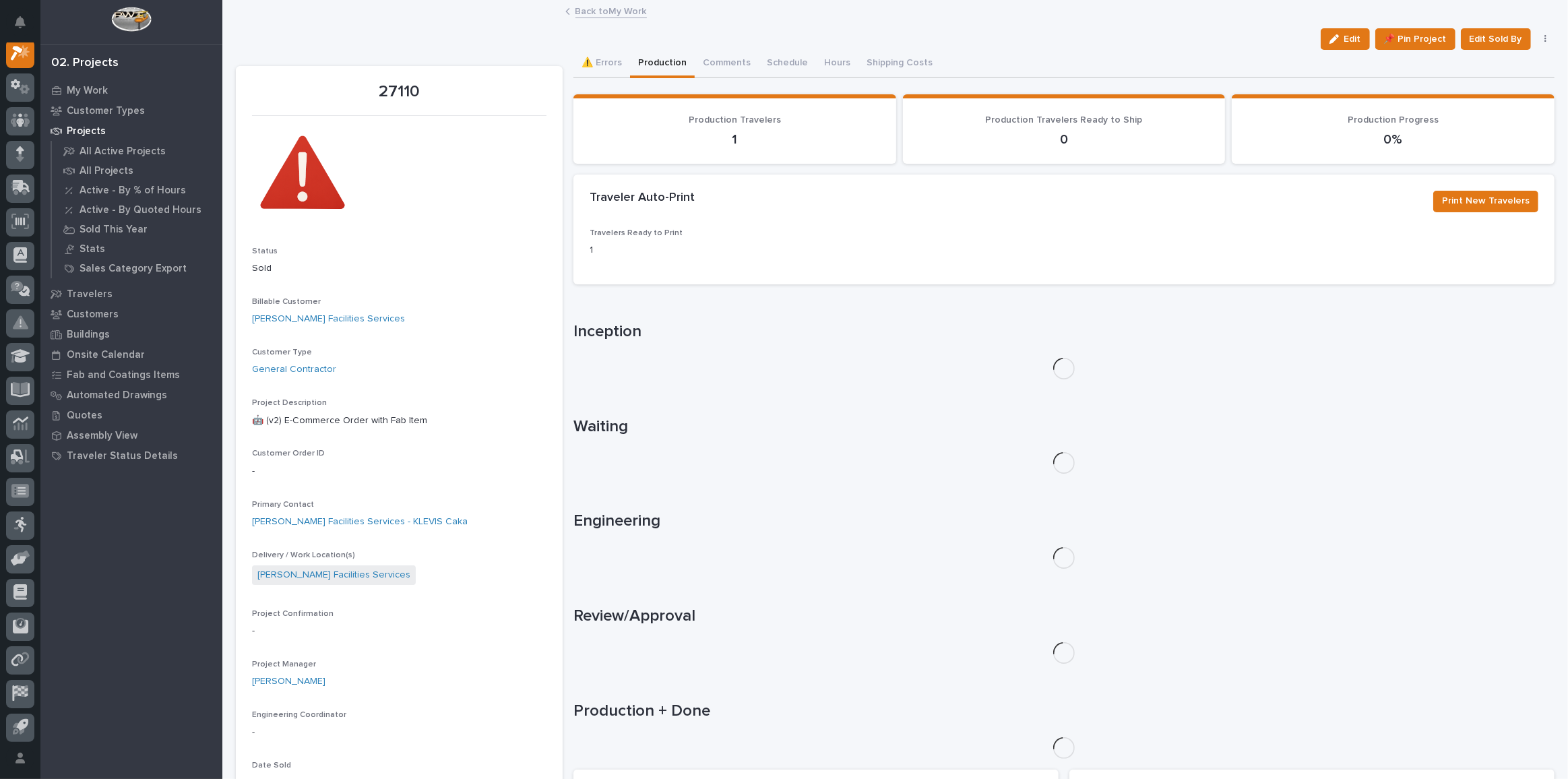
scroll to position [33, 0]
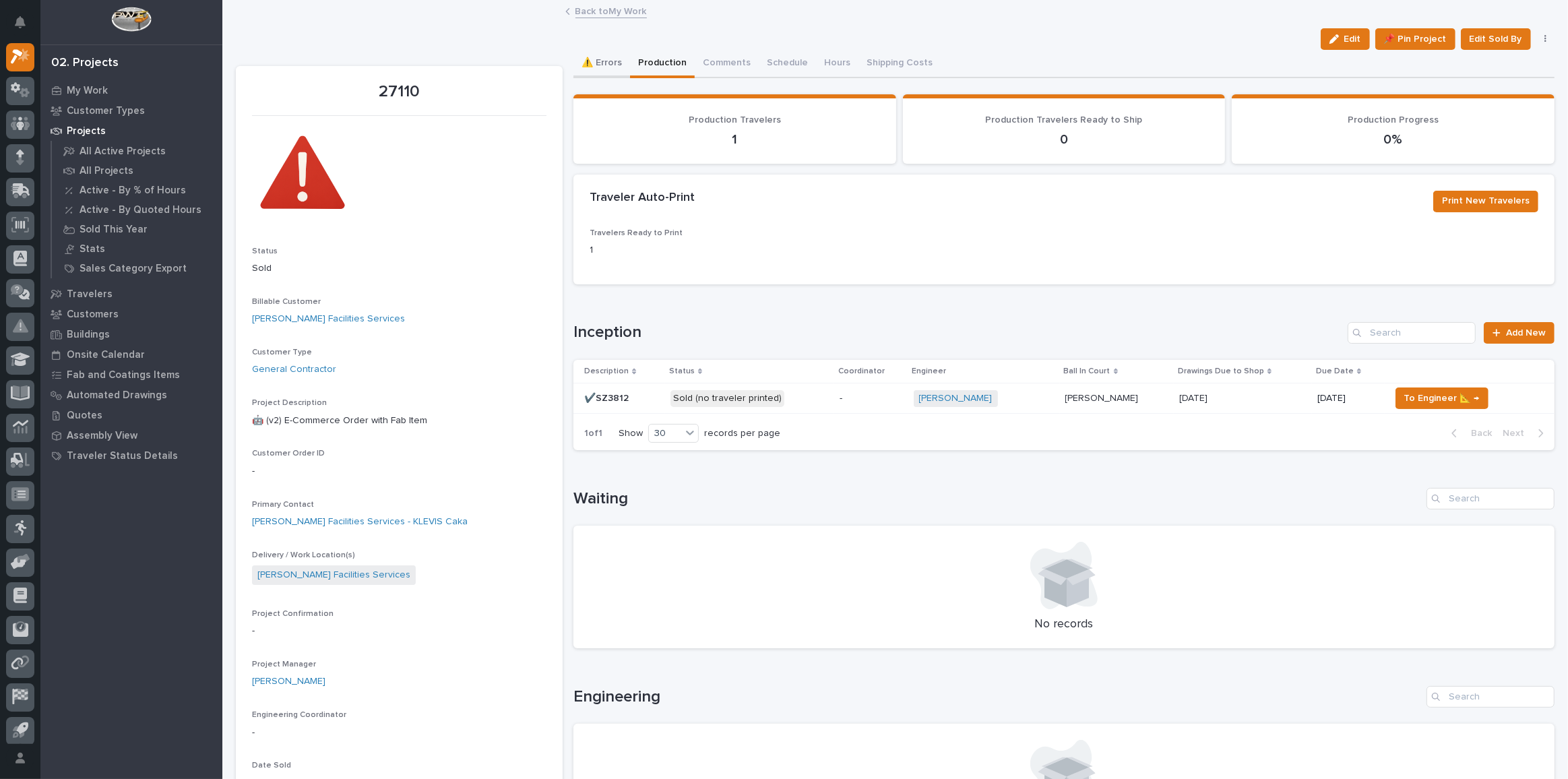
click at [611, 57] on button "⚠️ Errors" at bounding box center [601, 64] width 56 height 29
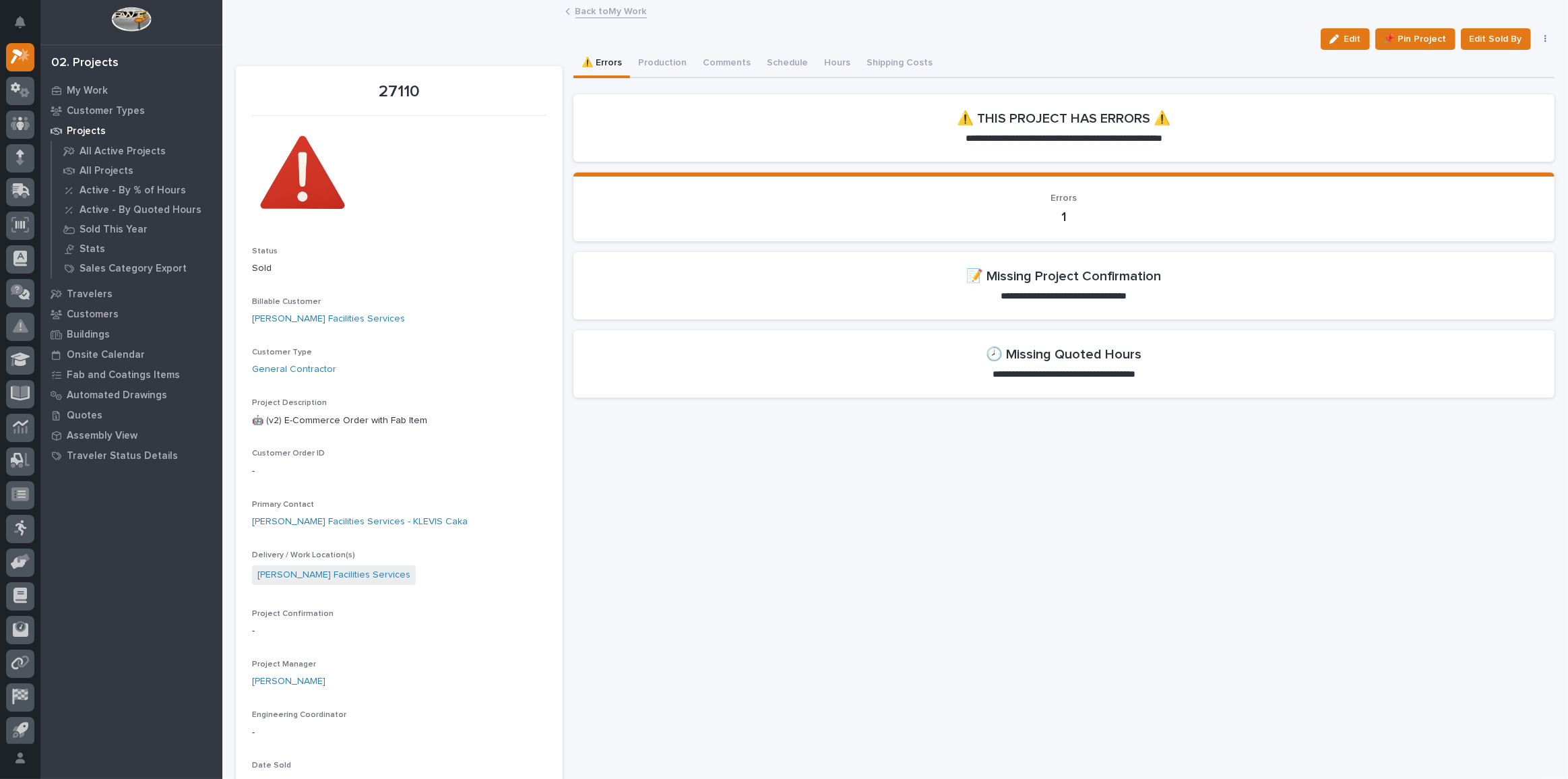
drag, startPoint x: 1345, startPoint y: 48, endPoint x: 1538, endPoint y: 123, distance: 207.1
click at [1345, 48] on button "Edit" at bounding box center [1345, 39] width 49 height 21
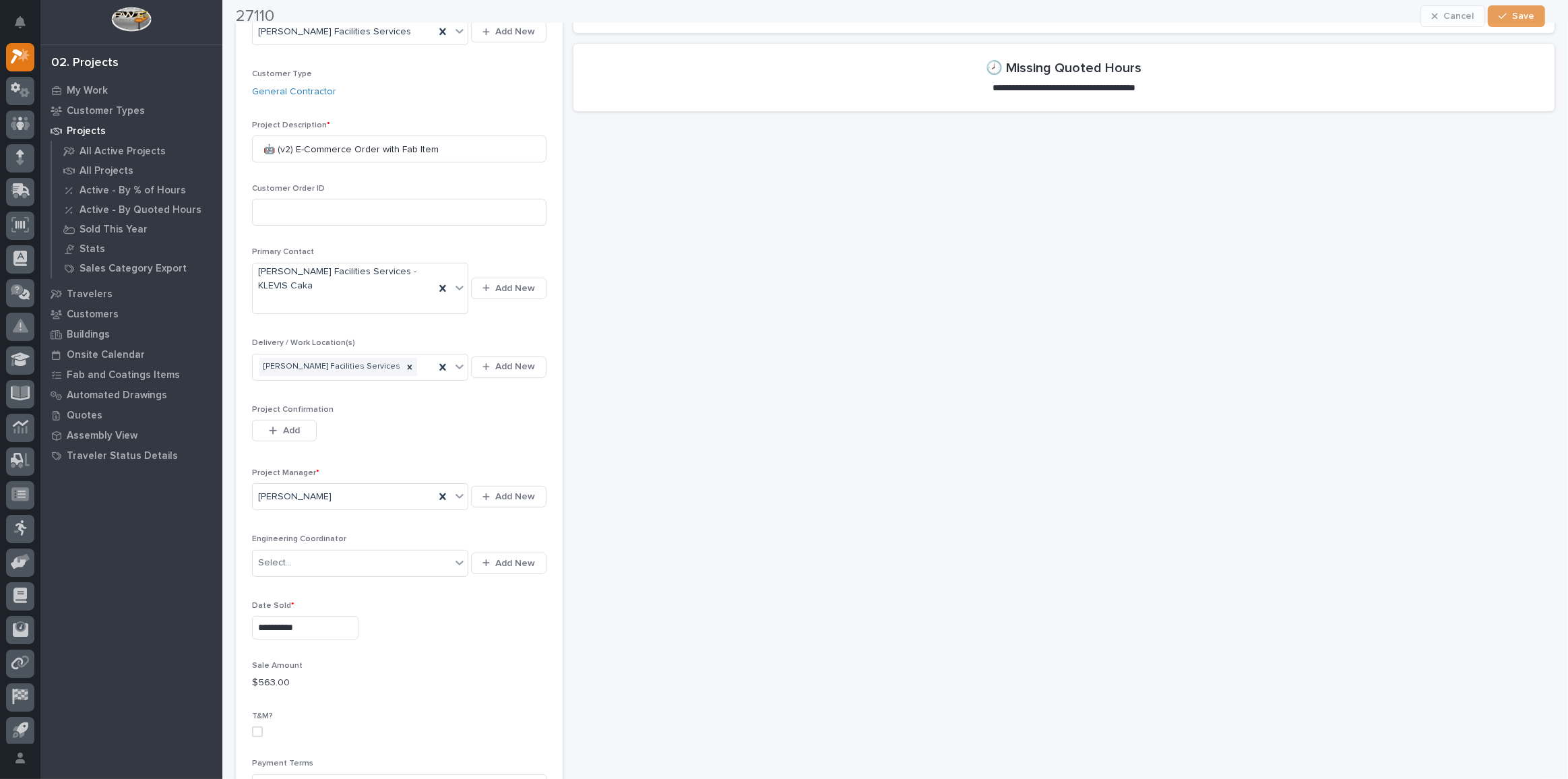
scroll to position [306, 0]
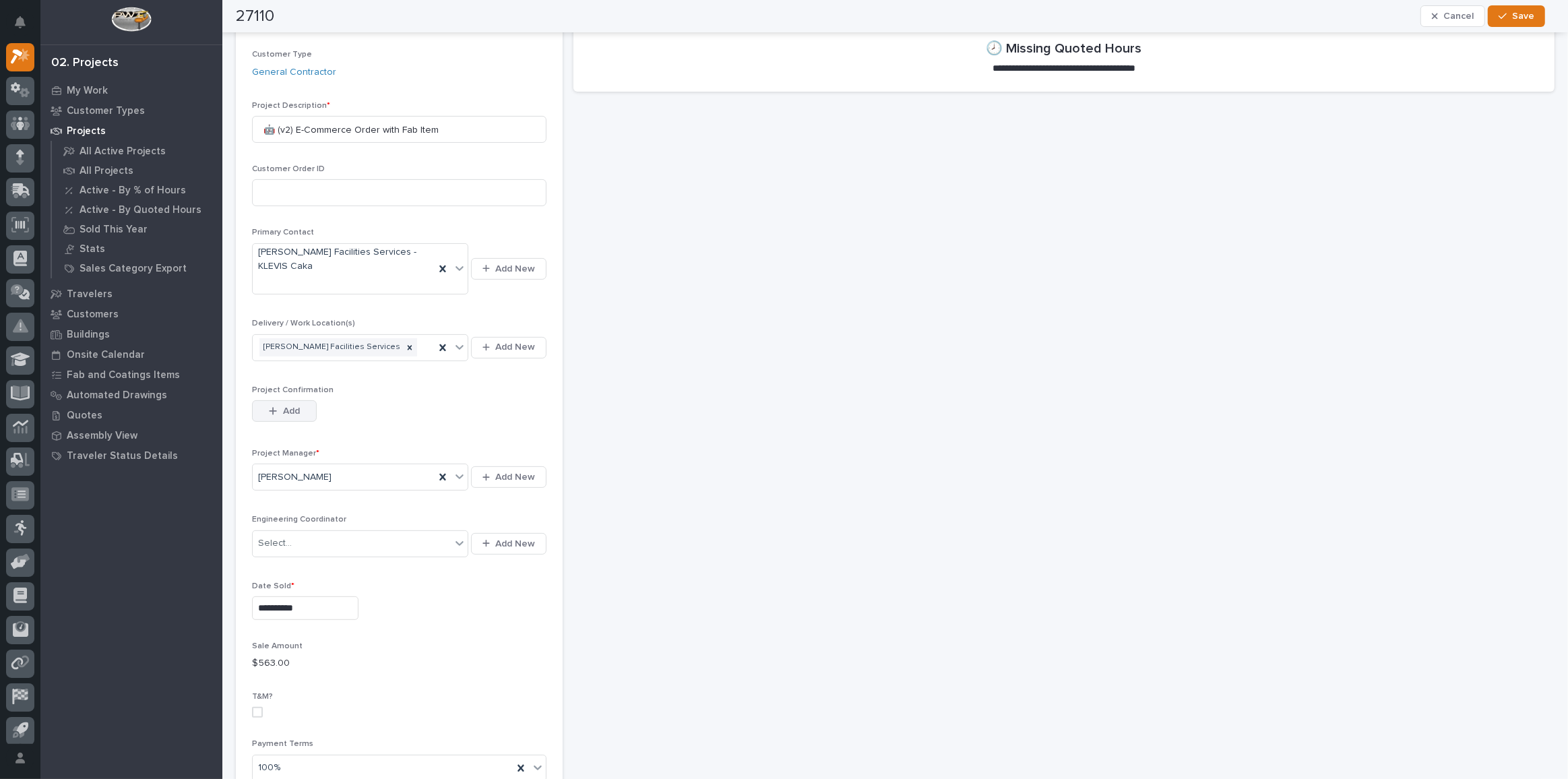
click at [275, 406] on icon "button" at bounding box center [272, 410] width 8 height 9
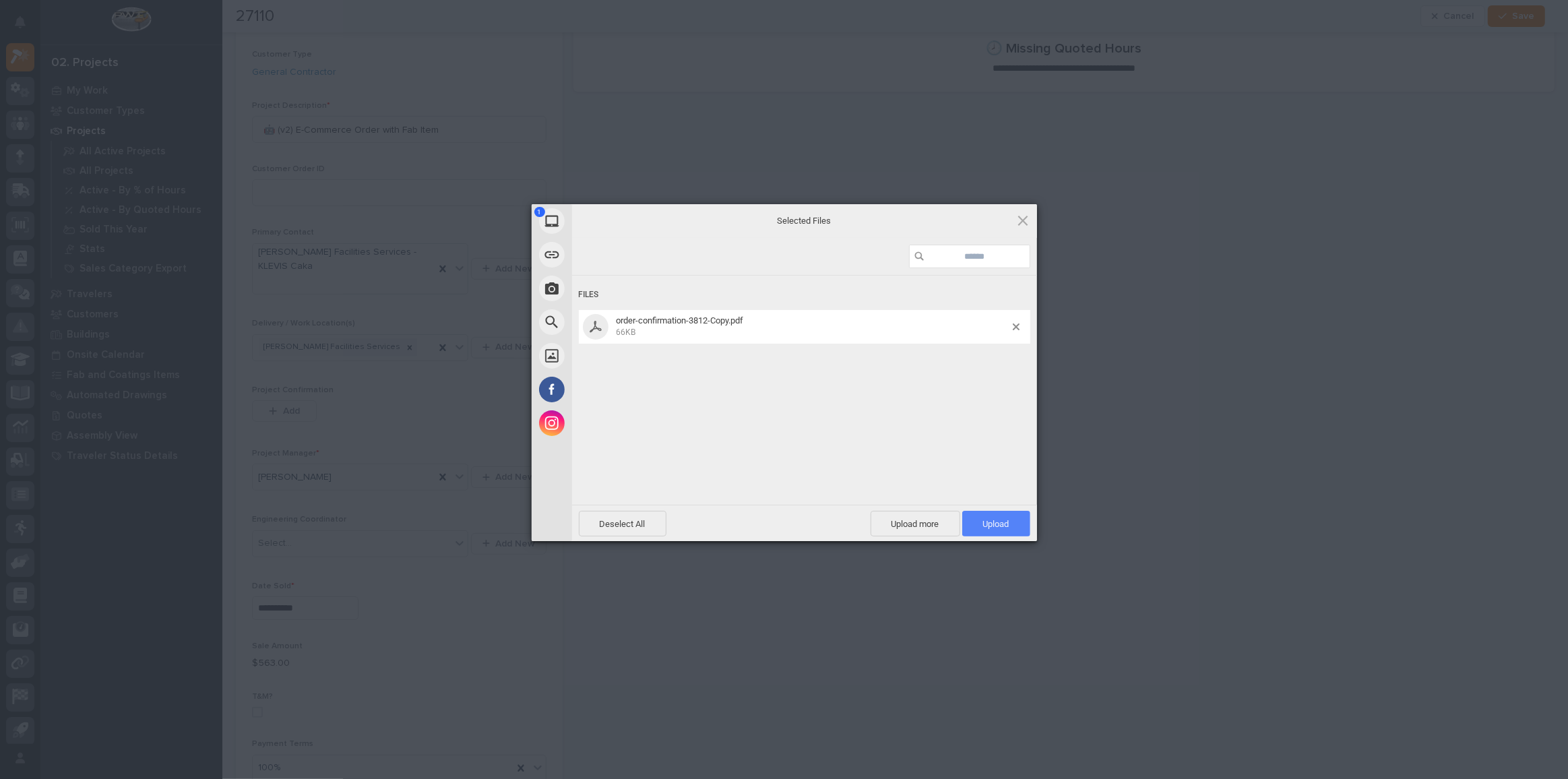
click at [1012, 522] on span "Upload 1" at bounding box center [996, 523] width 68 height 26
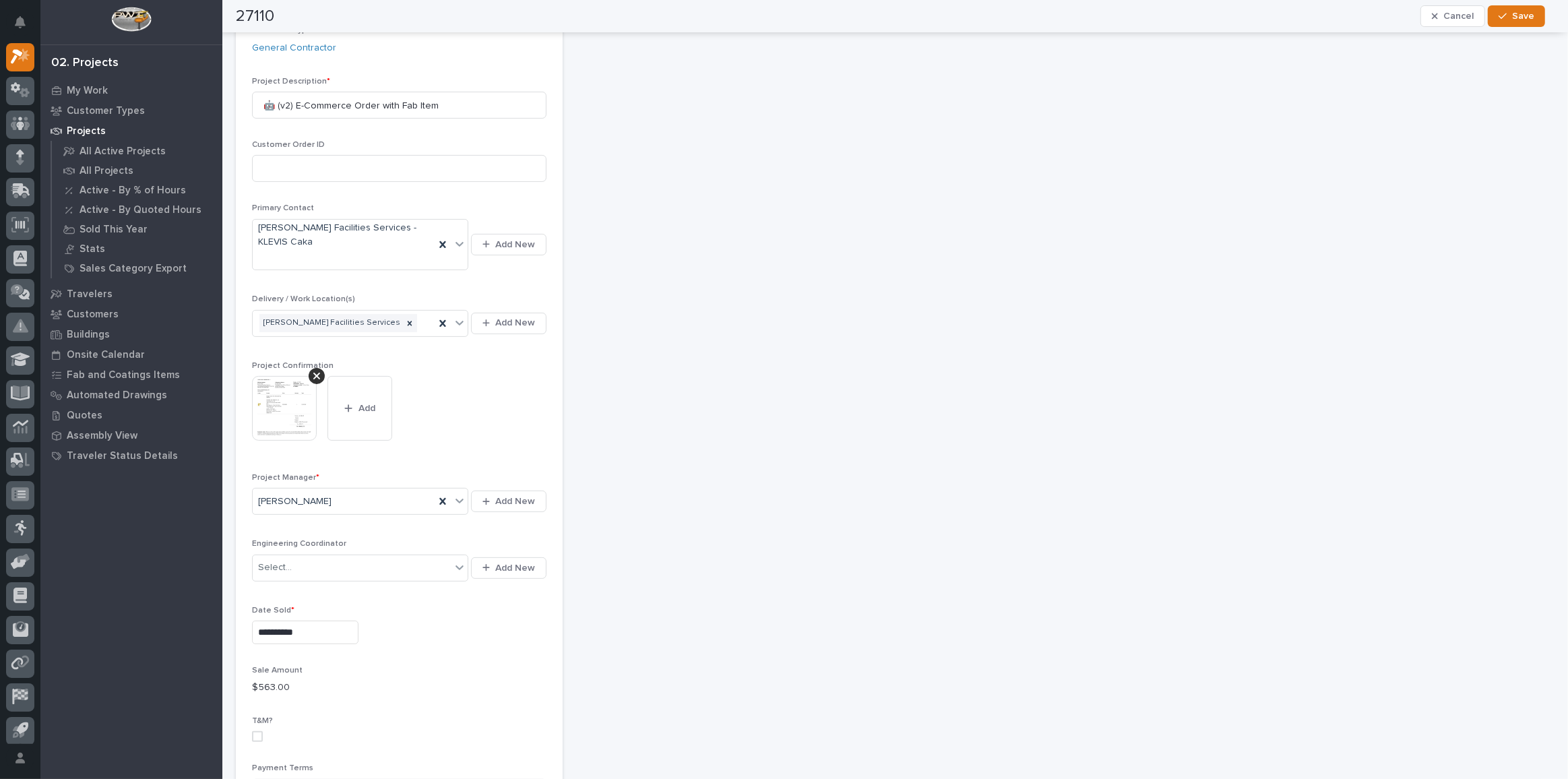
scroll to position [698, 0]
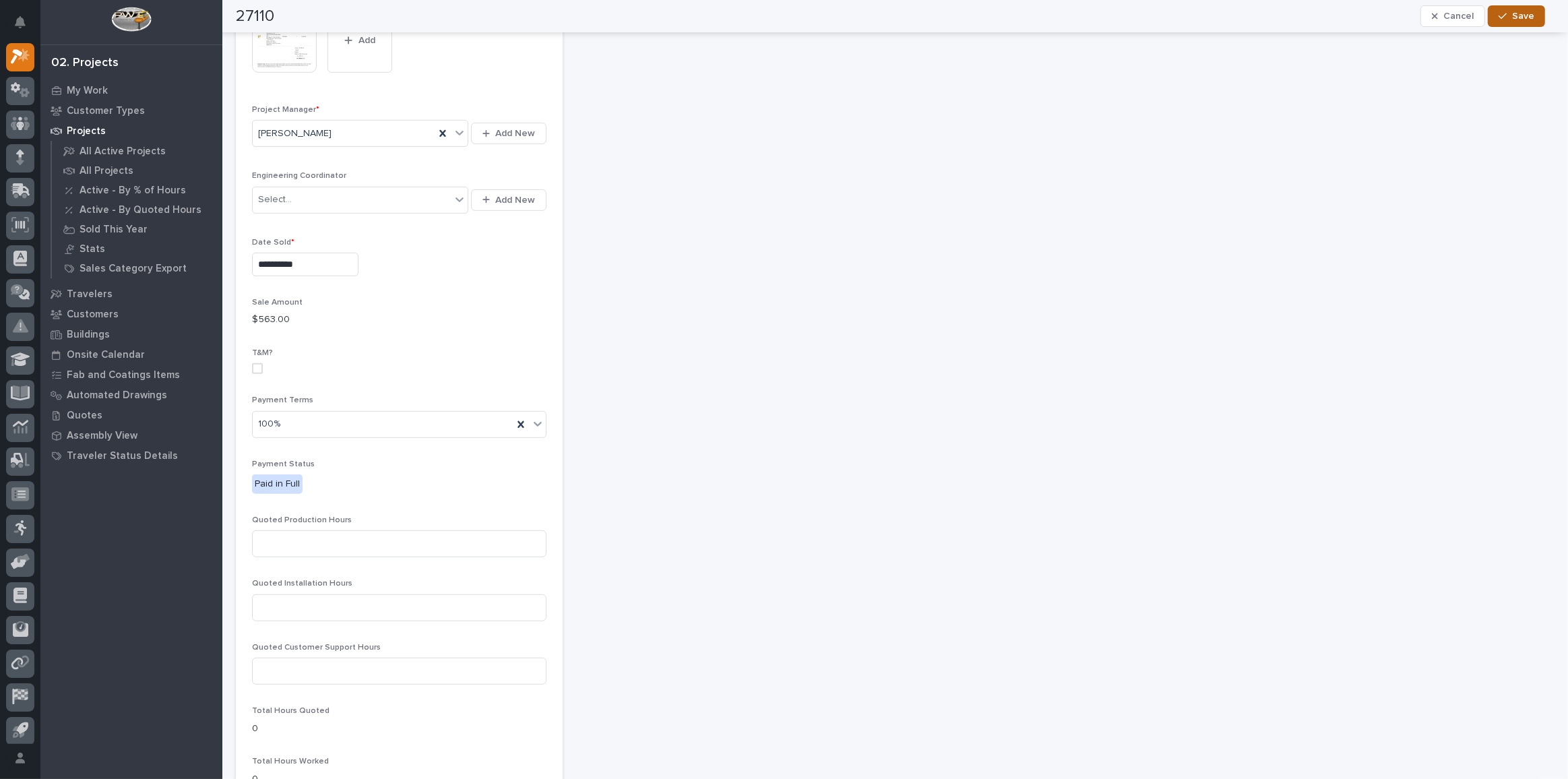
click at [1522, 18] on span "Save" at bounding box center [1523, 16] width 22 height 12
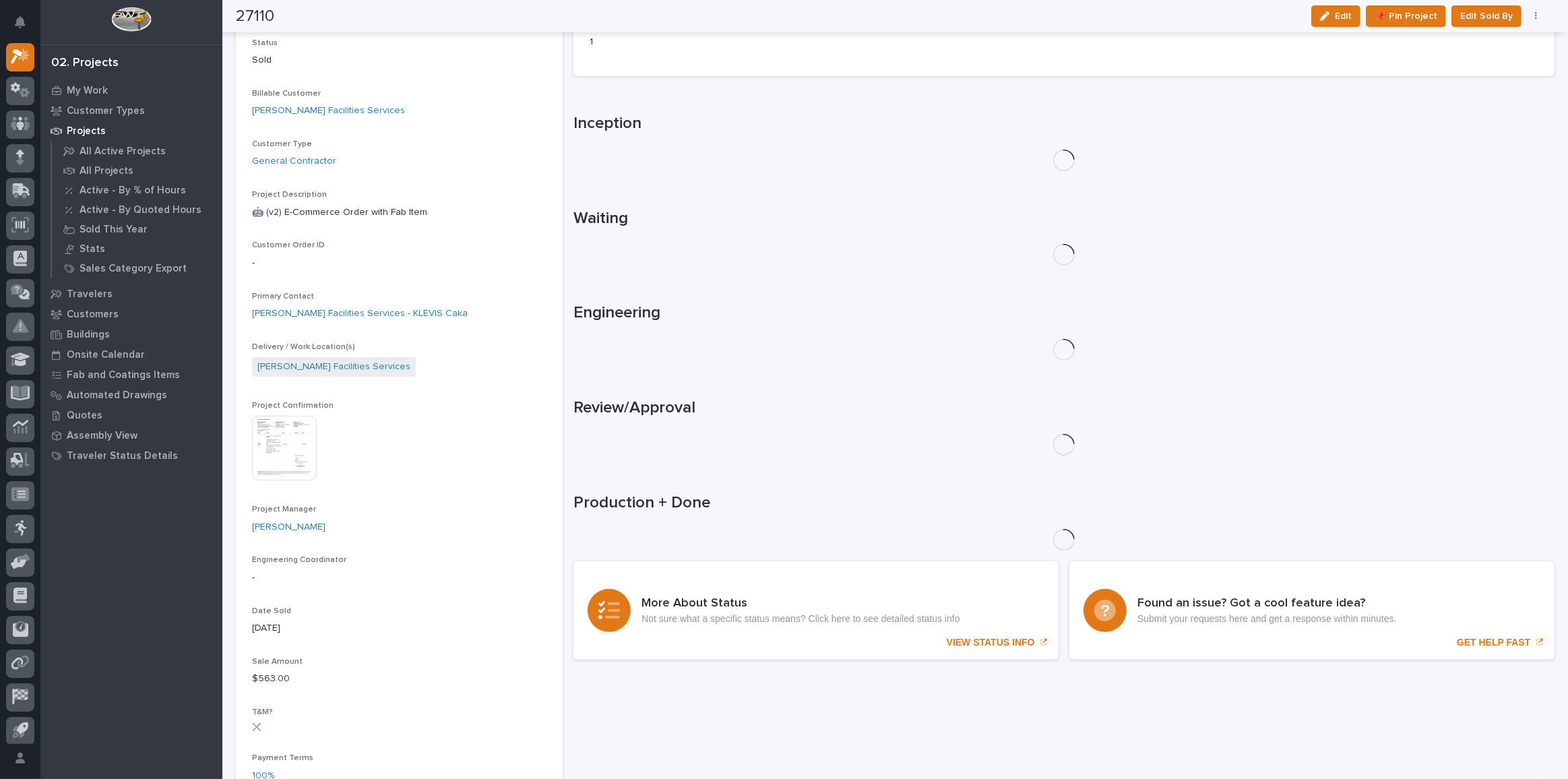
scroll to position [0, 0]
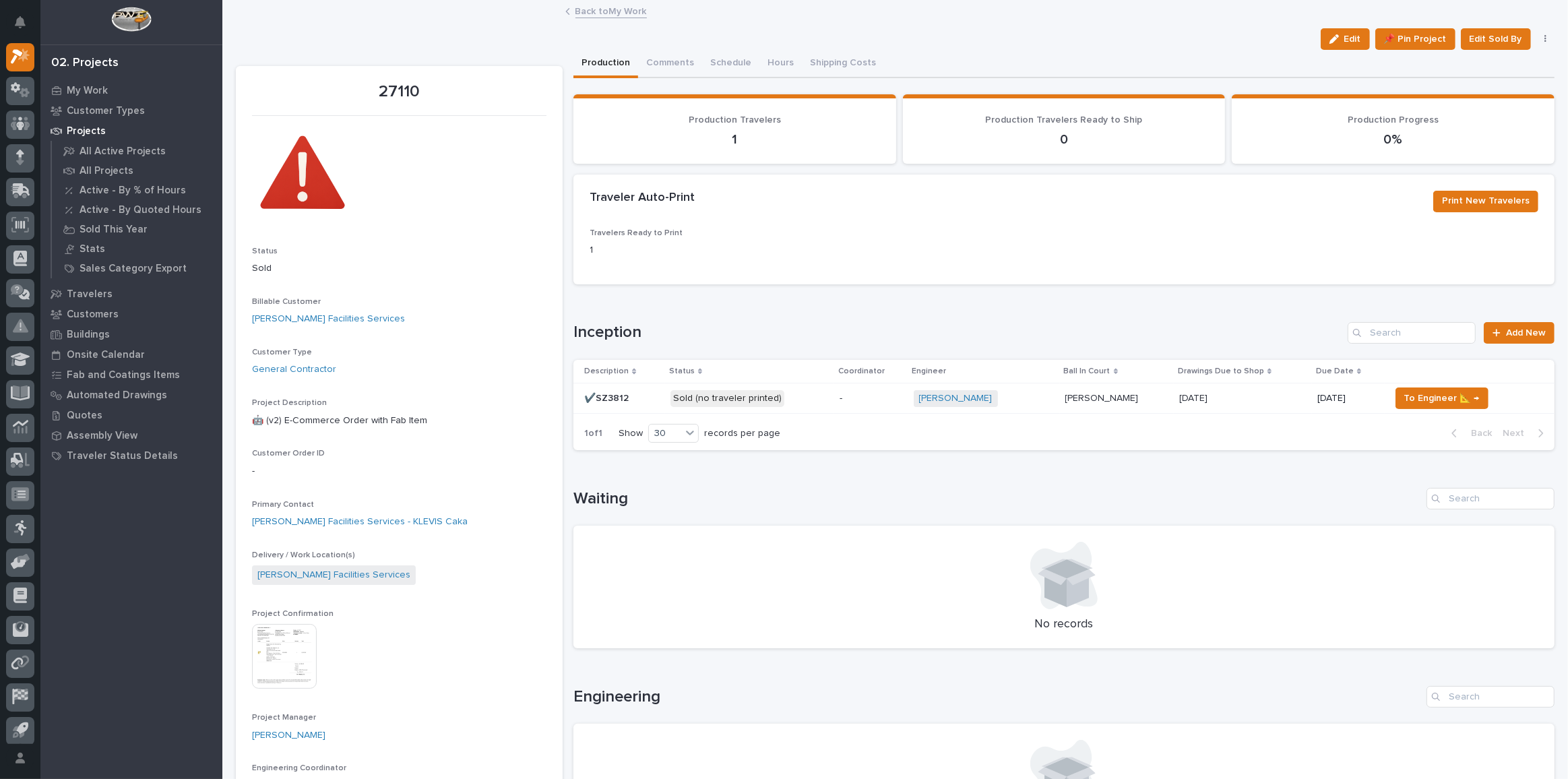
click at [791, 395] on p "Sold (no traveler printed)" at bounding box center [749, 399] width 158 height 17
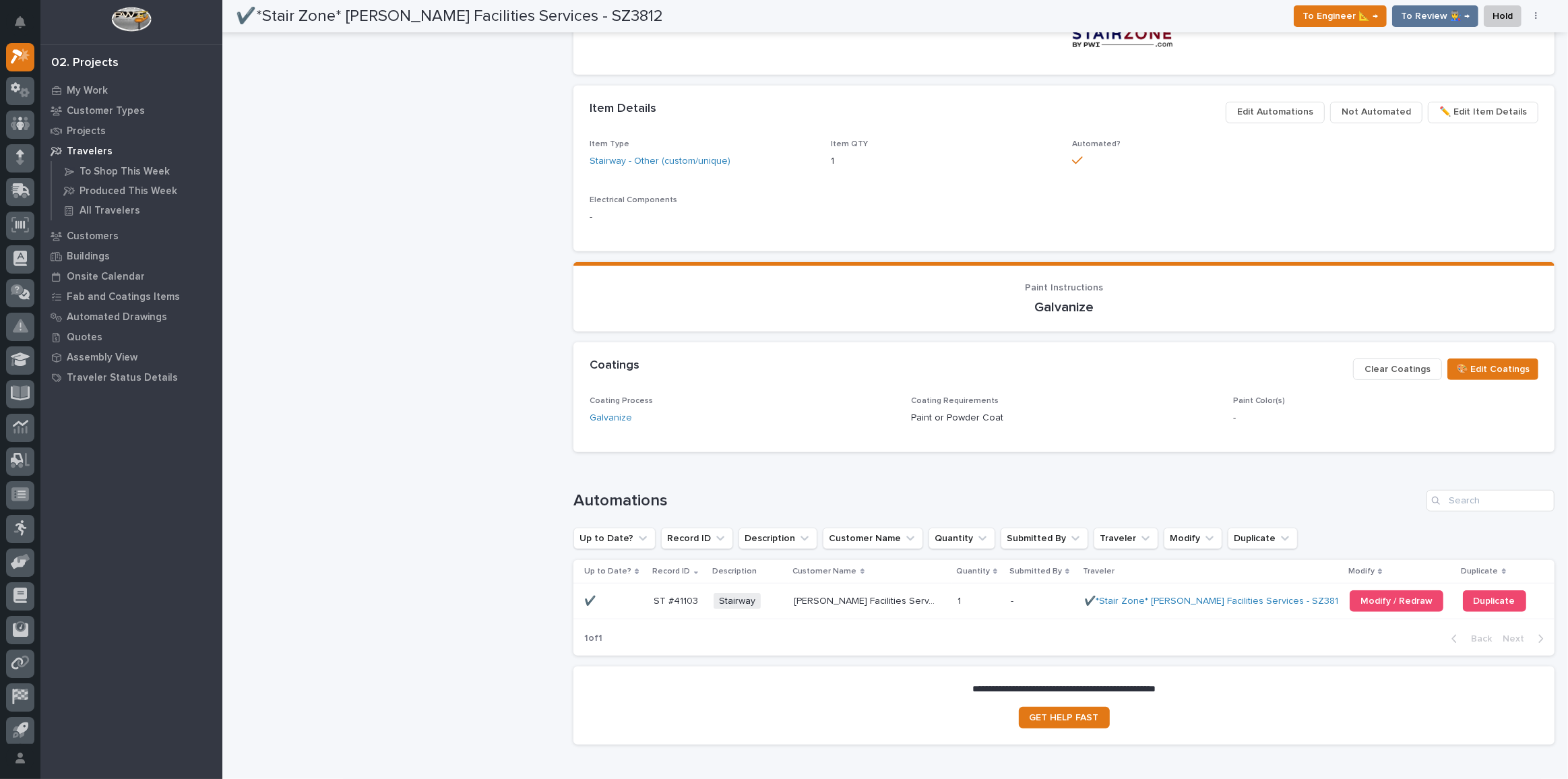
scroll to position [816, 0]
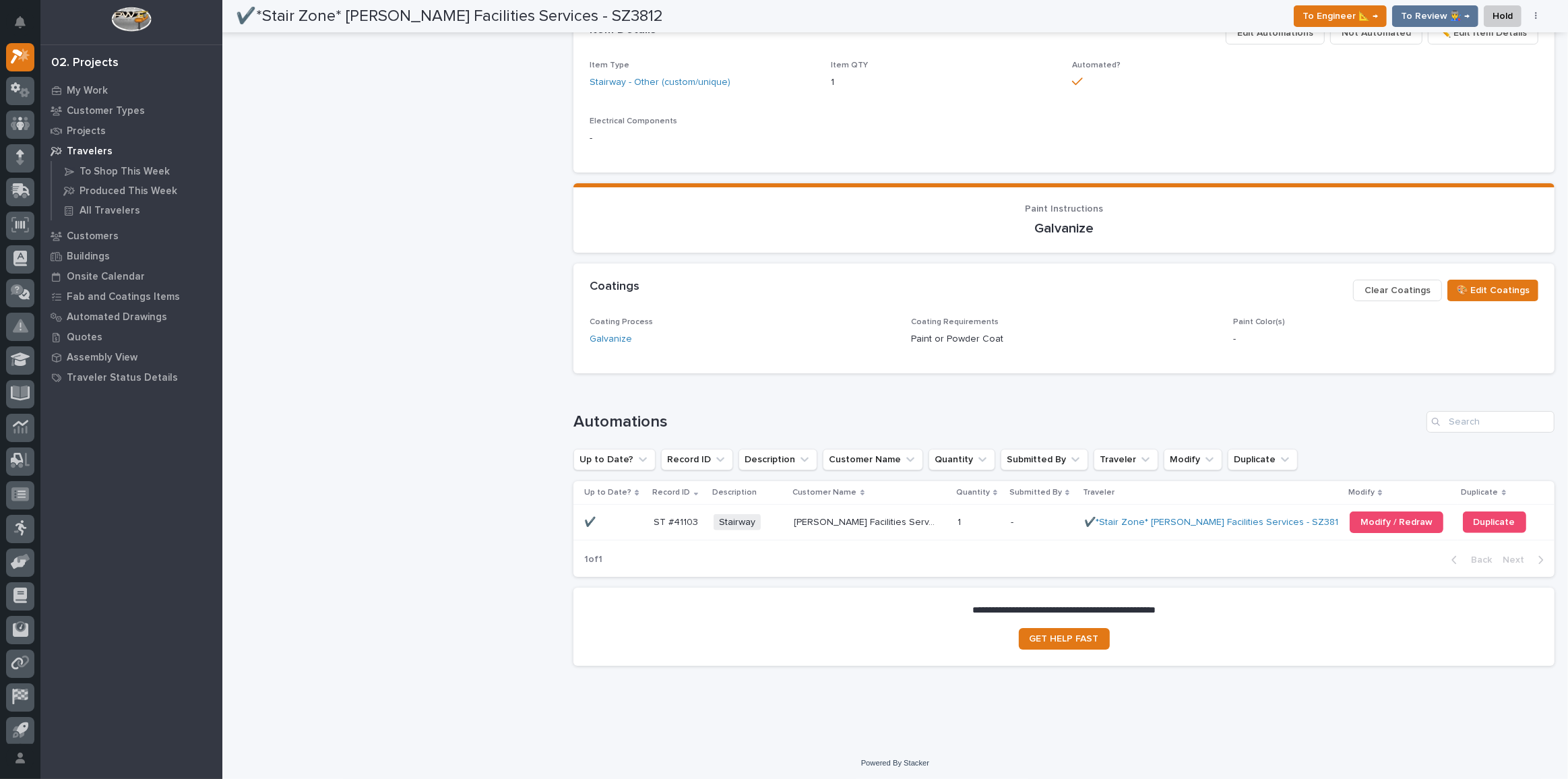
click at [1005, 522] on td "- -" at bounding box center [1042, 522] width 74 height 35
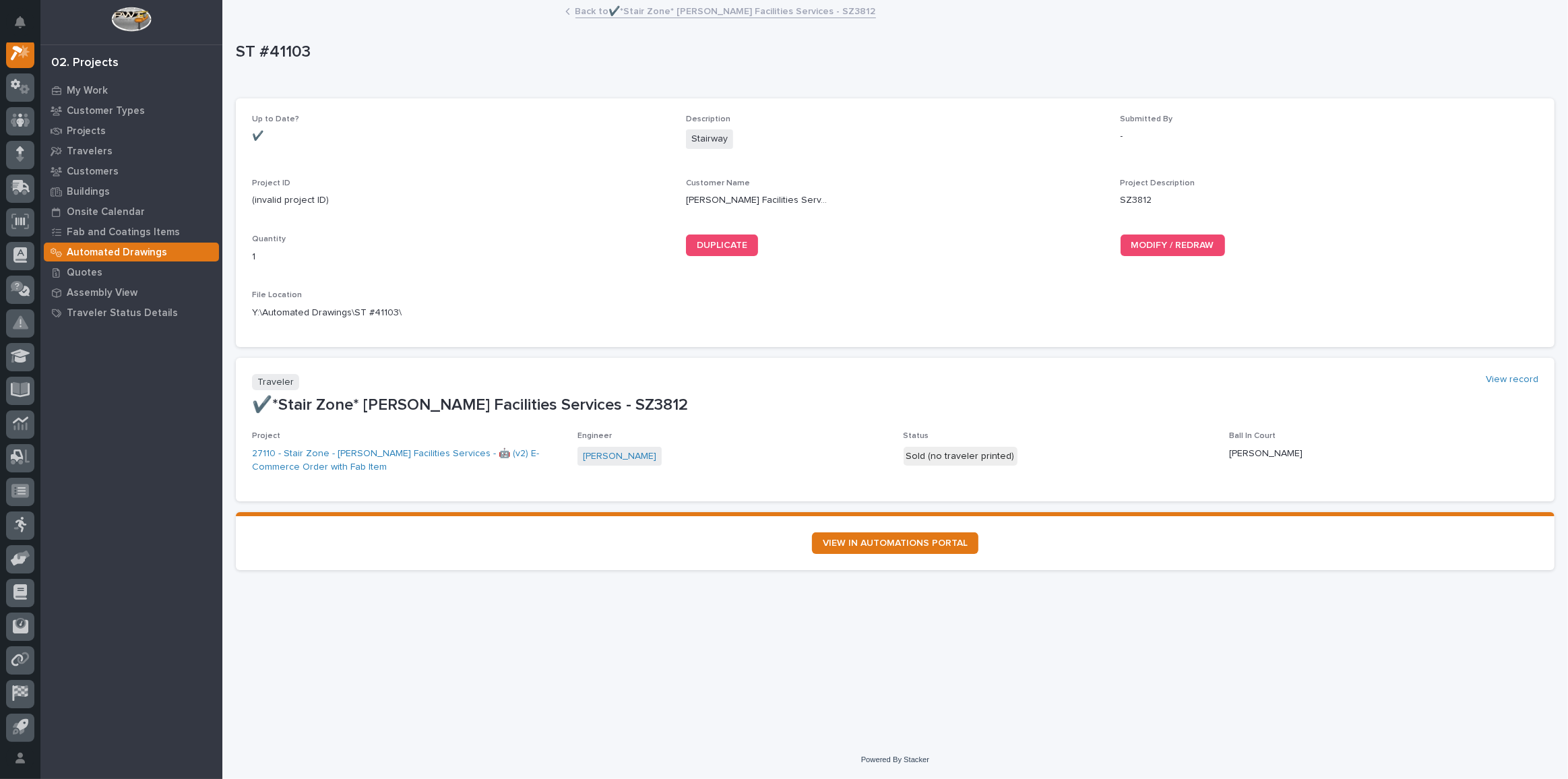
scroll to position [33, 0]
click at [1200, 247] on span "MODIFY / REDRAW" at bounding box center [1173, 244] width 83 height 9
click at [671, 14] on link "Back to ✔️*Stair Zone* [PERSON_NAME] Facilities Services - SZ3812" at bounding box center [726, 11] width 300 height 16
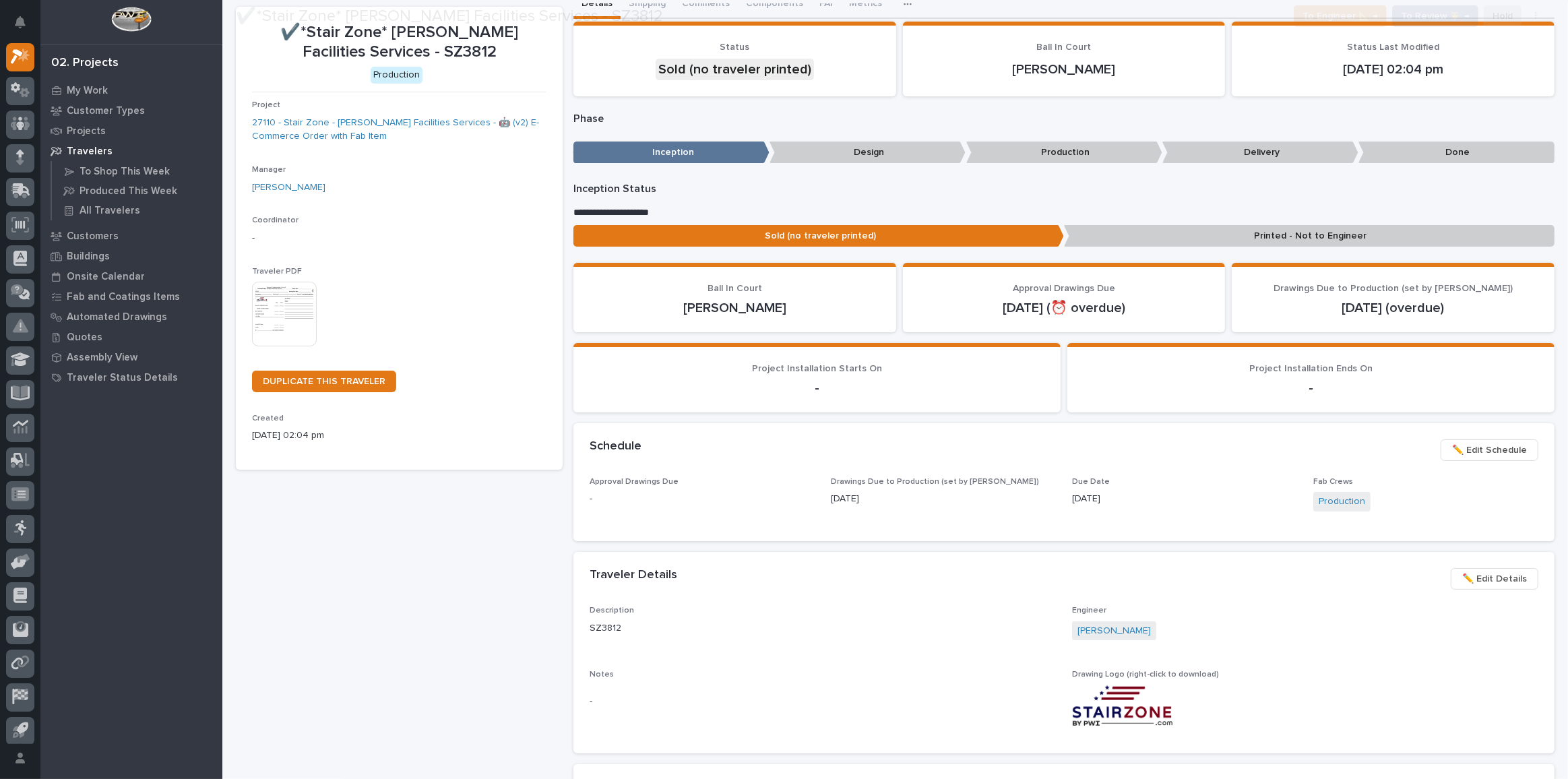
scroll to position [183, 0]
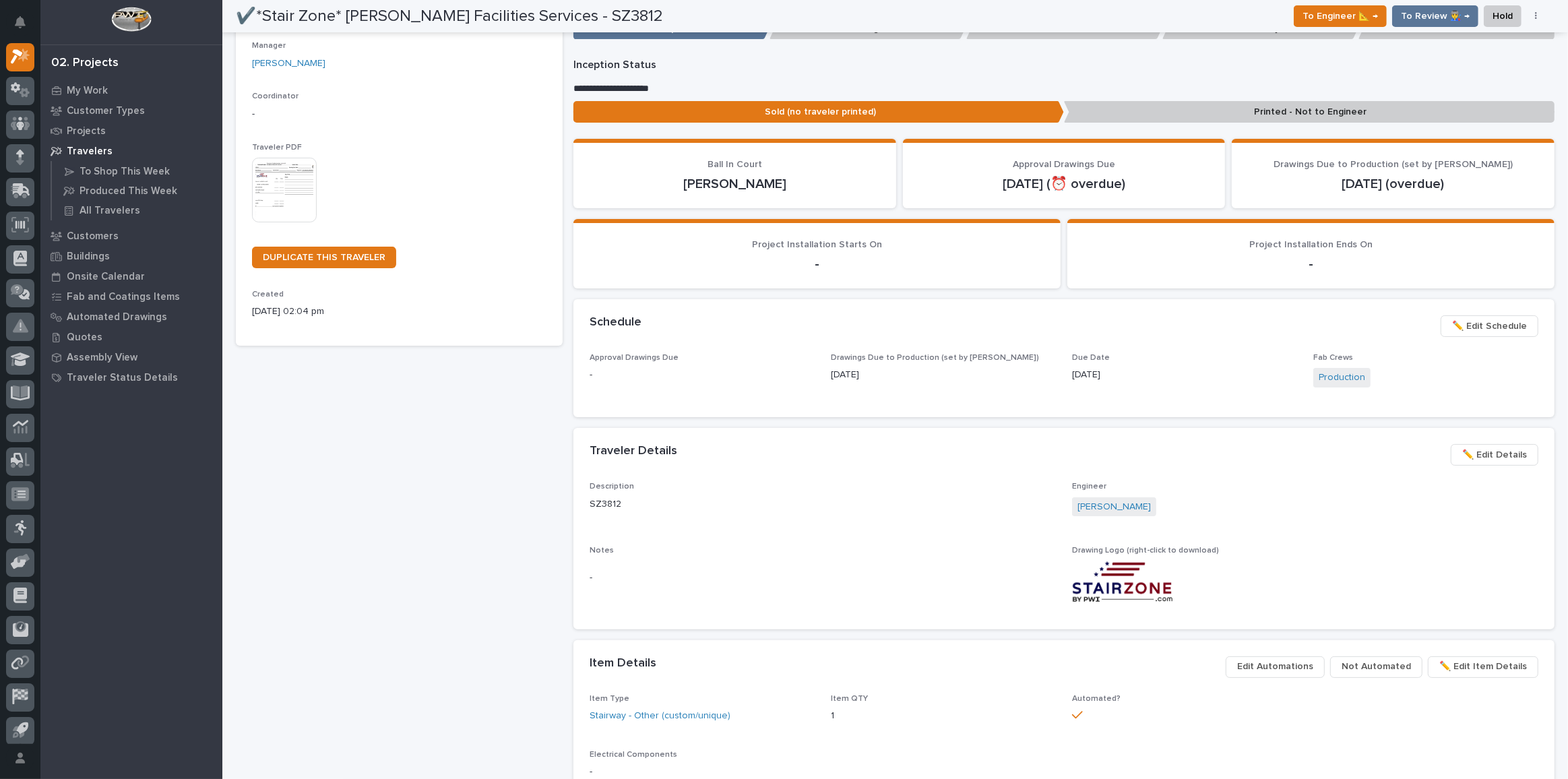
click at [1482, 450] on span "✏️ Edit Details" at bounding box center [1494, 455] width 64 height 16
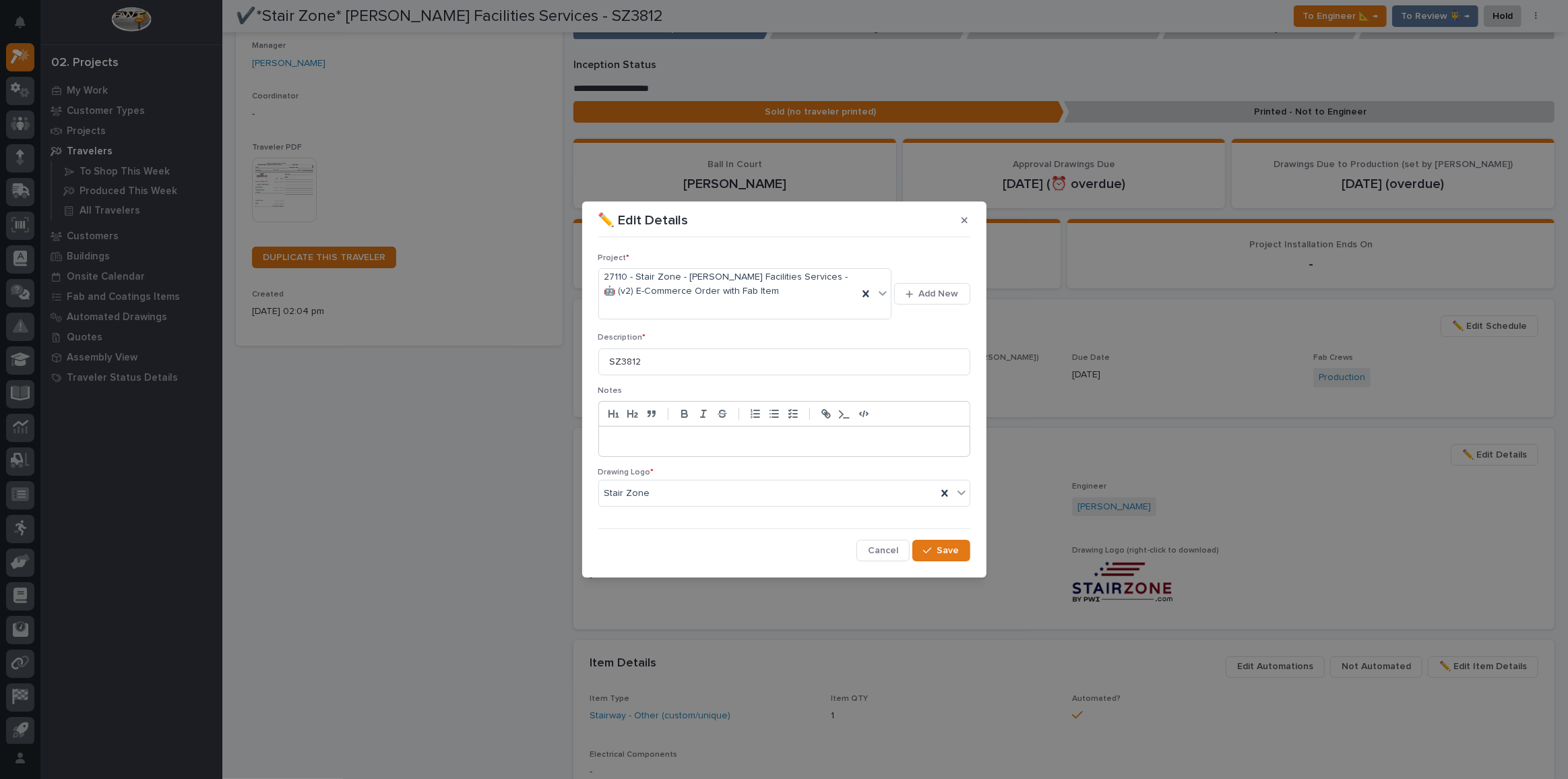
click at [688, 440] on p at bounding box center [784, 441] width 350 height 14
click at [947, 545] on span "Save" at bounding box center [948, 550] width 22 height 12
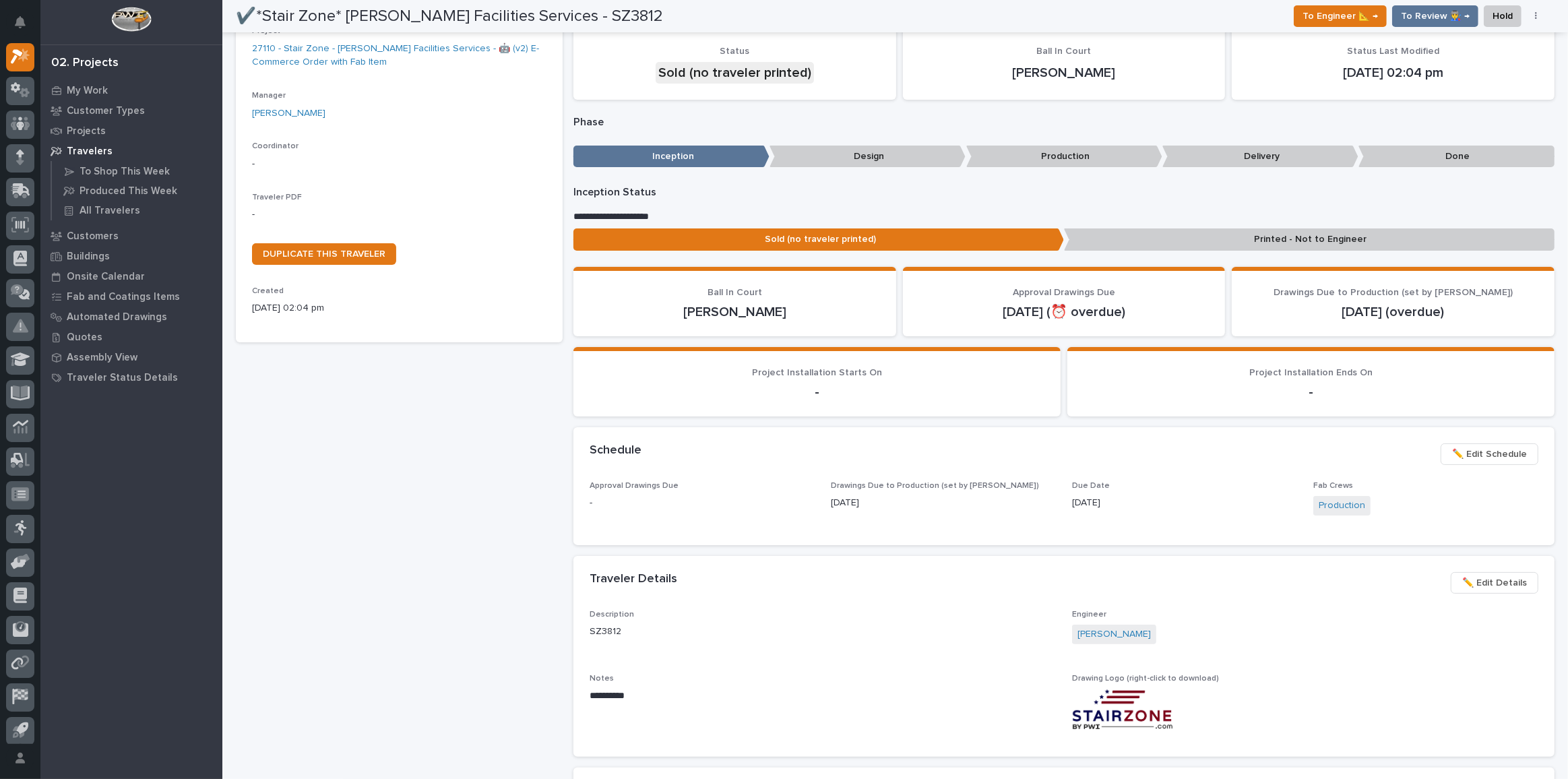
scroll to position [0, 0]
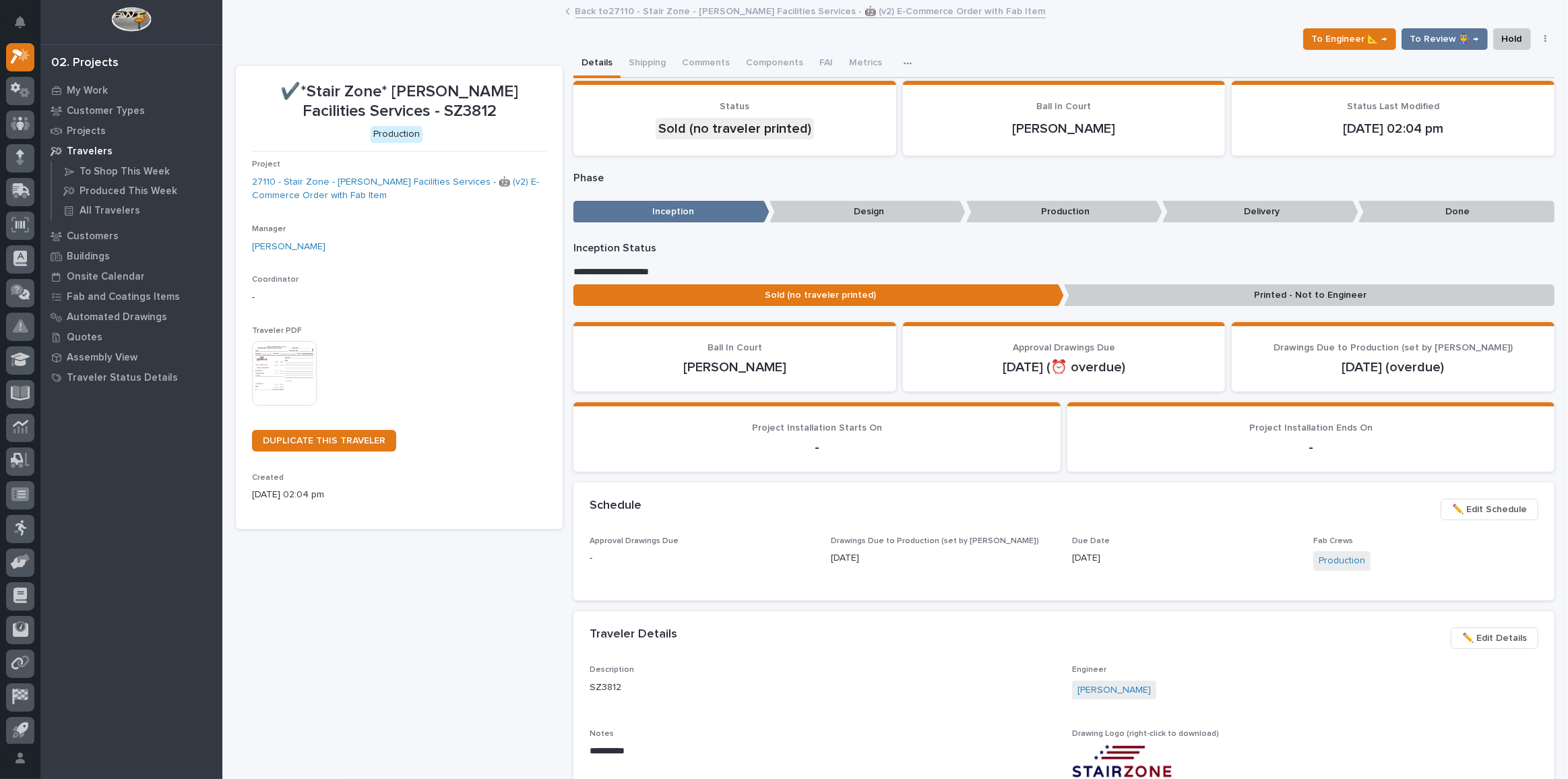
click at [275, 369] on img at bounding box center [284, 373] width 64 height 64
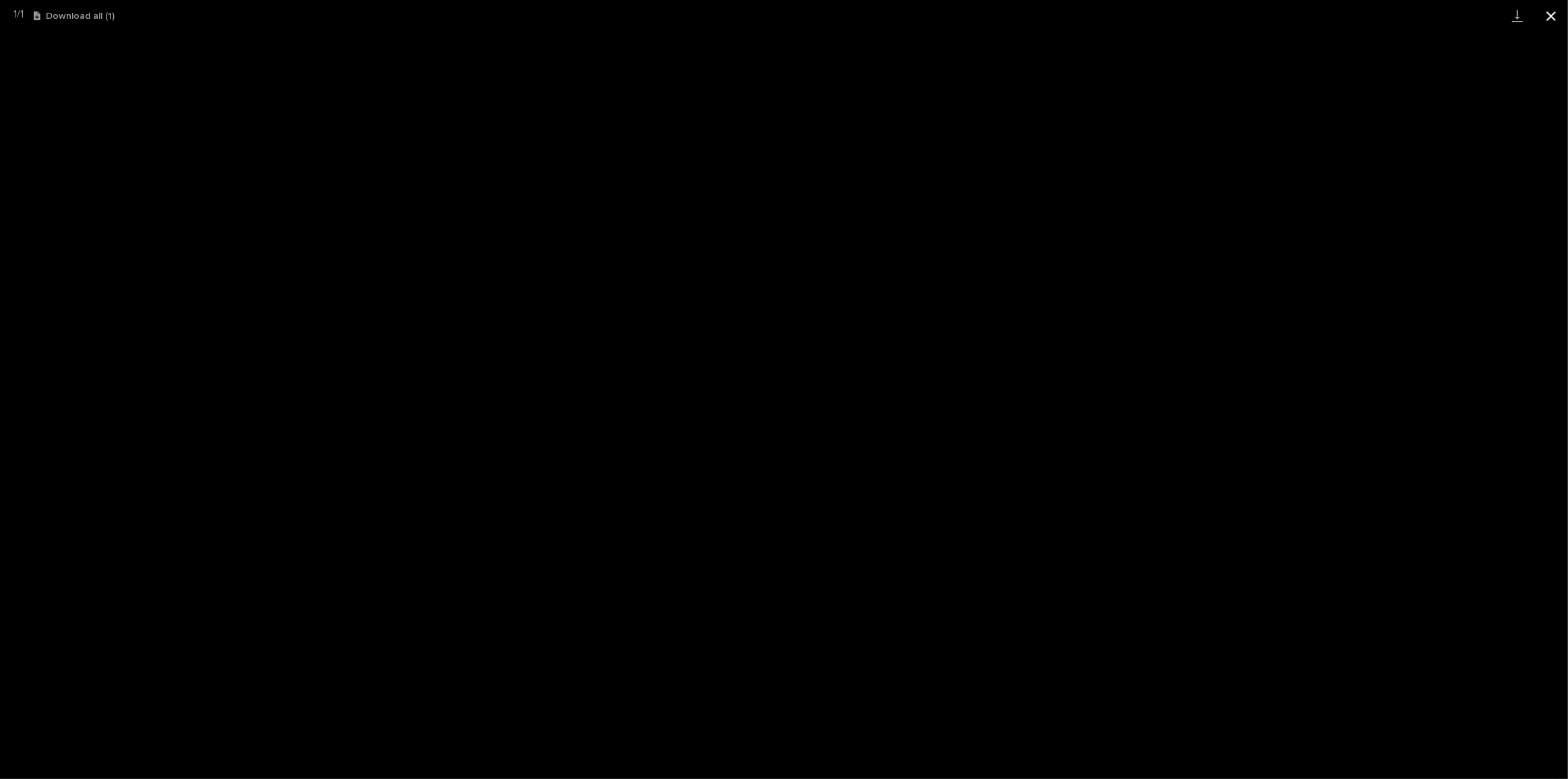
click at [1551, 17] on button "Close gallery" at bounding box center [1551, 16] width 34 height 31
